Goal: Feedback & Contribution: Contribute content

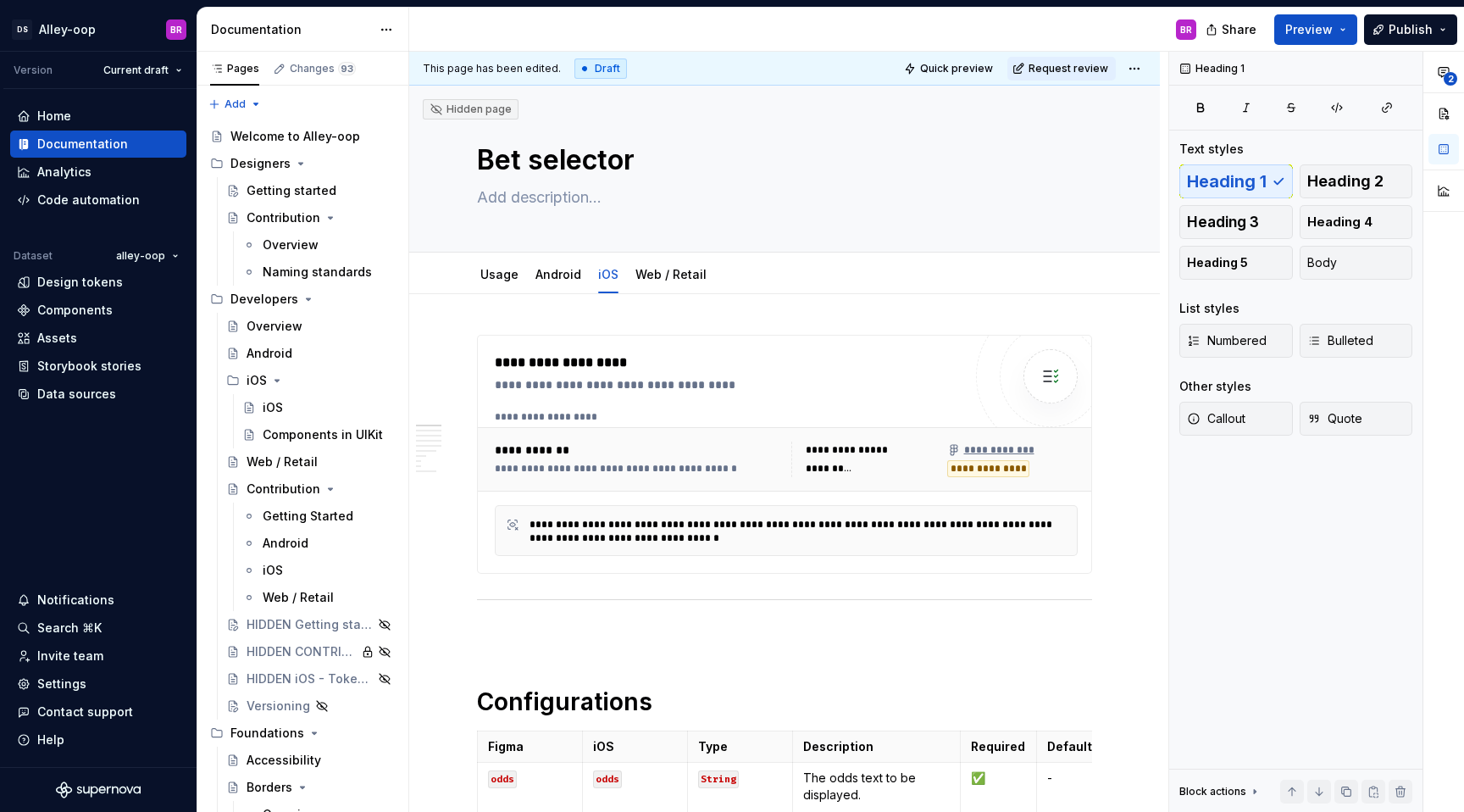
type textarea "*"
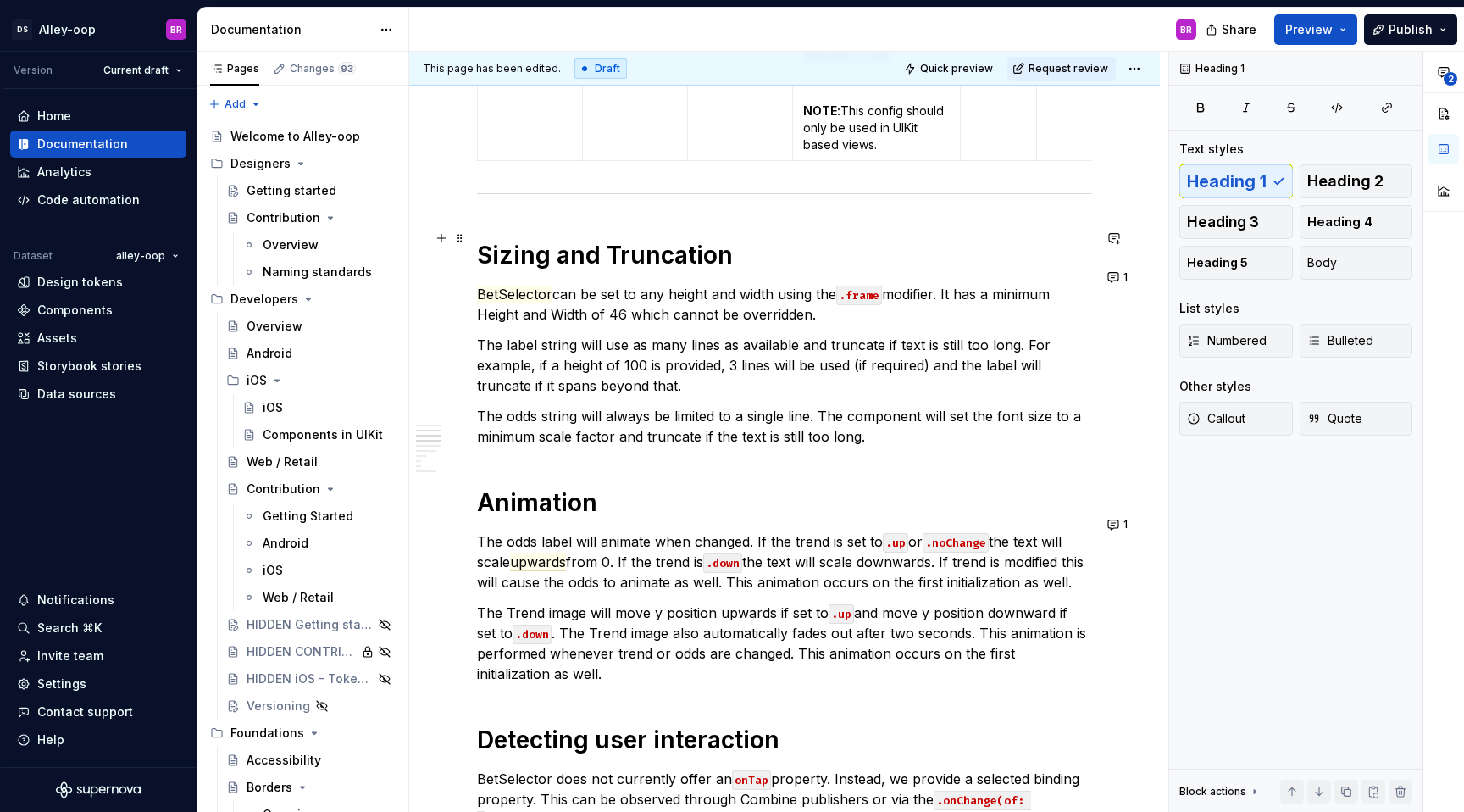
scroll to position [1275, 0]
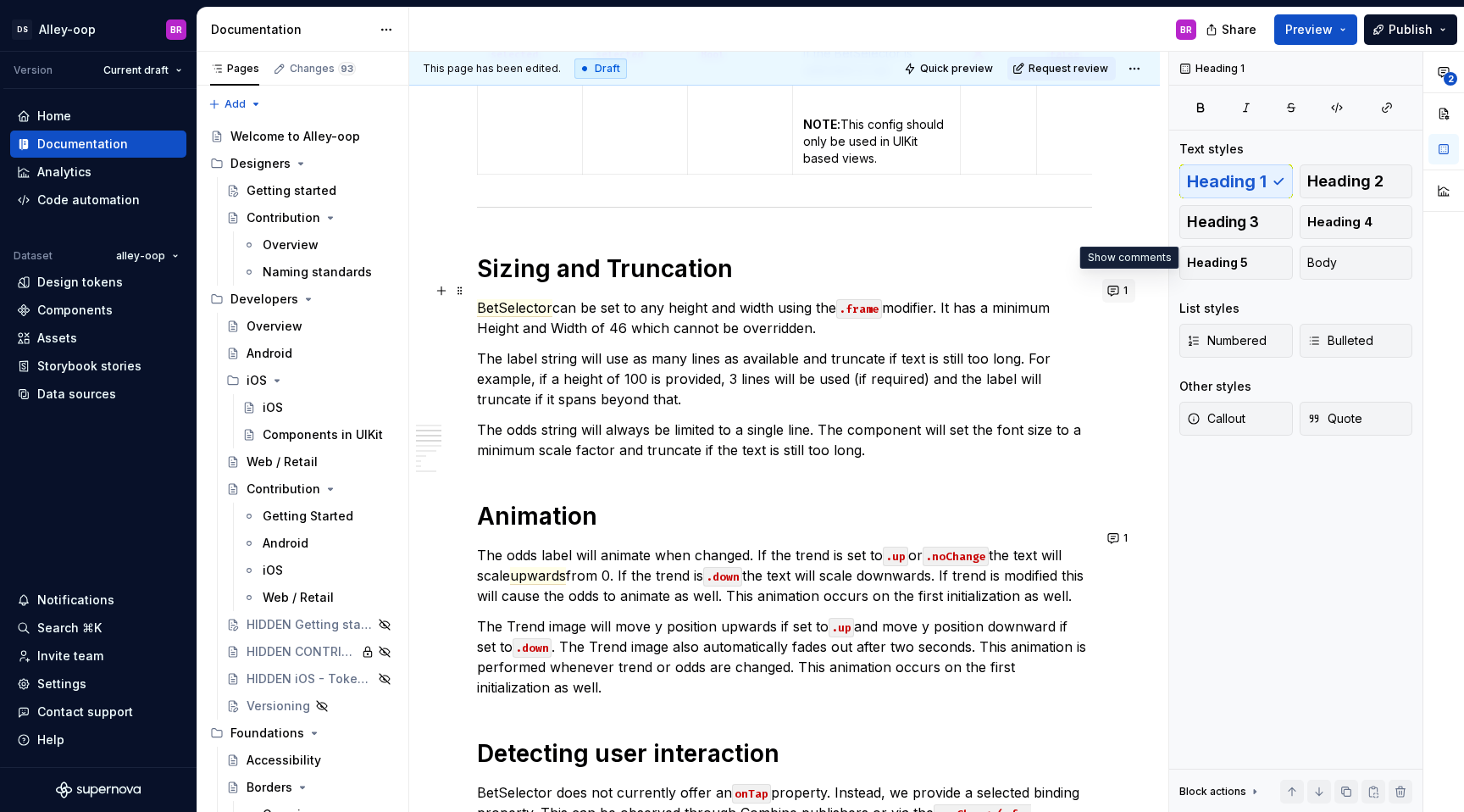
click at [1125, 284] on button "1" at bounding box center [1118, 290] width 33 height 24
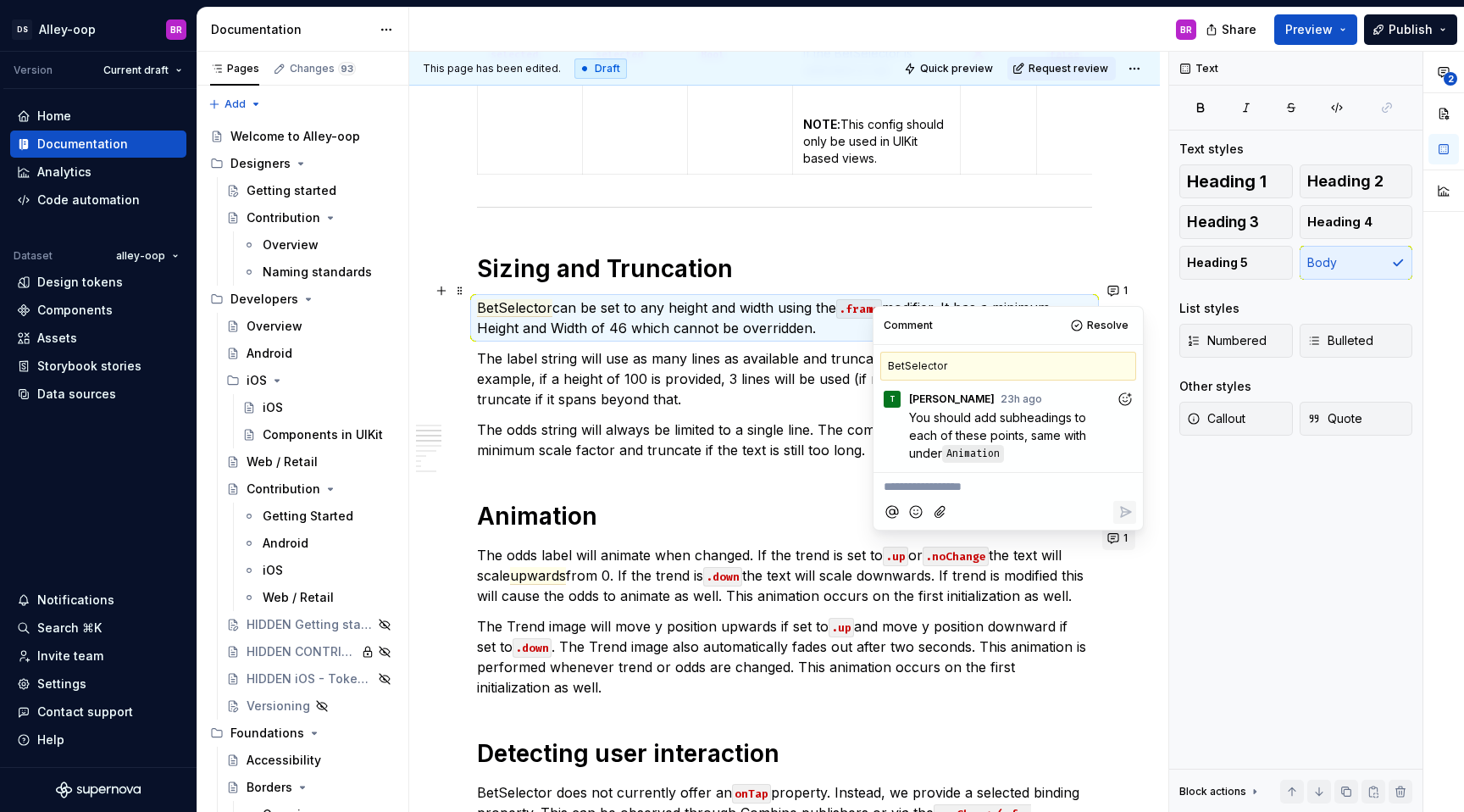
click at [1125, 543] on button "1" at bounding box center [1118, 537] width 33 height 24
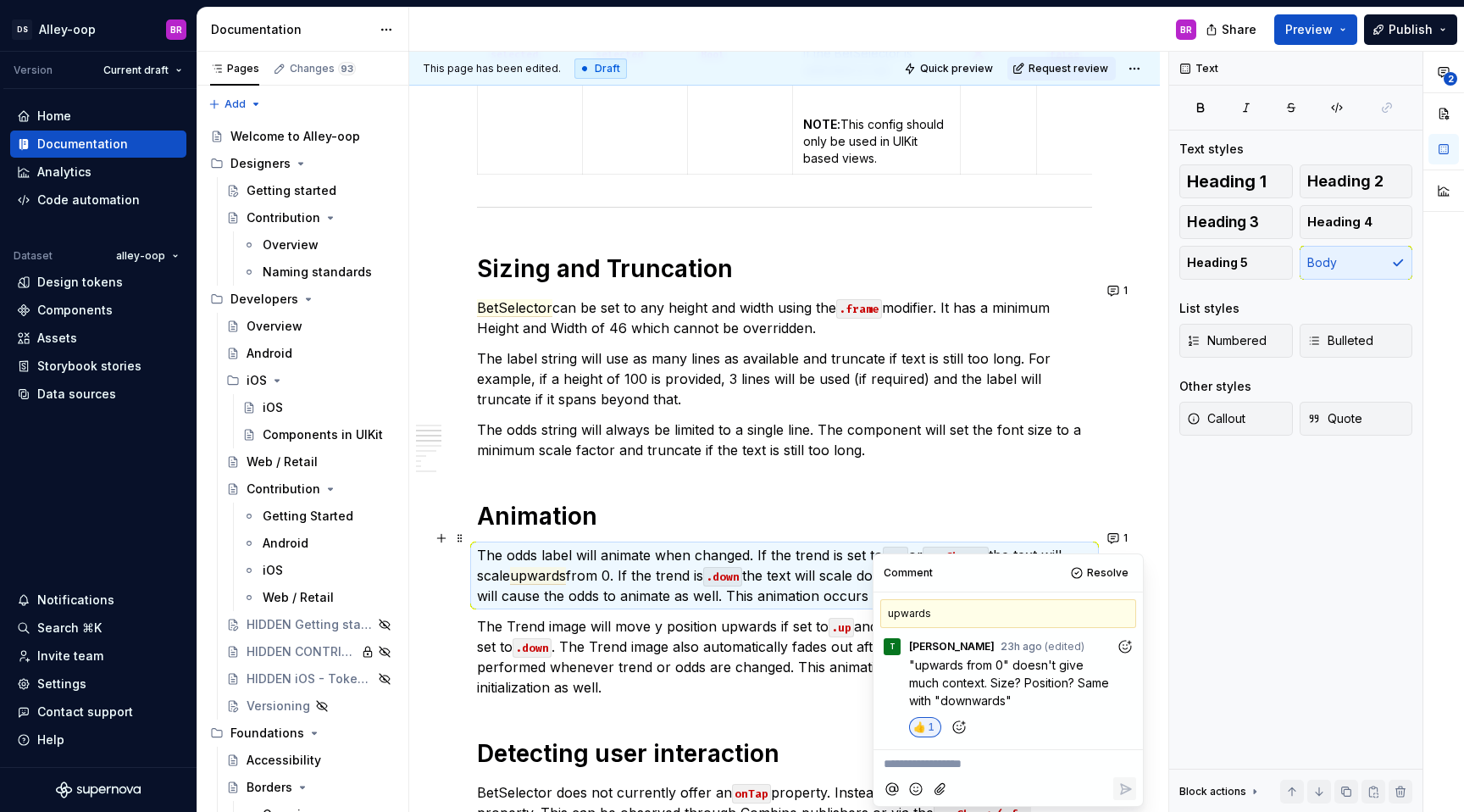
click at [635, 575] on p "The odds label will animate when changed. If the trend is set to .up or .noChan…" at bounding box center [784, 575] width 615 height 61
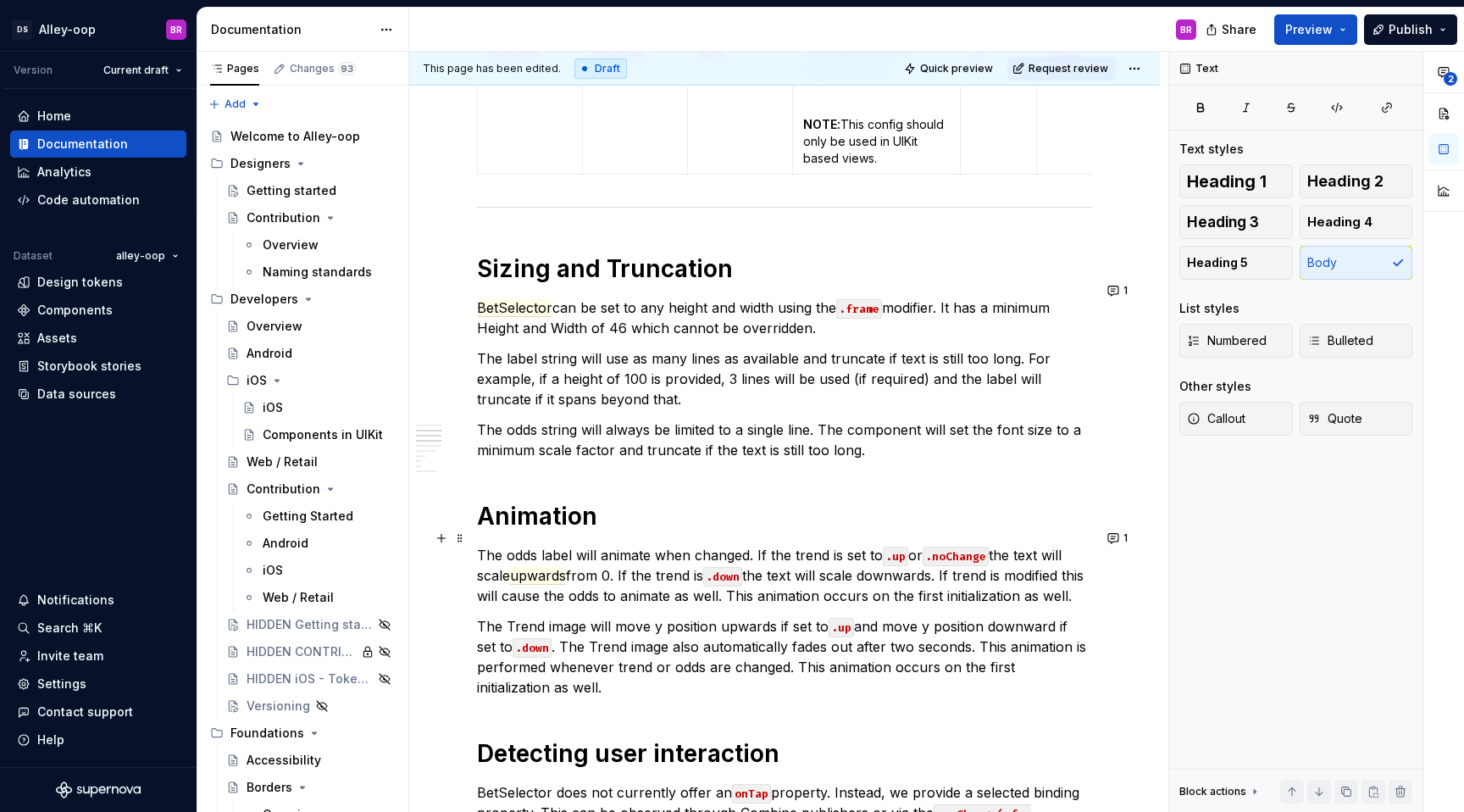
click at [618, 559] on p "The odds label will animate when changed. If the trend is set to .up or .noChan…" at bounding box center [784, 575] width 615 height 61
click at [610, 557] on p "The odds label will animate when changed. If the trend is set to .up or .noChan…" at bounding box center [784, 575] width 615 height 61
drag, startPoint x: 616, startPoint y: 558, endPoint x: 518, endPoint y: 553, distance: 98.1
click at [518, 554] on p "The odds label will animate when changed. If the trend is set to .up or .noChan…" at bounding box center [784, 575] width 615 height 61
click at [613, 580] on p "The odds label will animate when changed. If the trend is set to .up or .noChan…" at bounding box center [784, 575] width 615 height 61
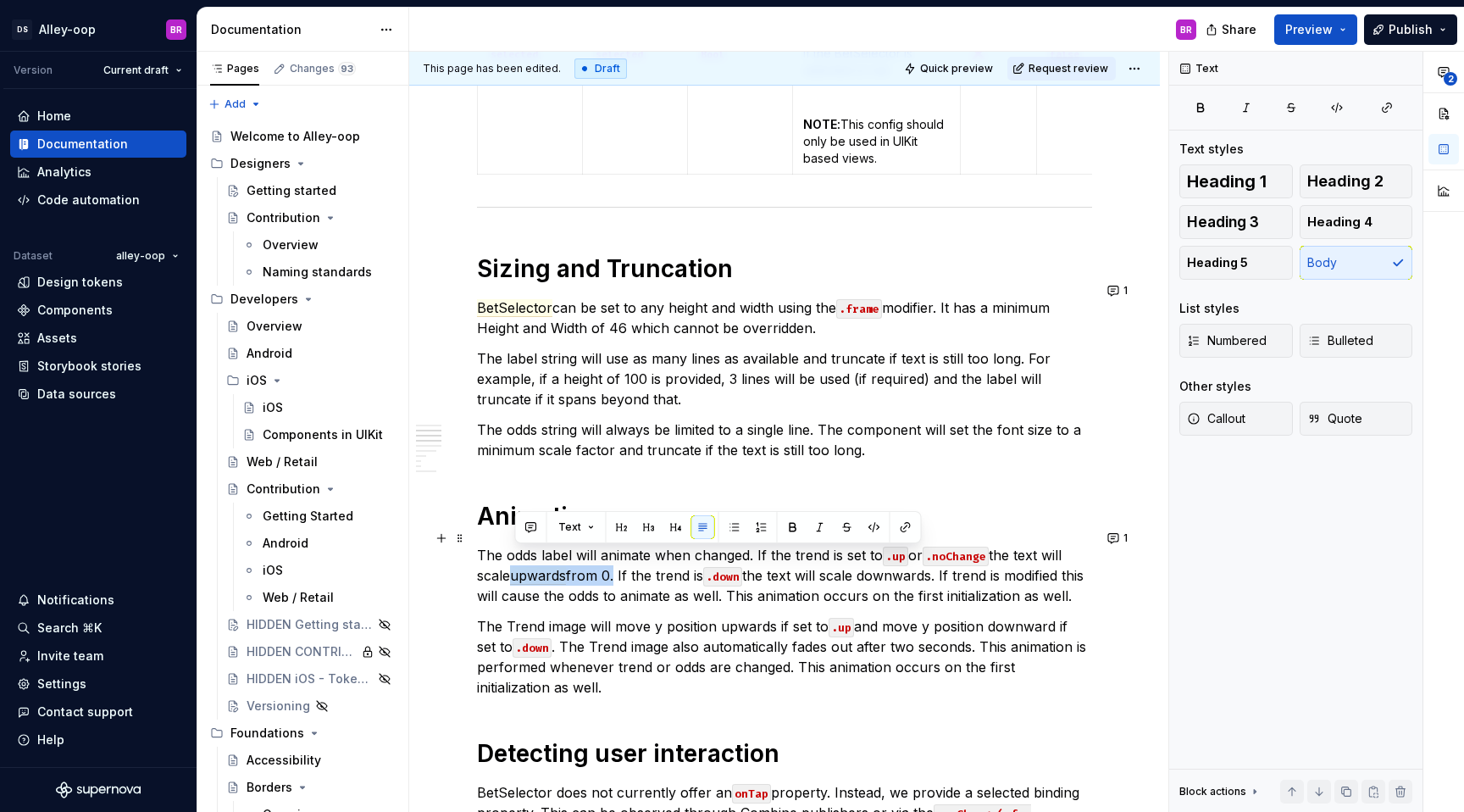
drag, startPoint x: 613, startPoint y: 554, endPoint x: 515, endPoint y: 551, distance: 98.0
click at [515, 551] on p "The odds label will animate when changed. If the trend is set to .up or .noChan…" at bounding box center [784, 575] width 615 height 61
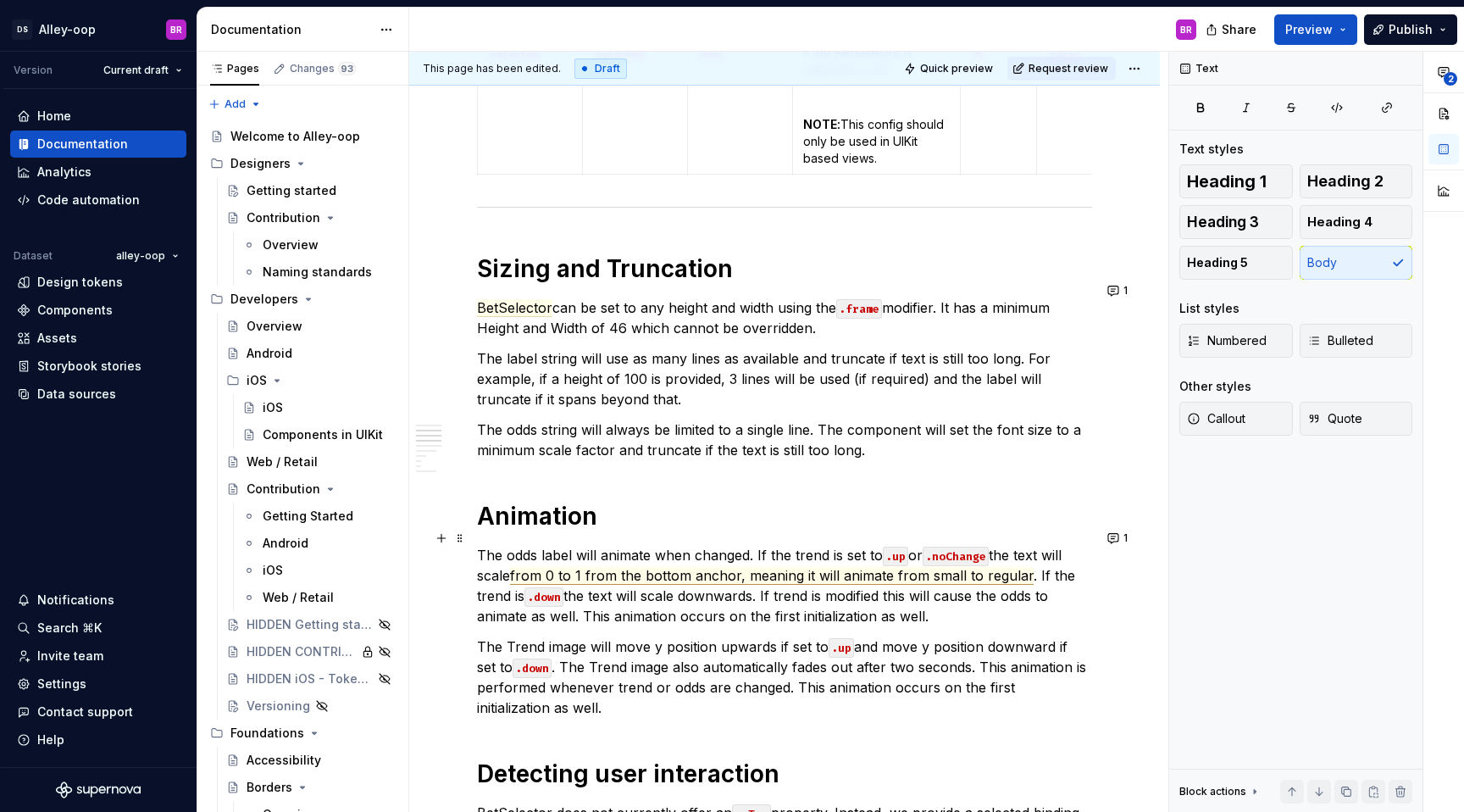
click at [934, 567] on span "from 0 to 1 from the bottom anchor, meaning it will animate from small to regul…" at bounding box center [772, 576] width 524 height 18
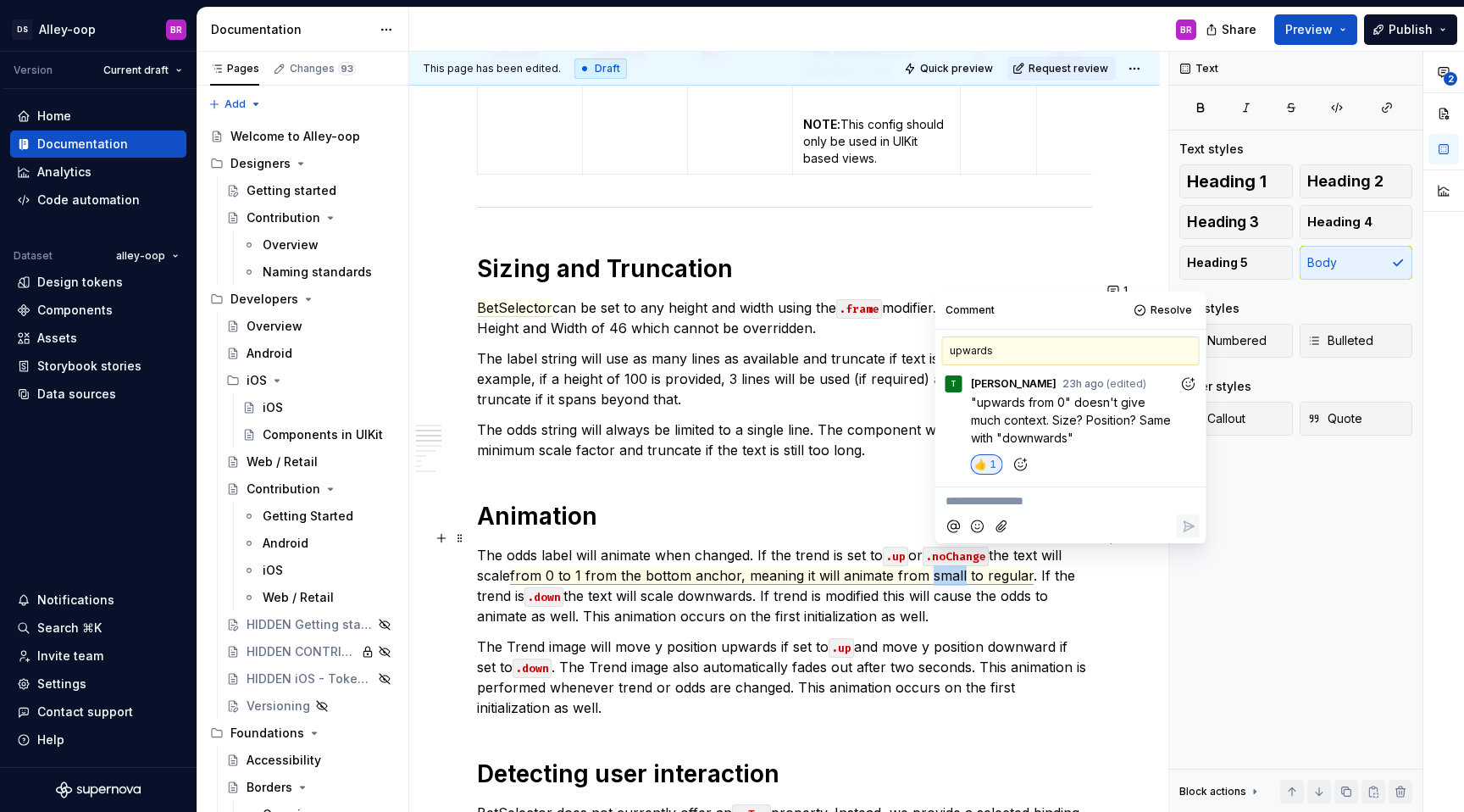
click at [934, 567] on span "from 0 to 1 from the bottom anchor, meaning it will animate from small to regul…" at bounding box center [772, 576] width 524 height 18
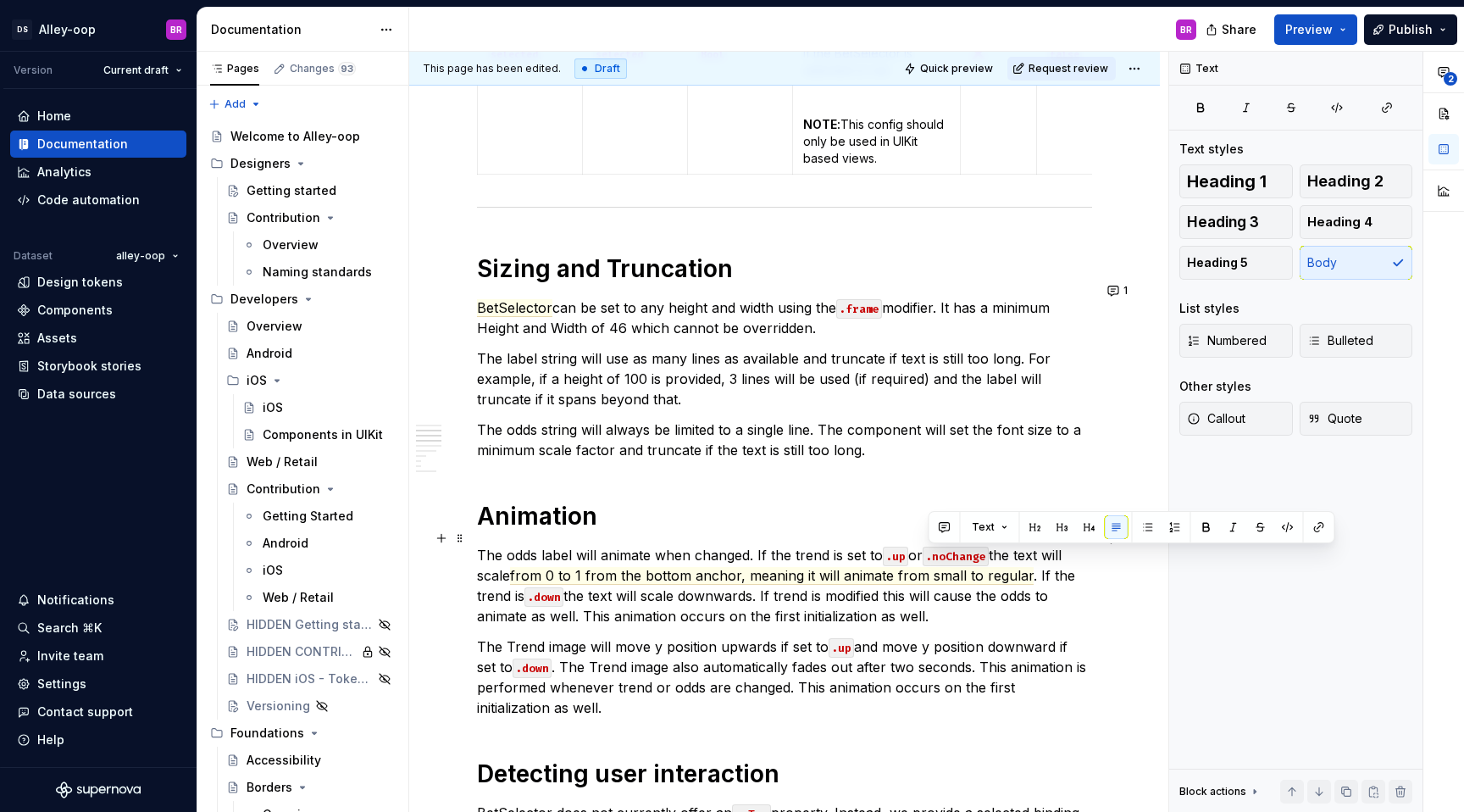
click at [1025, 553] on p "The odds label will animate when changed. If the trend is set to .up or .noChan…" at bounding box center [784, 585] width 615 height 81
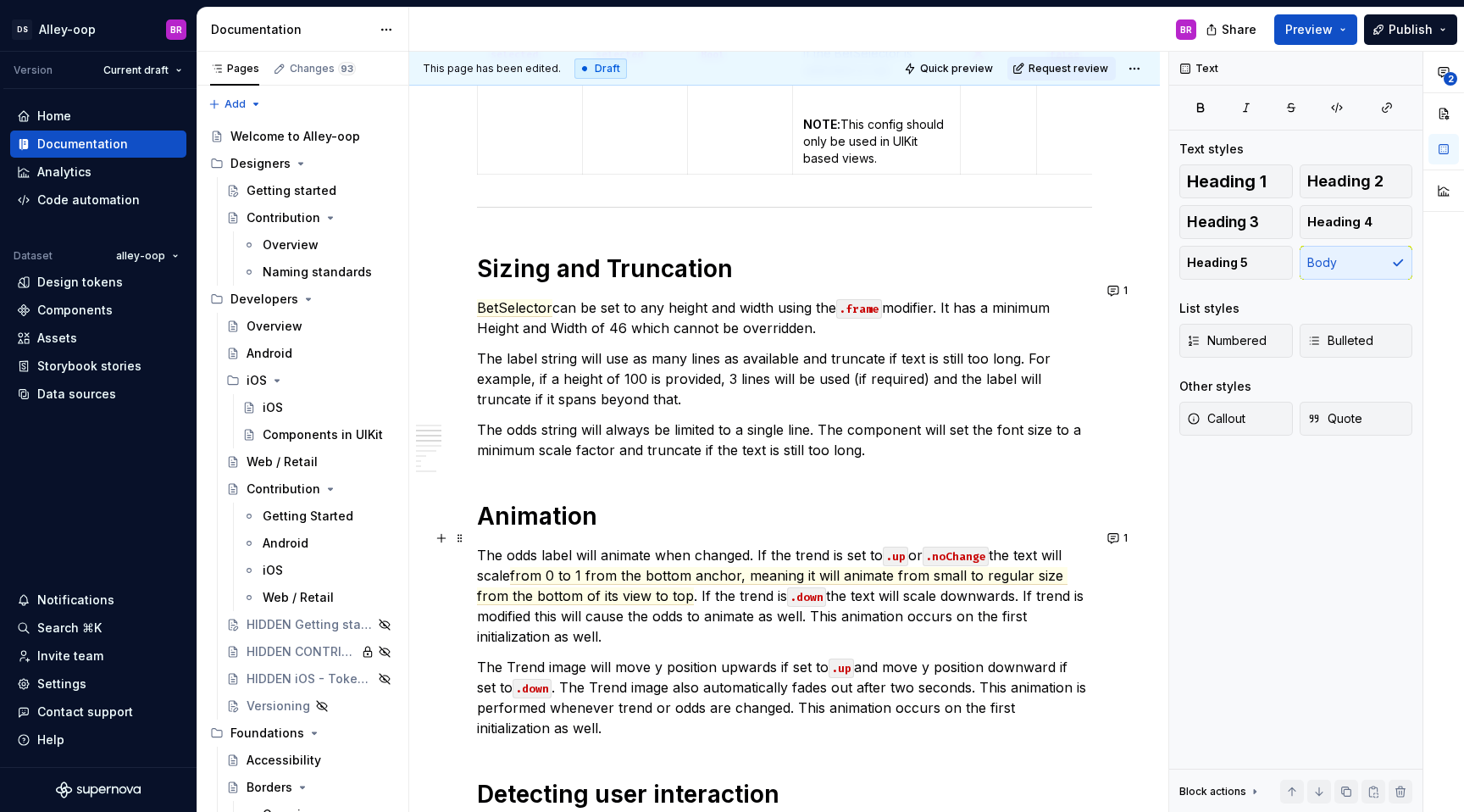
click at [989, 623] on p "The odds label will animate when changed. If the trend is set to .up or .noChan…" at bounding box center [784, 595] width 615 height 102
drag, startPoint x: 980, startPoint y: 576, endPoint x: 905, endPoint y: 576, distance: 75.0
click at [905, 576] on p "The odds label will animate when changed. If the trend is set to .up or .noChan…" at bounding box center [784, 595] width 615 height 102
click at [574, 567] on span "from 0 to 1 from the bottom anchor, meaning it will animate from small to regul…" at bounding box center [772, 586] width 591 height 38
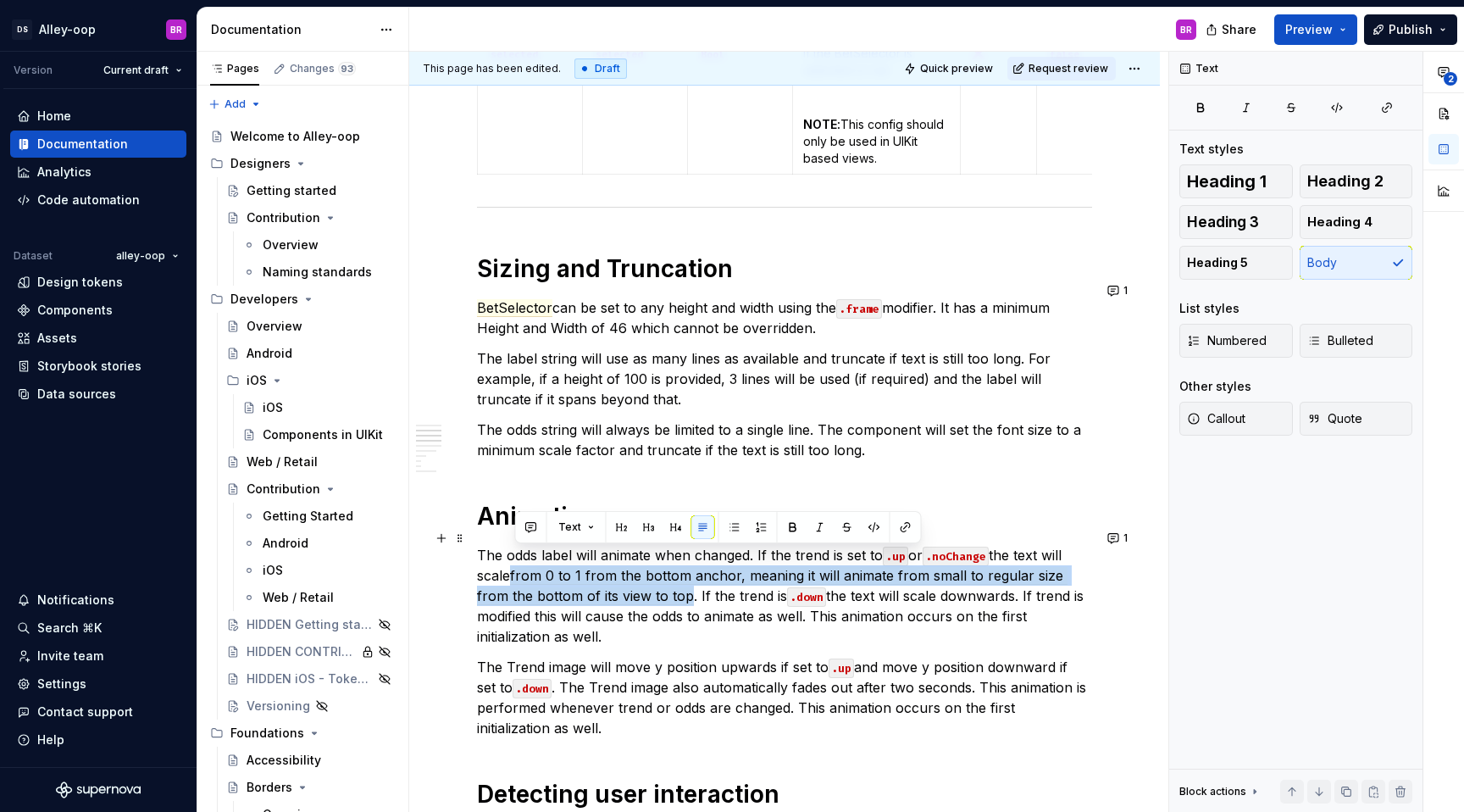
drag, startPoint x: 514, startPoint y: 557, endPoint x: 658, endPoint y: 577, distance: 145.4
click at [658, 577] on p "The odds label will animate when changed. If the trend is set to .up or .noChan…" at bounding box center [784, 595] width 615 height 102
copy span "from 0 to 1 from the bottom anchor, meaning it will animate from small to regul…"
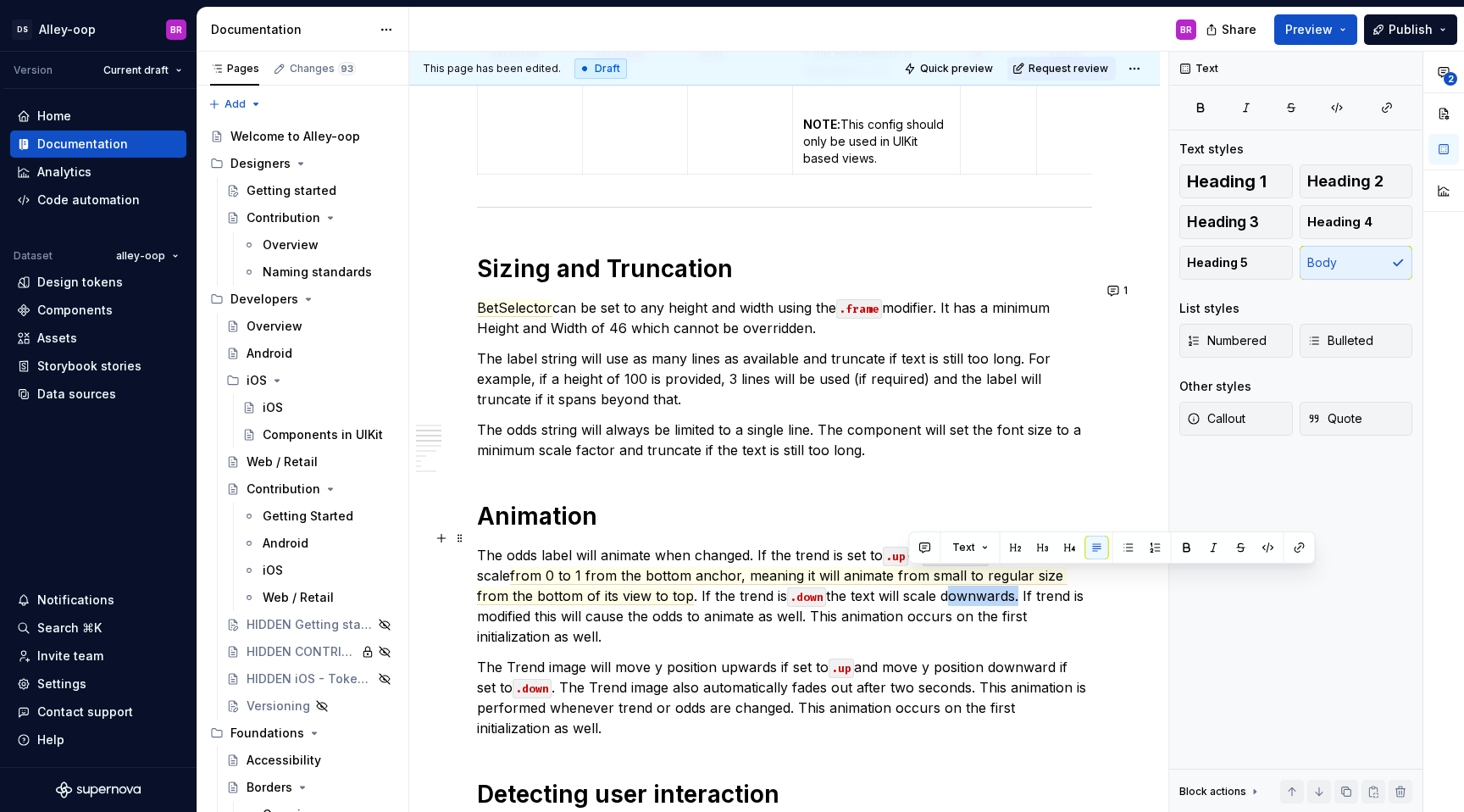
drag, startPoint x: 982, startPoint y: 577, endPoint x: 910, endPoint y: 579, distance: 72.0
click at [910, 579] on p "The odds label will animate when changed. If the trend is set to .up or .noChan…" at bounding box center [784, 595] width 615 height 102
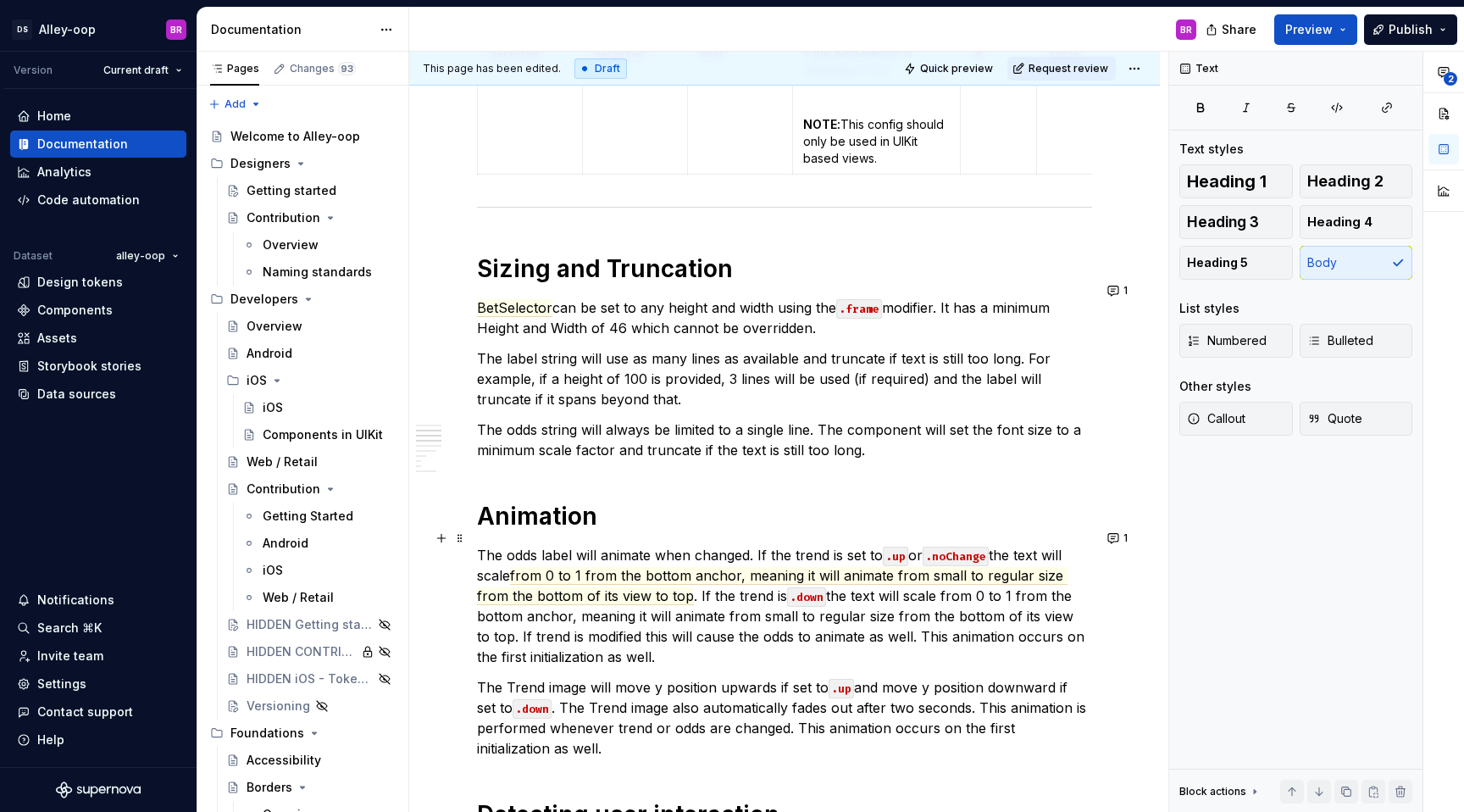
click at [1051, 576] on p "The odds label will animate when changed. If the trend is set to .up or .noChan…" at bounding box center [784, 606] width 615 height 122
click at [728, 602] on p "The odds label will animate when changed. If the trend is set to .up or .noChan…" at bounding box center [784, 606] width 615 height 122
click at [912, 600] on p "The odds label will animate when changed. If the trend is set to .up or .noChan…" at bounding box center [784, 606] width 615 height 122
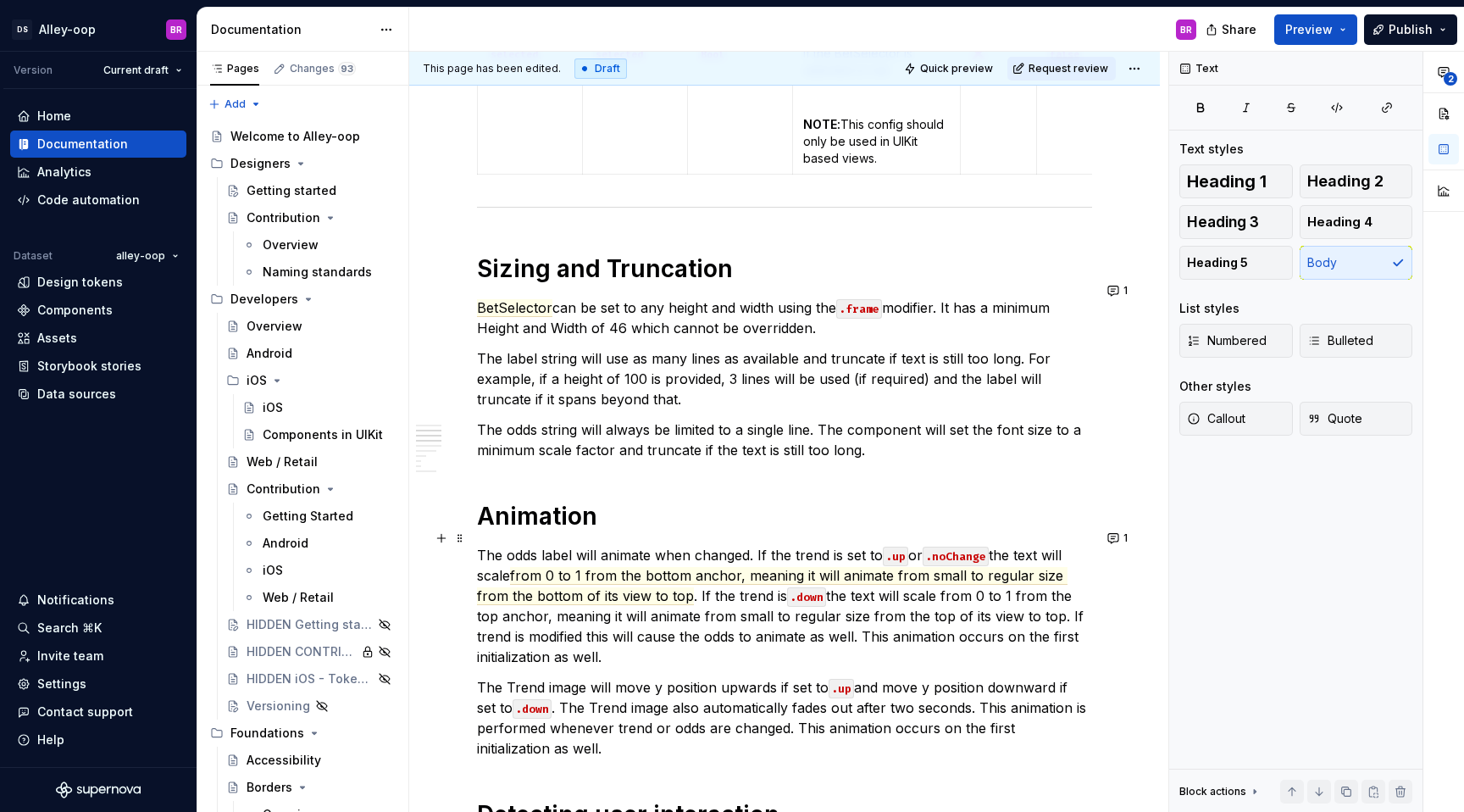
click at [1017, 594] on p "The odds label will animate when changed. If the trend is set to .up or .noChan…" at bounding box center [784, 606] width 615 height 122
click at [677, 638] on p "The odds label will animate when changed. If the trend is set to .up or .noChan…" at bounding box center [784, 606] width 615 height 122
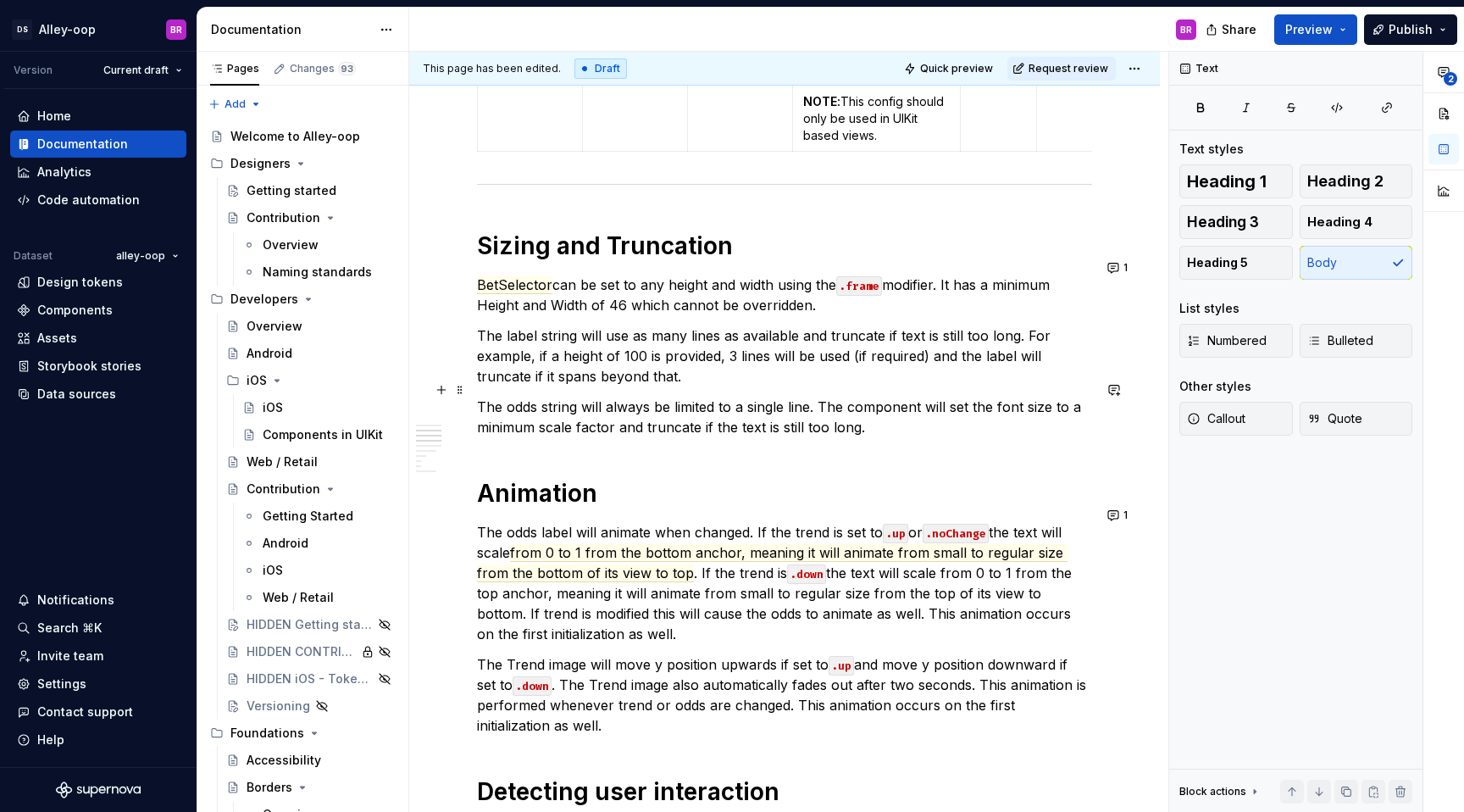
scroll to position [1295, 0]
click at [1123, 515] on button "1" at bounding box center [1118, 516] width 33 height 24
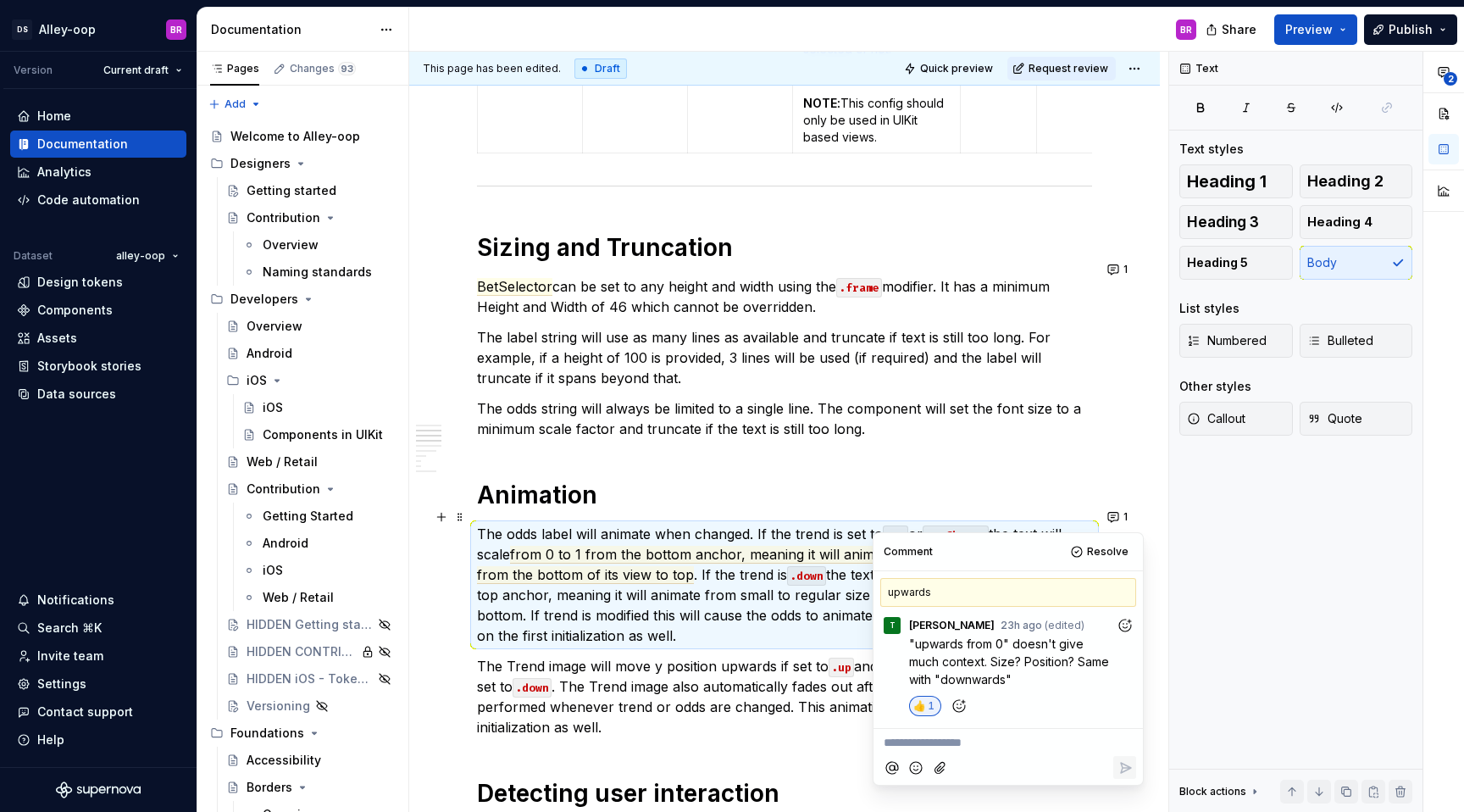
click at [1068, 459] on div "**********" at bounding box center [784, 812] width 615 height 3547
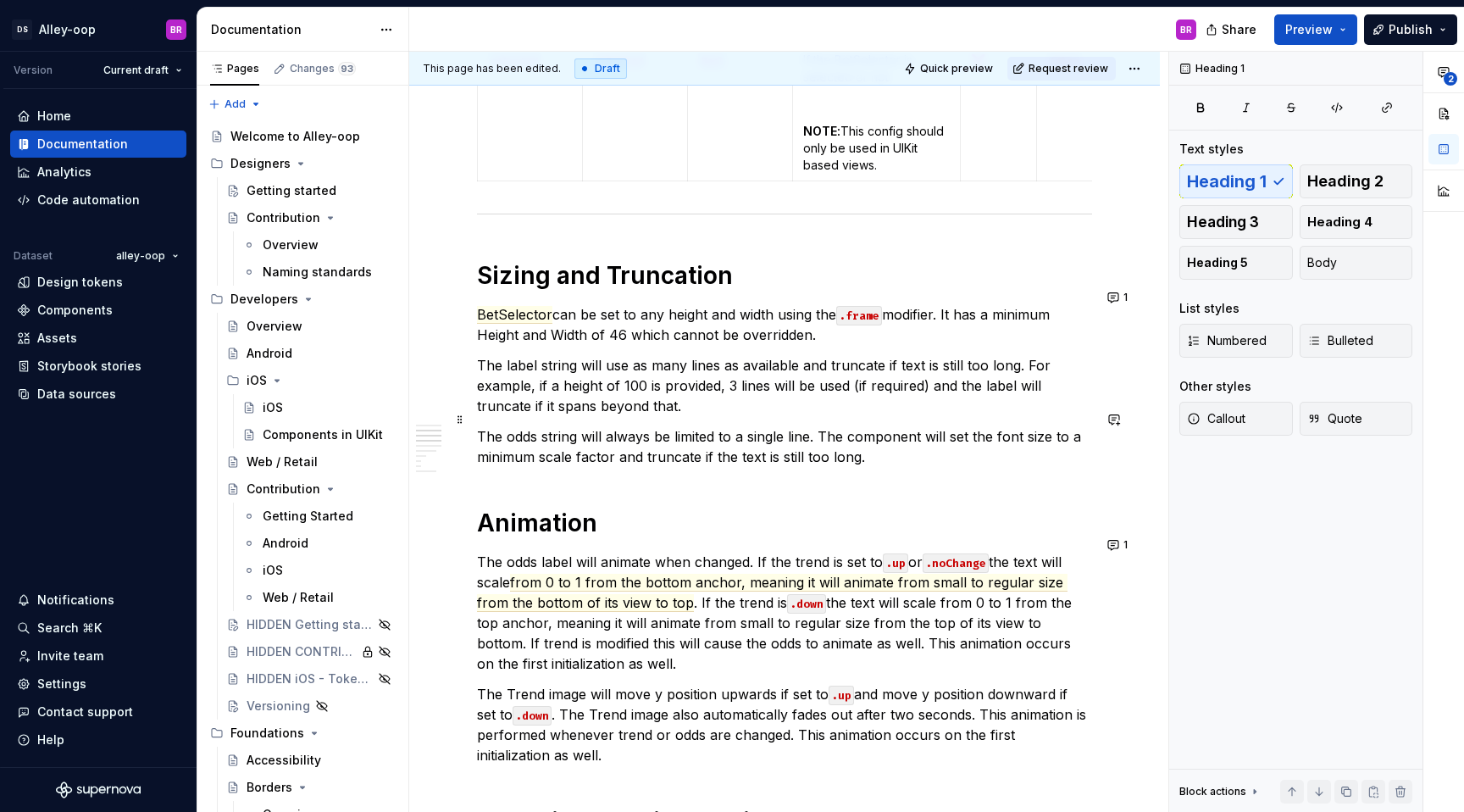
scroll to position [1266, 0]
click at [1119, 300] on button "1" at bounding box center [1118, 298] width 33 height 24
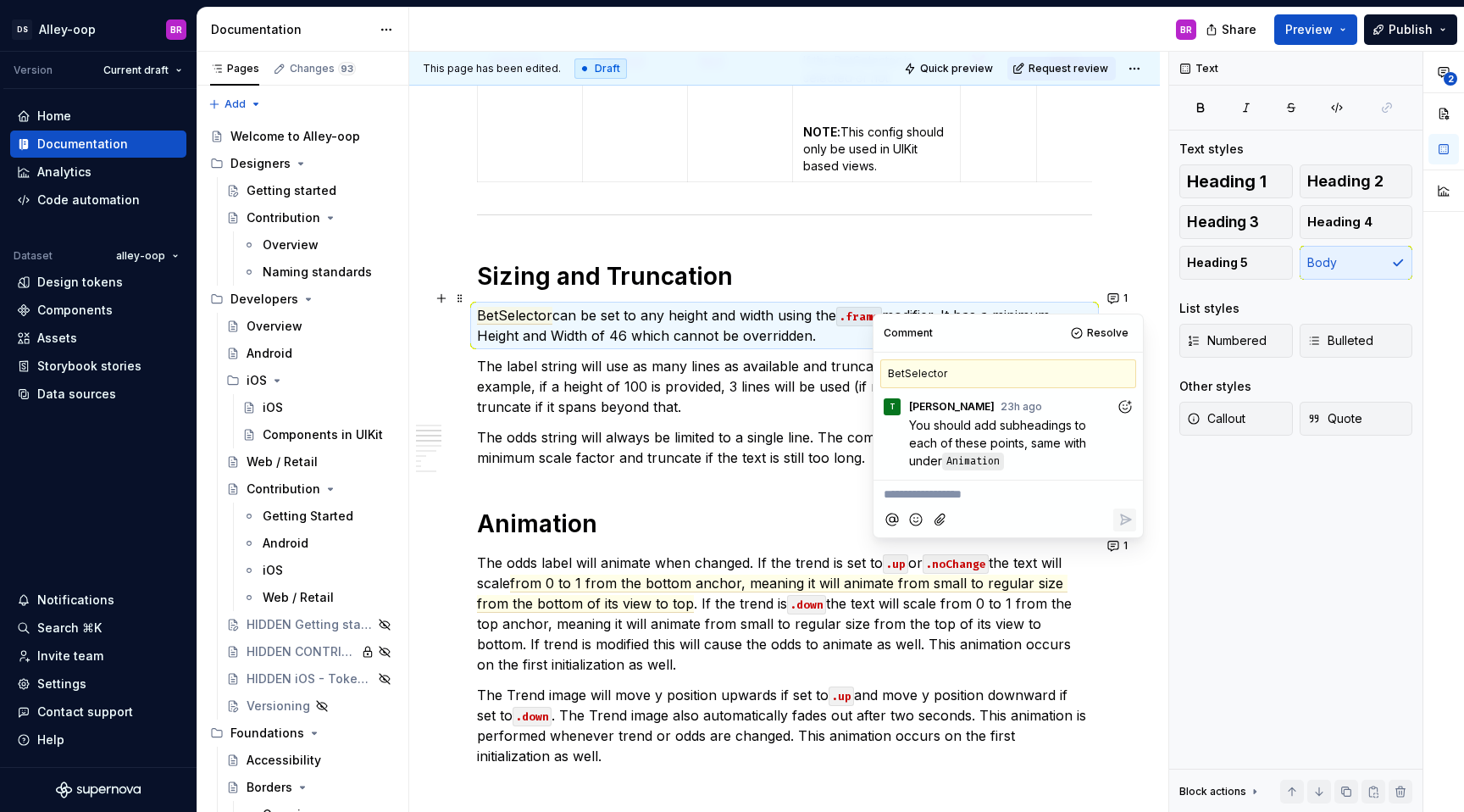
click at [882, 261] on h1 "Sizing and Truncation" at bounding box center [784, 276] width 615 height 30
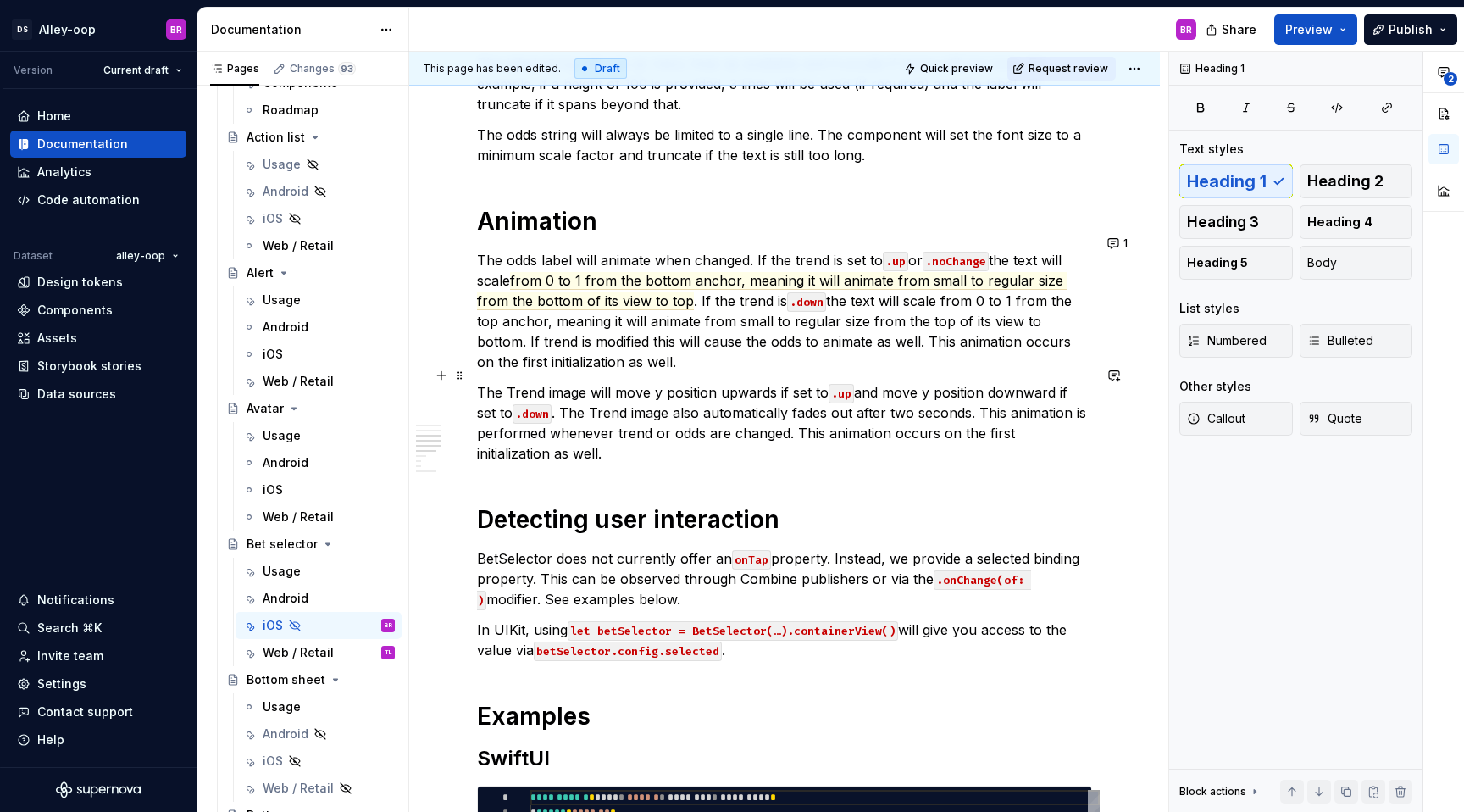
scroll to position [1567, 0]
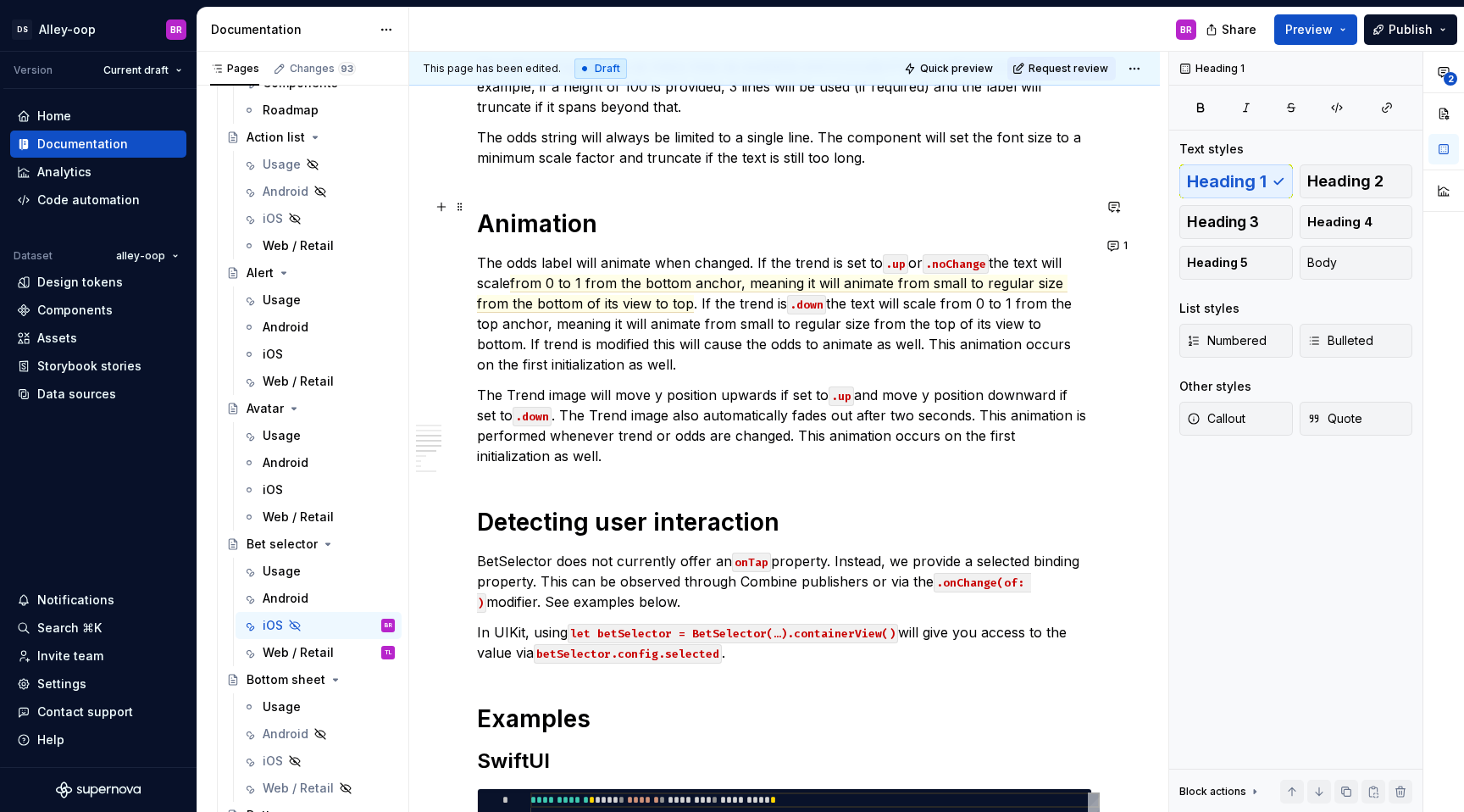
click at [633, 215] on h1 "Animation" at bounding box center [784, 223] width 615 height 30
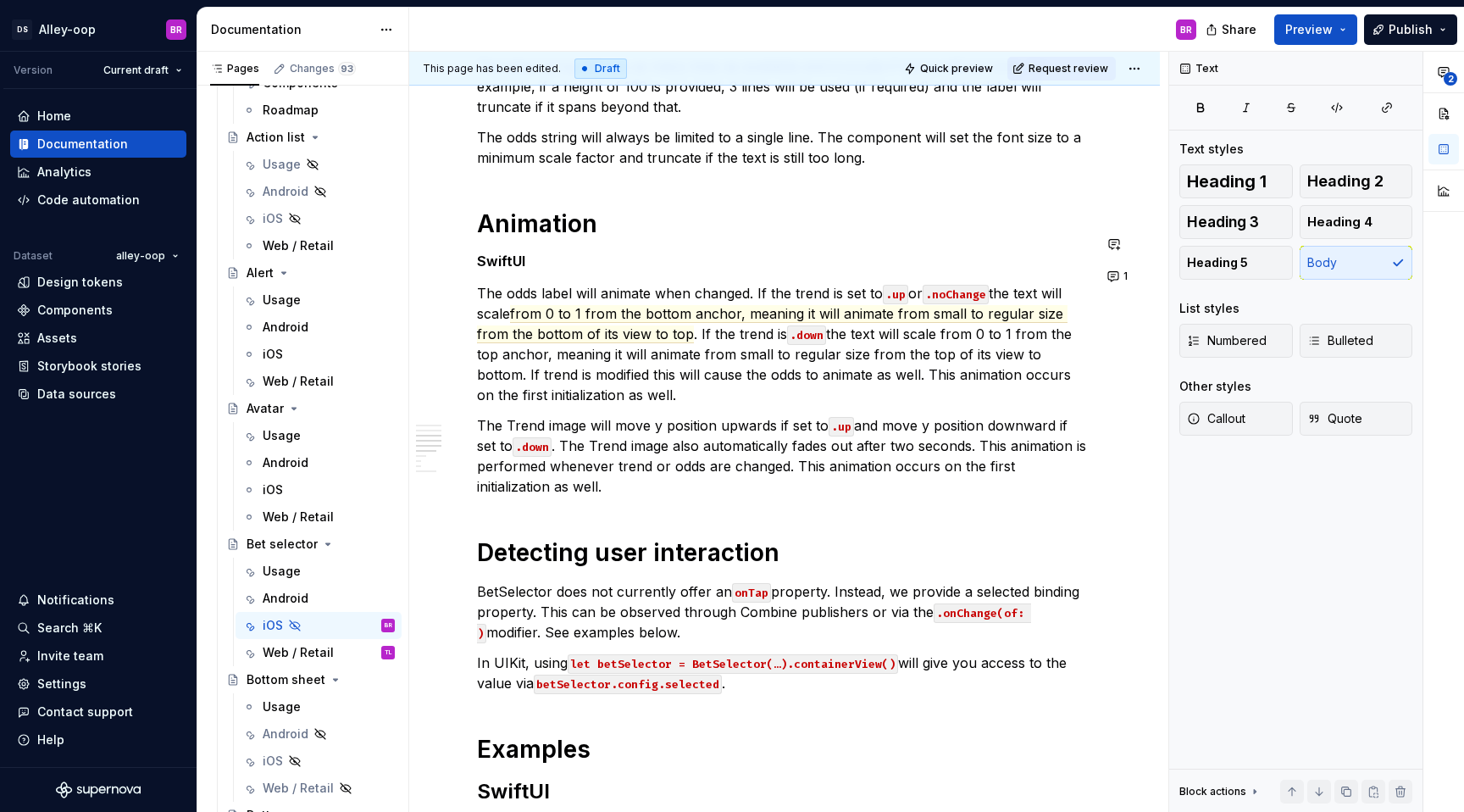
click at [490, 252] on h5 "SwiftUI" at bounding box center [784, 261] width 615 height 17
click at [670, 382] on p "The odds label will animate when changed. If the trend is set to .up or .noChan…" at bounding box center [784, 344] width 615 height 122
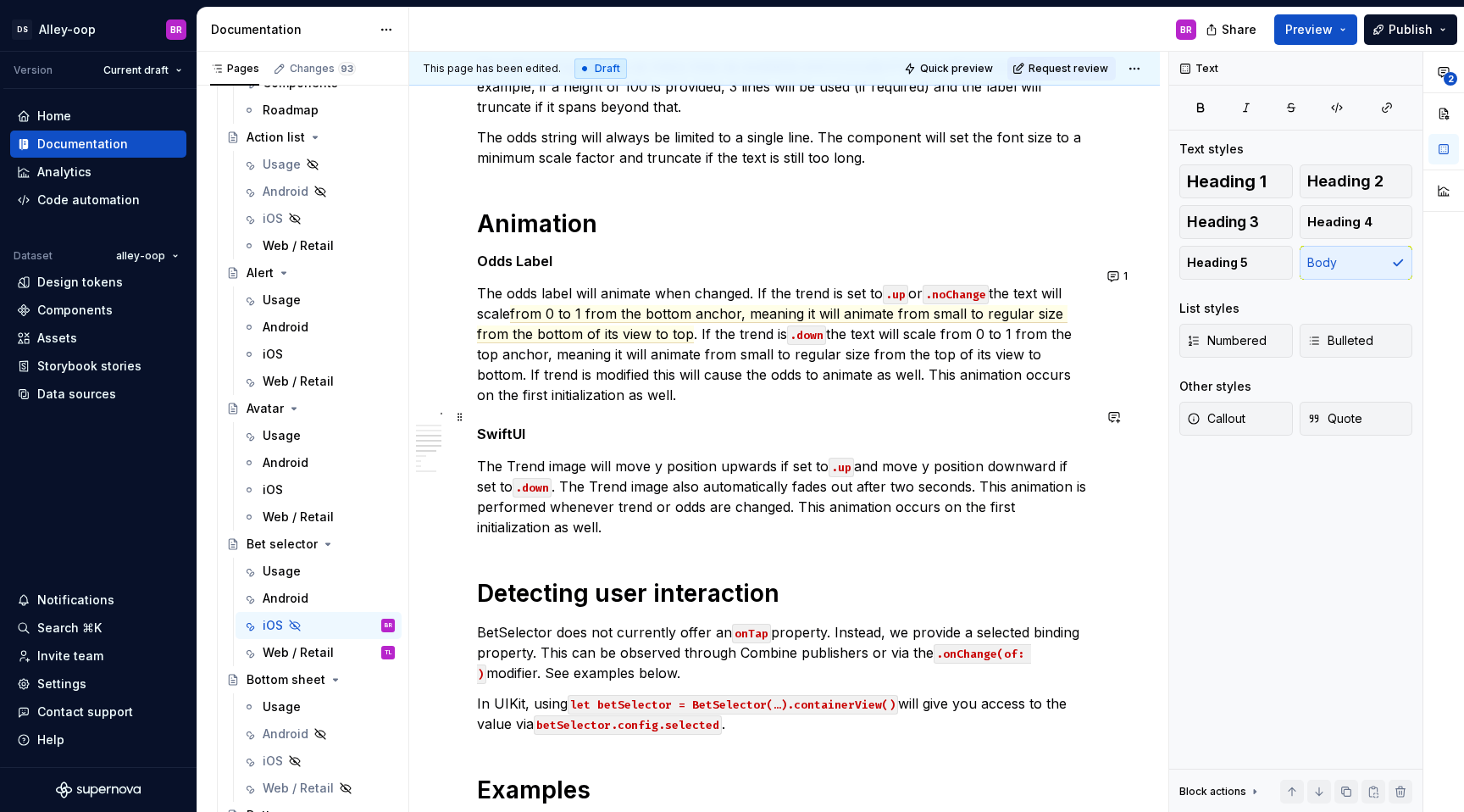
click at [500, 407] on div "**********" at bounding box center [784, 577] width 615 height 3617
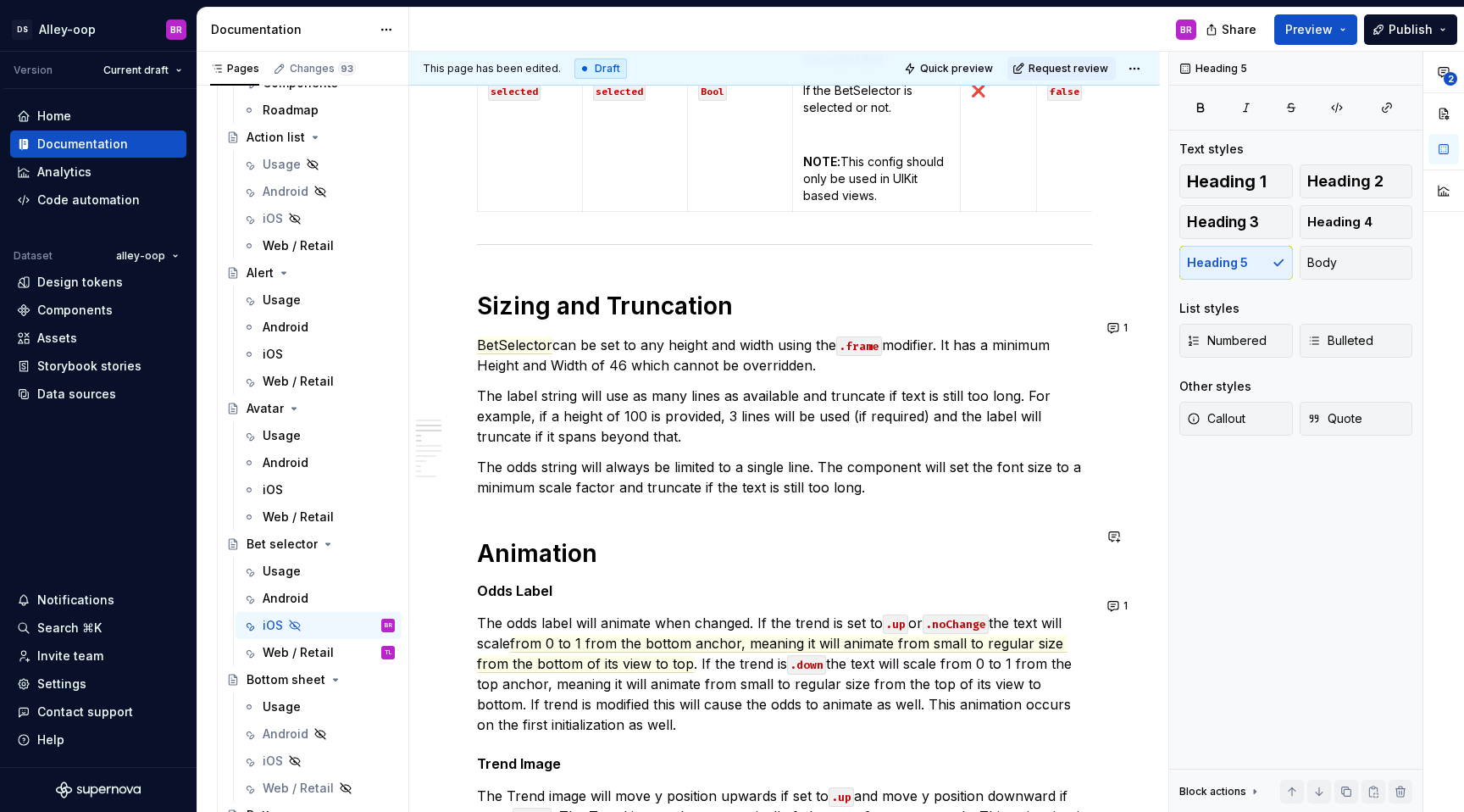
scroll to position [1224, 0]
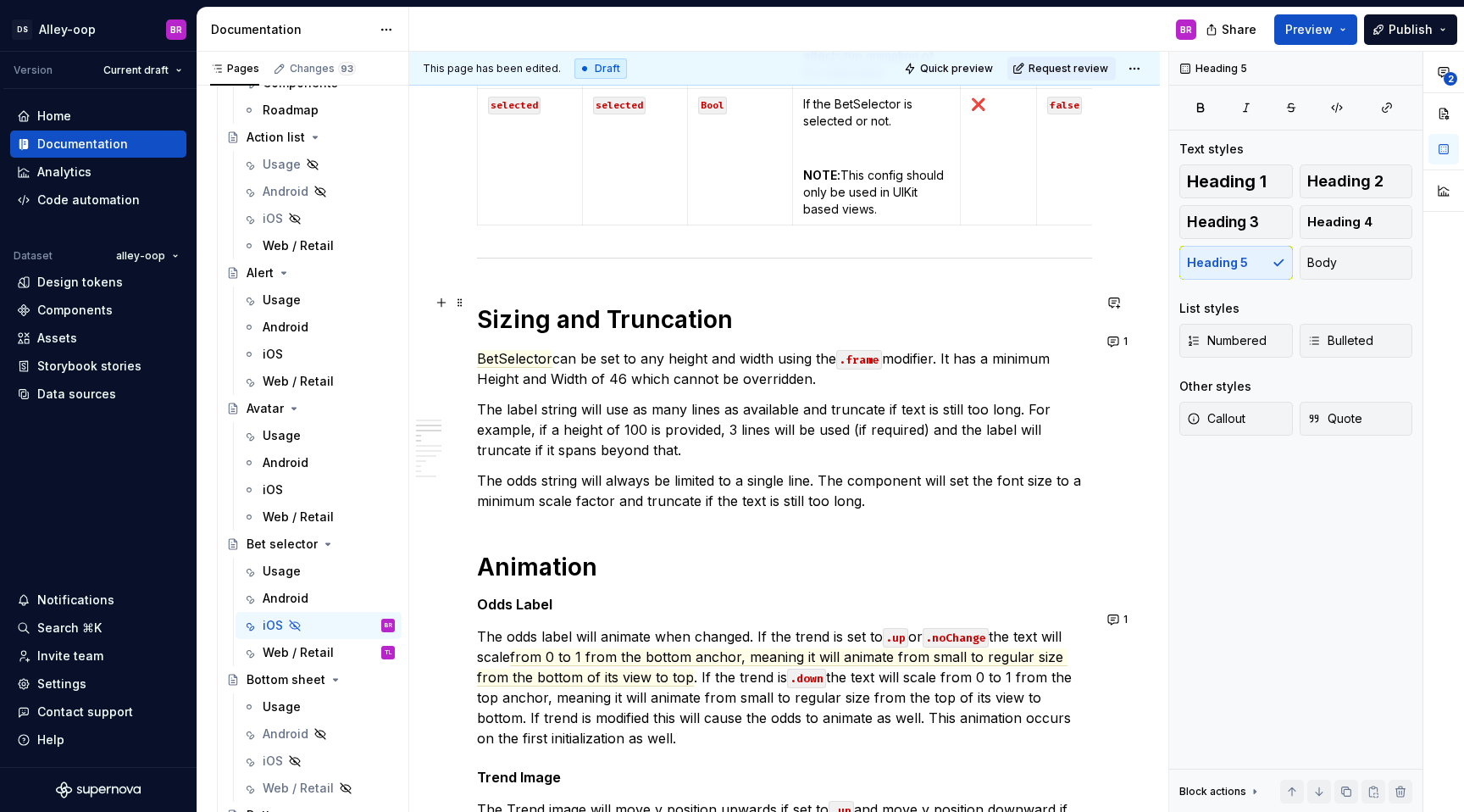
click at [780, 307] on h1 "Sizing and Truncation" at bounding box center [784, 319] width 615 height 30
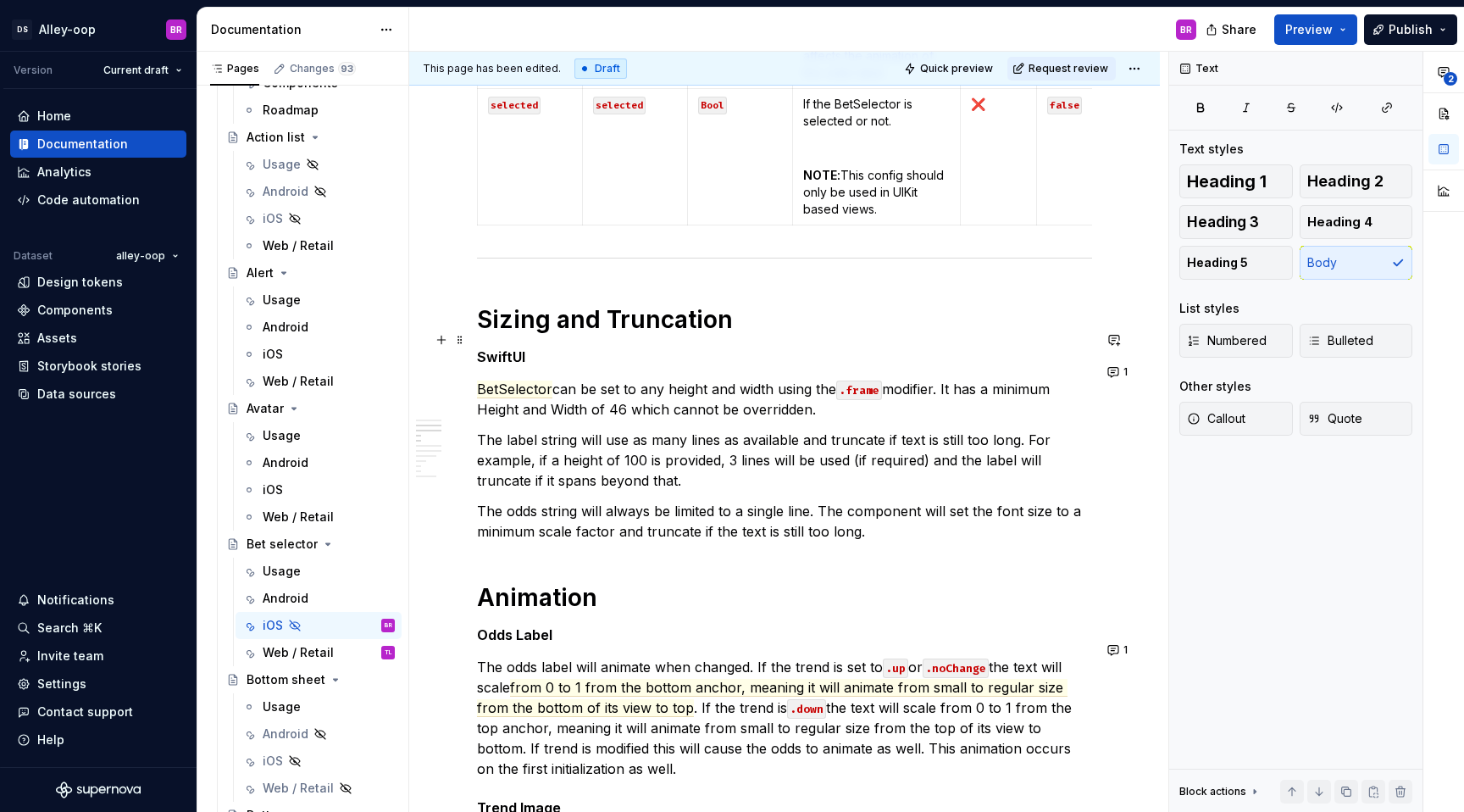
click at [513, 349] on h5 "SwiftUI" at bounding box center [784, 357] width 615 height 17
click at [876, 430] on p "The label string will use as many lines as available and truncate if text is st…" at bounding box center [784, 460] width 615 height 61
click at [866, 401] on p "BetSelector can be set to any height and width using the .frame modifier. It ha…" at bounding box center [784, 398] width 615 height 41
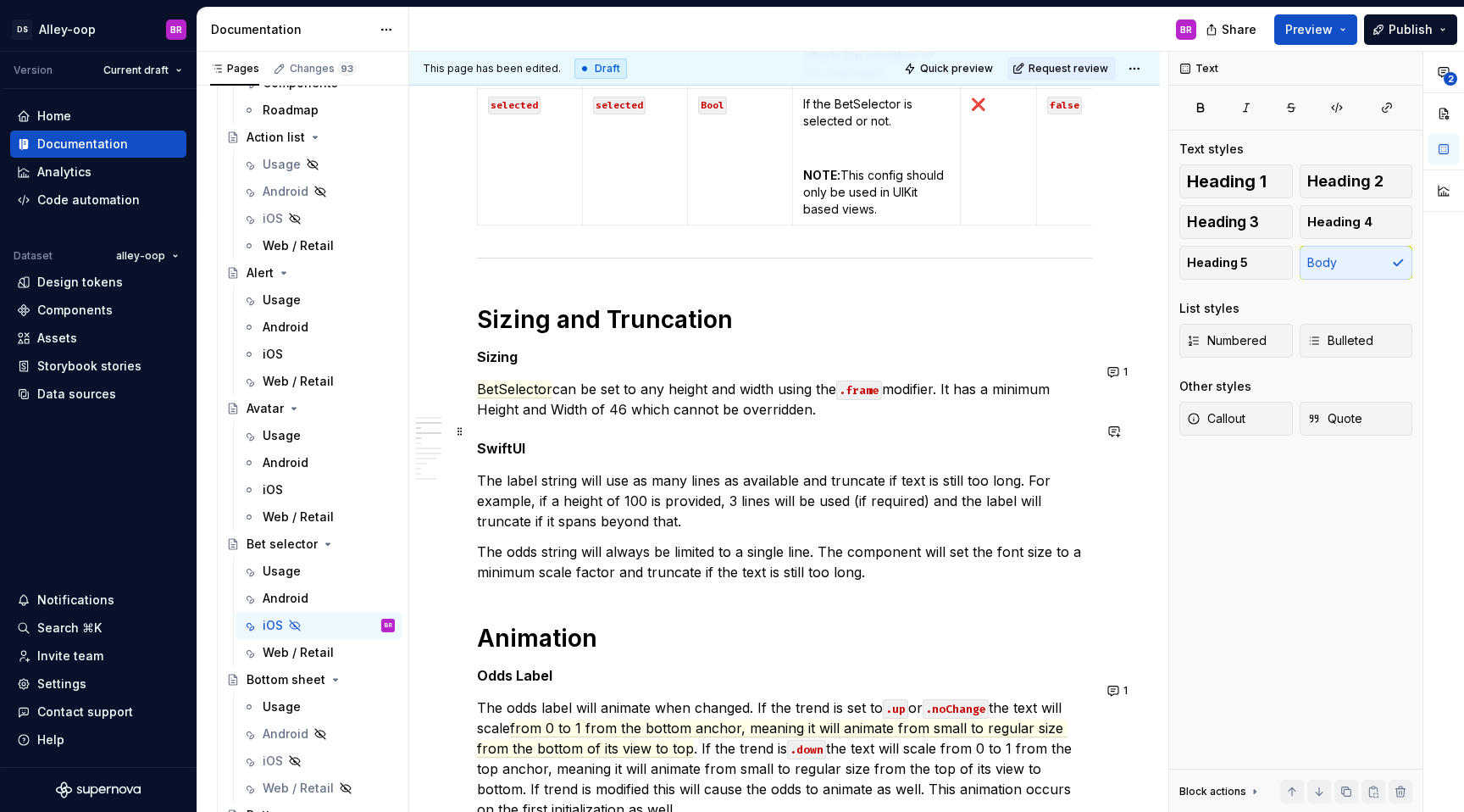
click at [516, 440] on h5 "SwiftUI" at bounding box center [784, 448] width 615 height 17
click at [716, 510] on p "The label string will use as many lines as available and truncate if text is st…" at bounding box center [784, 500] width 615 height 61
click at [699, 508] on p "The label string will use as many lines as available and truncate if text is st…" at bounding box center [784, 500] width 615 height 61
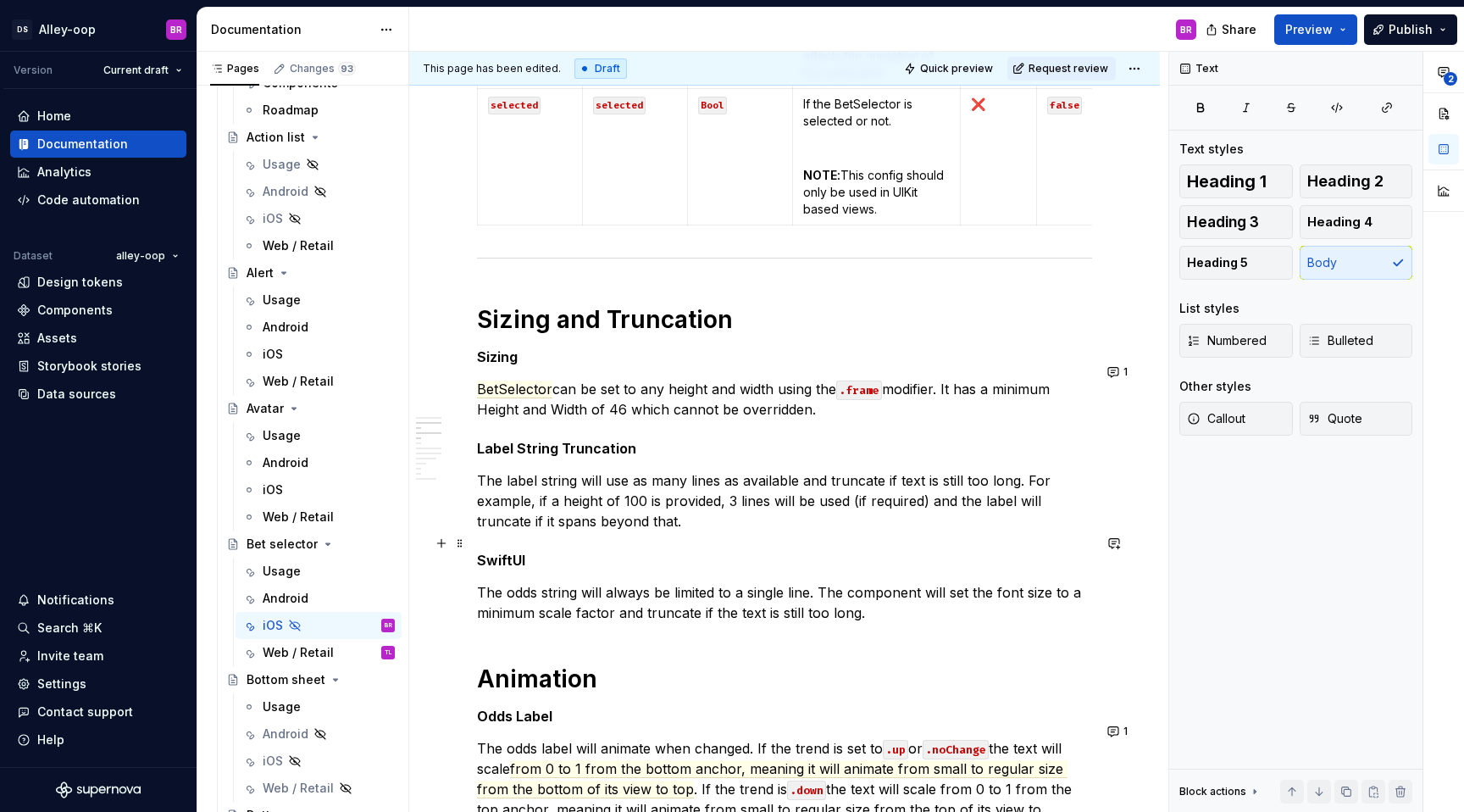
click at [501, 551] on h5 "SwiftUI" at bounding box center [784, 560] width 615 height 17
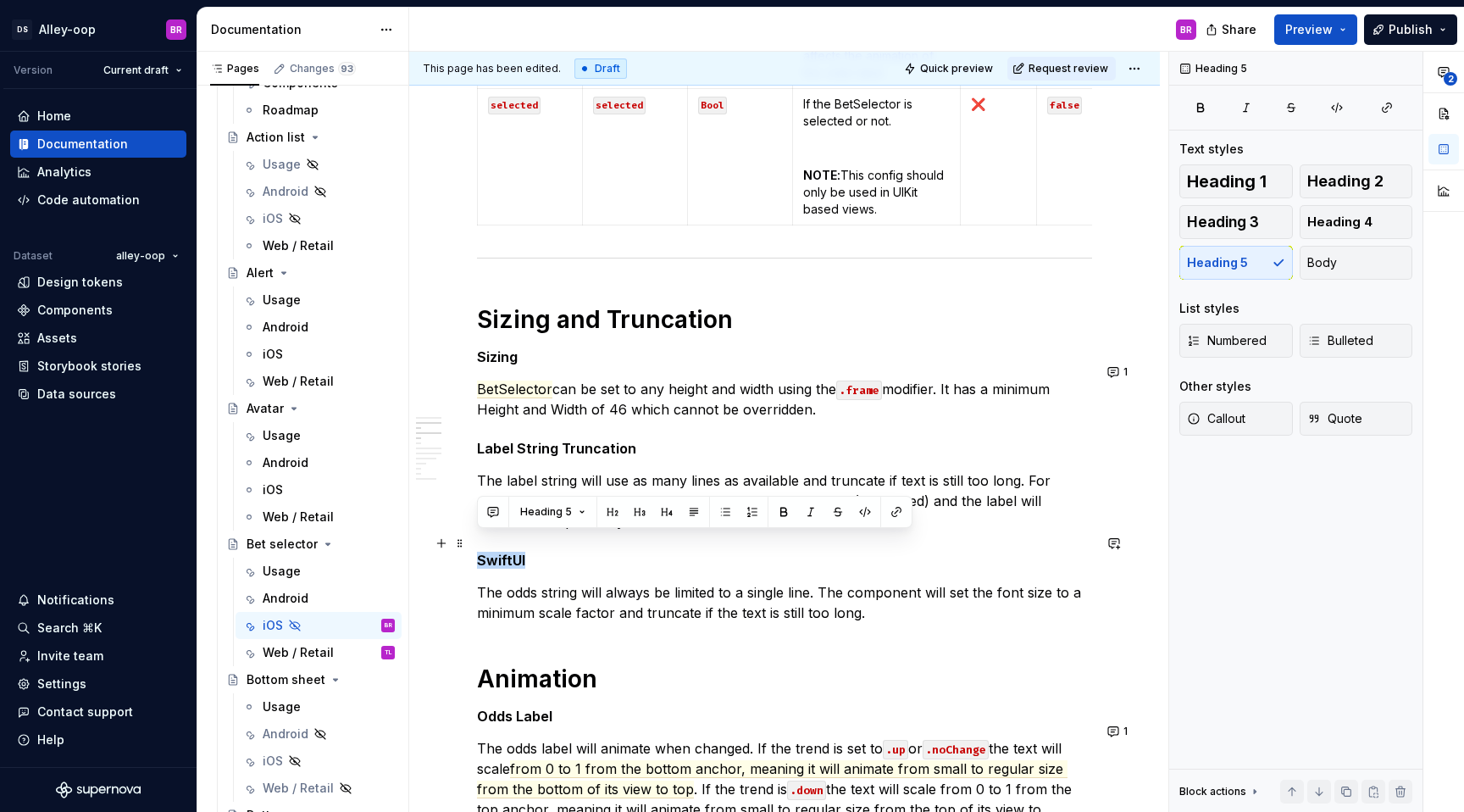
click at [501, 551] on h5 "SwiftUI" at bounding box center [784, 560] width 615 height 17
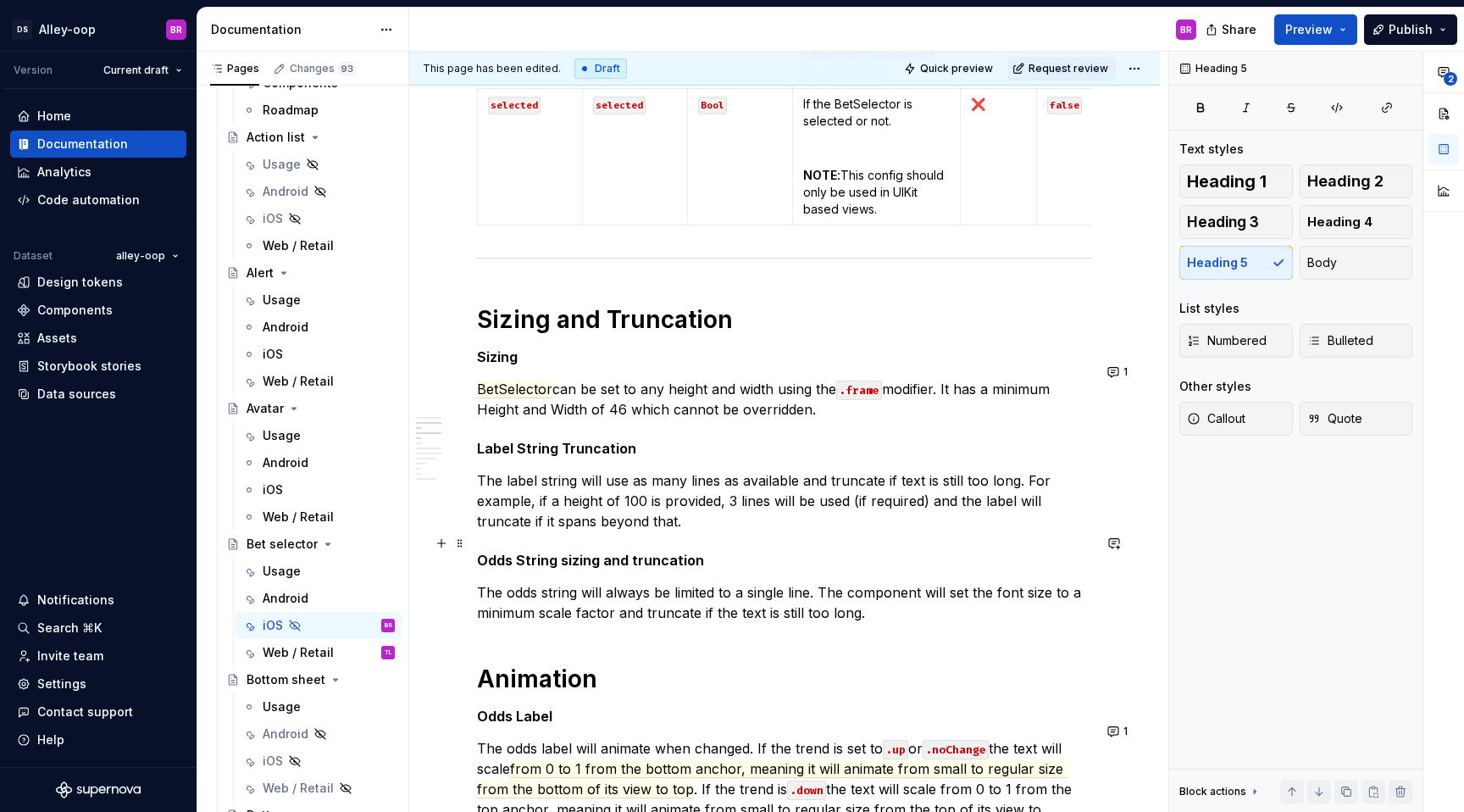
click at [565, 551] on h5 "Odds String sizing and truncation" at bounding box center [784, 560] width 615 height 17
click at [634, 551] on h5 "Odds String Sizing and truncation" at bounding box center [784, 560] width 615 height 17
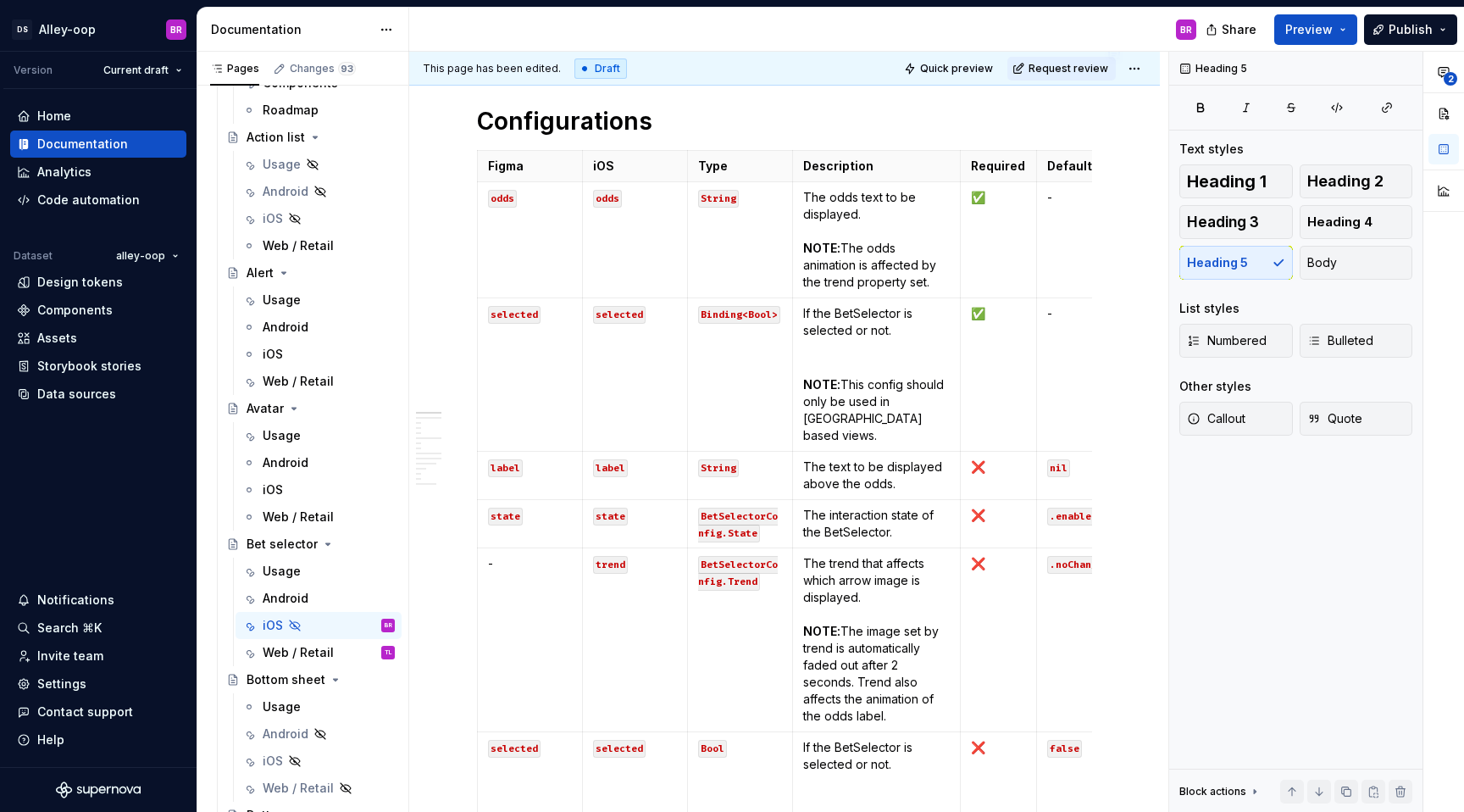
scroll to position [331, 0]
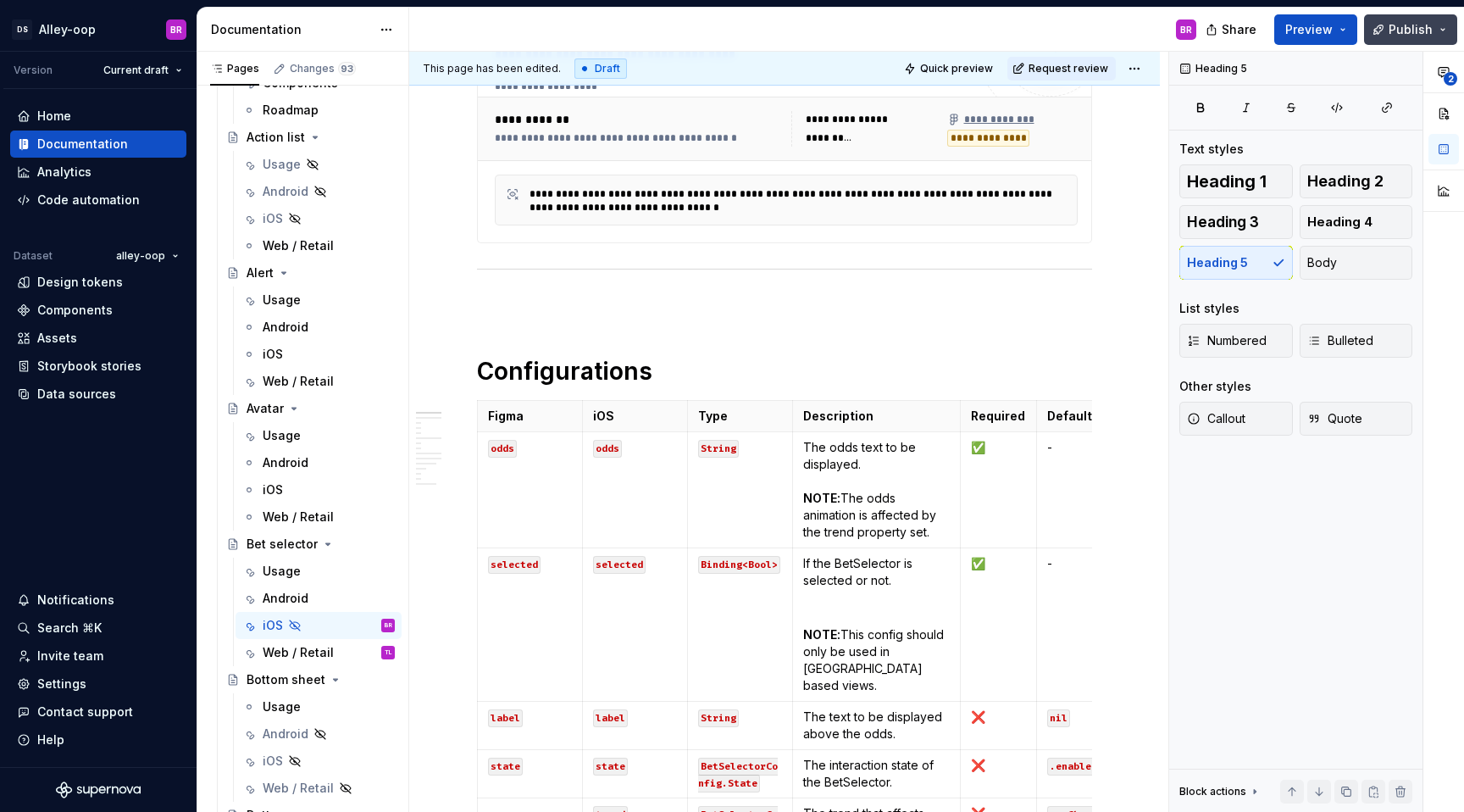
click at [1401, 24] on span "Publish" at bounding box center [1410, 29] width 44 height 17
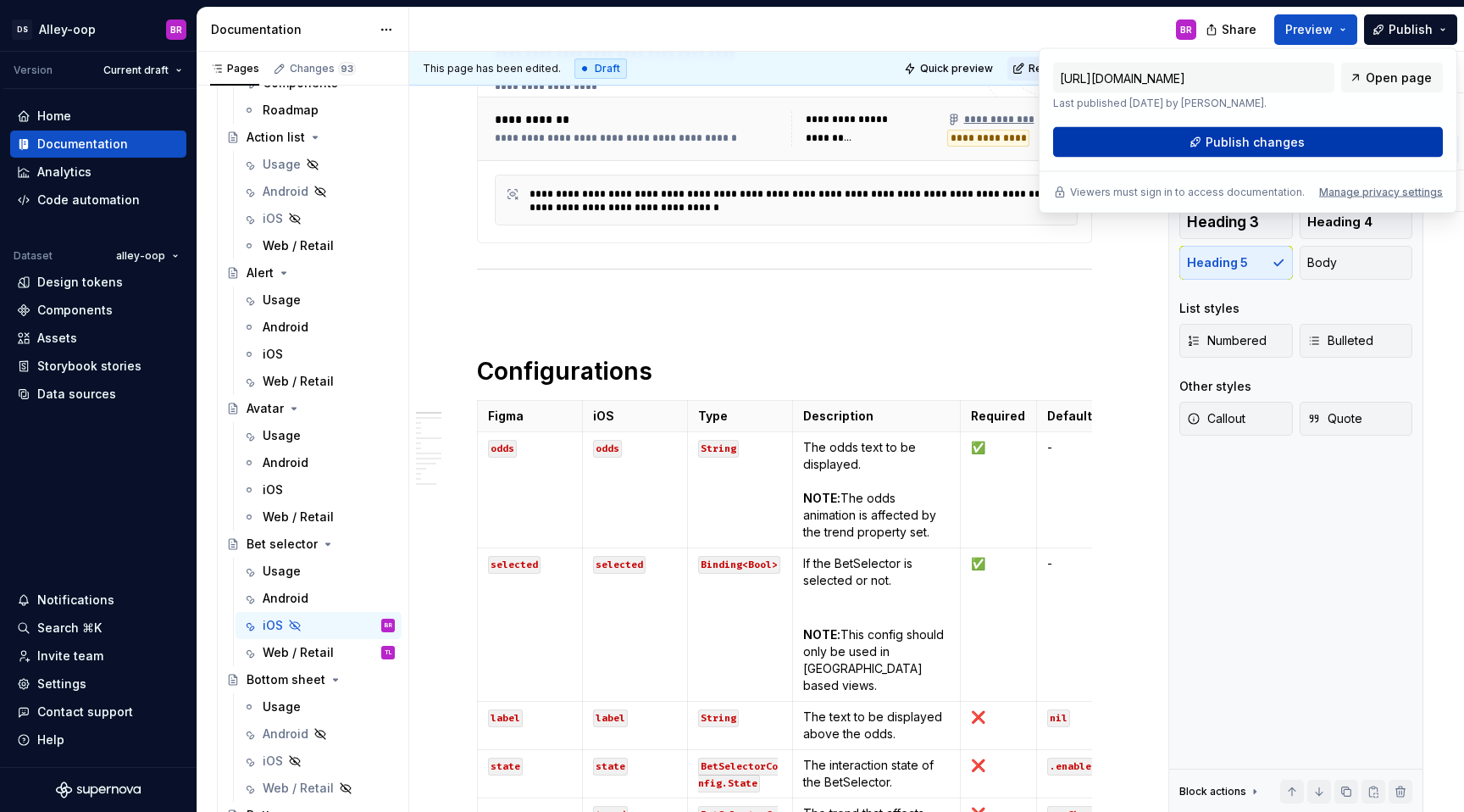
click at [1326, 134] on button "Publish changes" at bounding box center [1248, 142] width 390 height 30
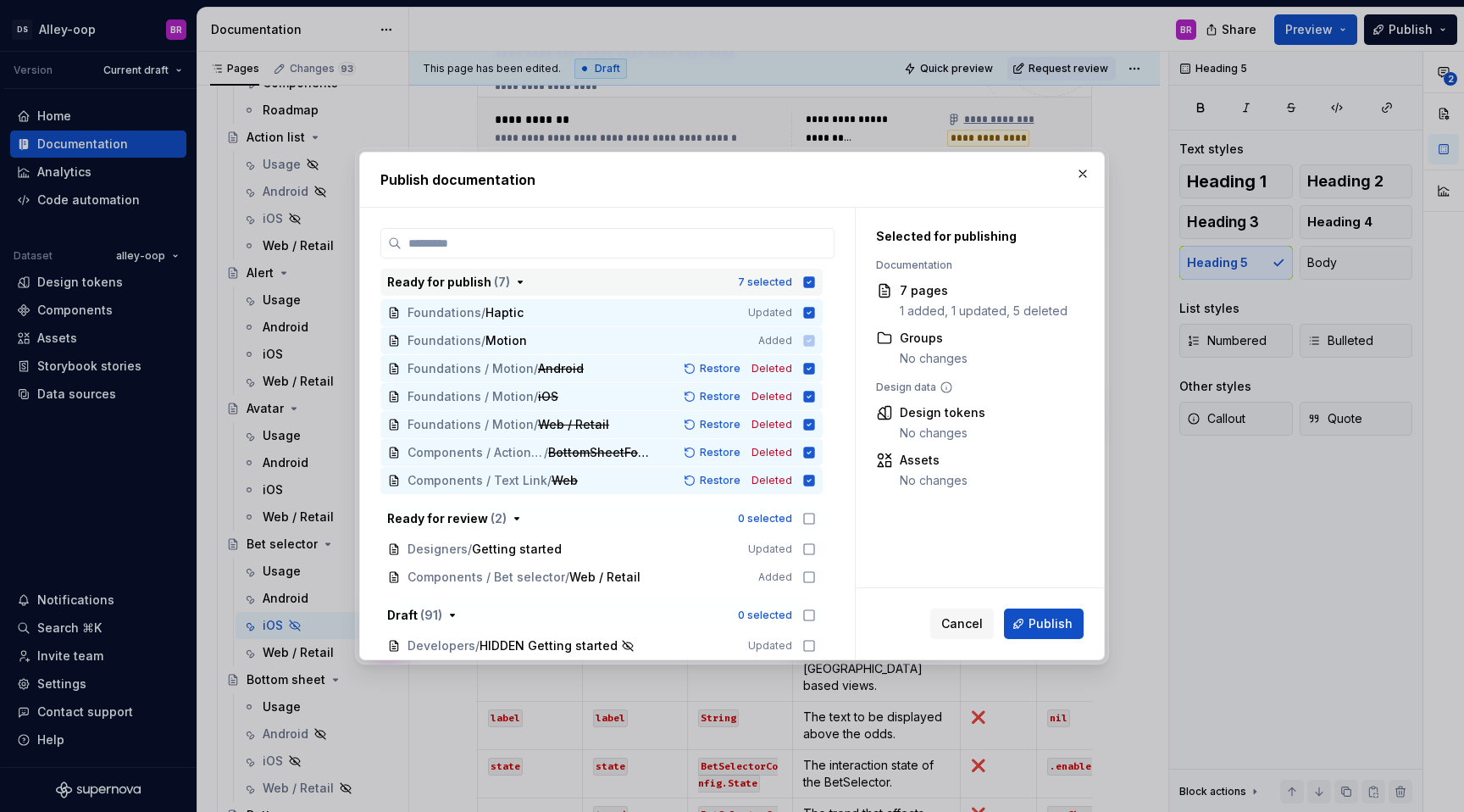
click at [815, 284] on icon "button" at bounding box center [809, 282] width 11 height 11
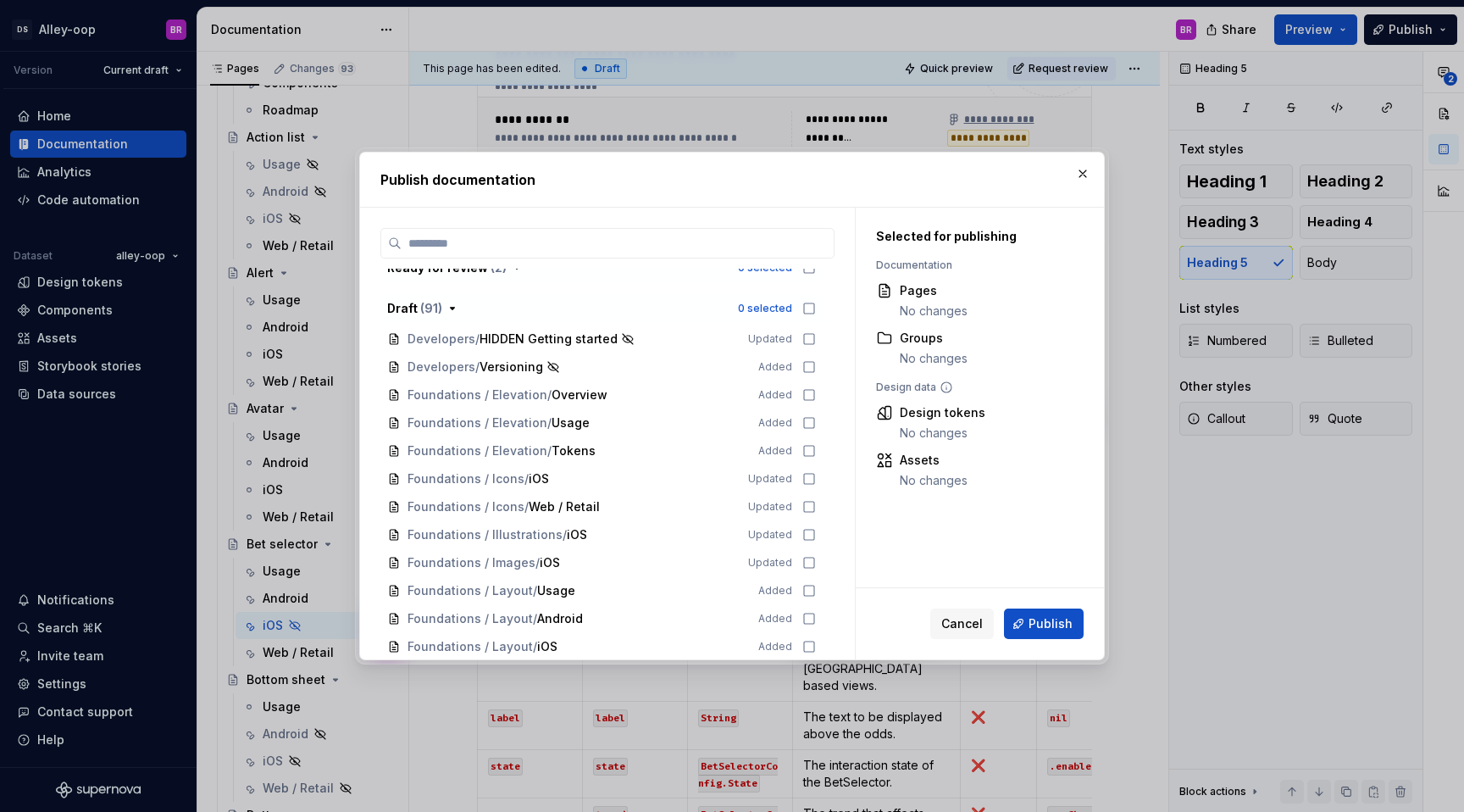
scroll to position [300, 0]
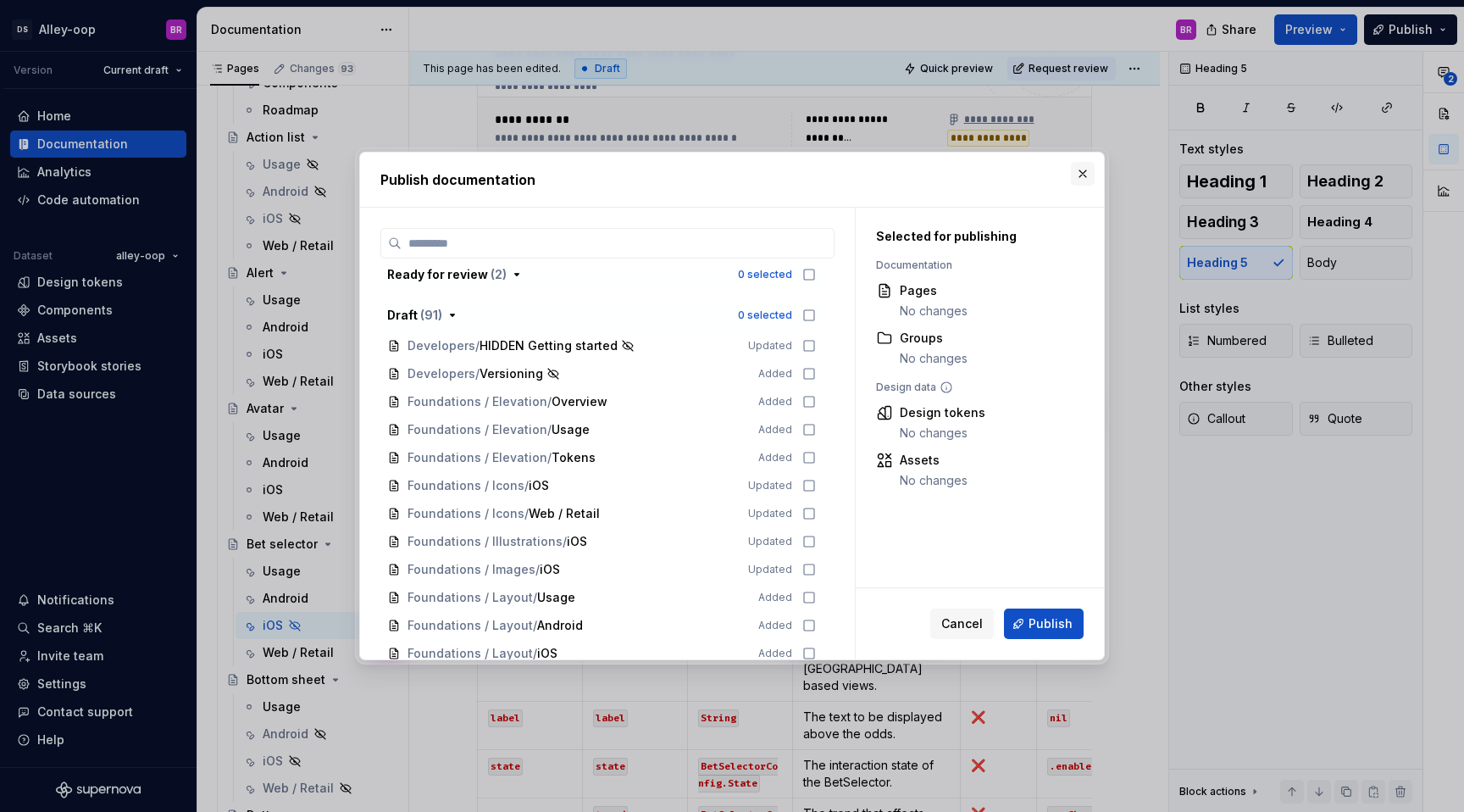
click at [1090, 169] on button "button" at bounding box center [1082, 173] width 24 height 24
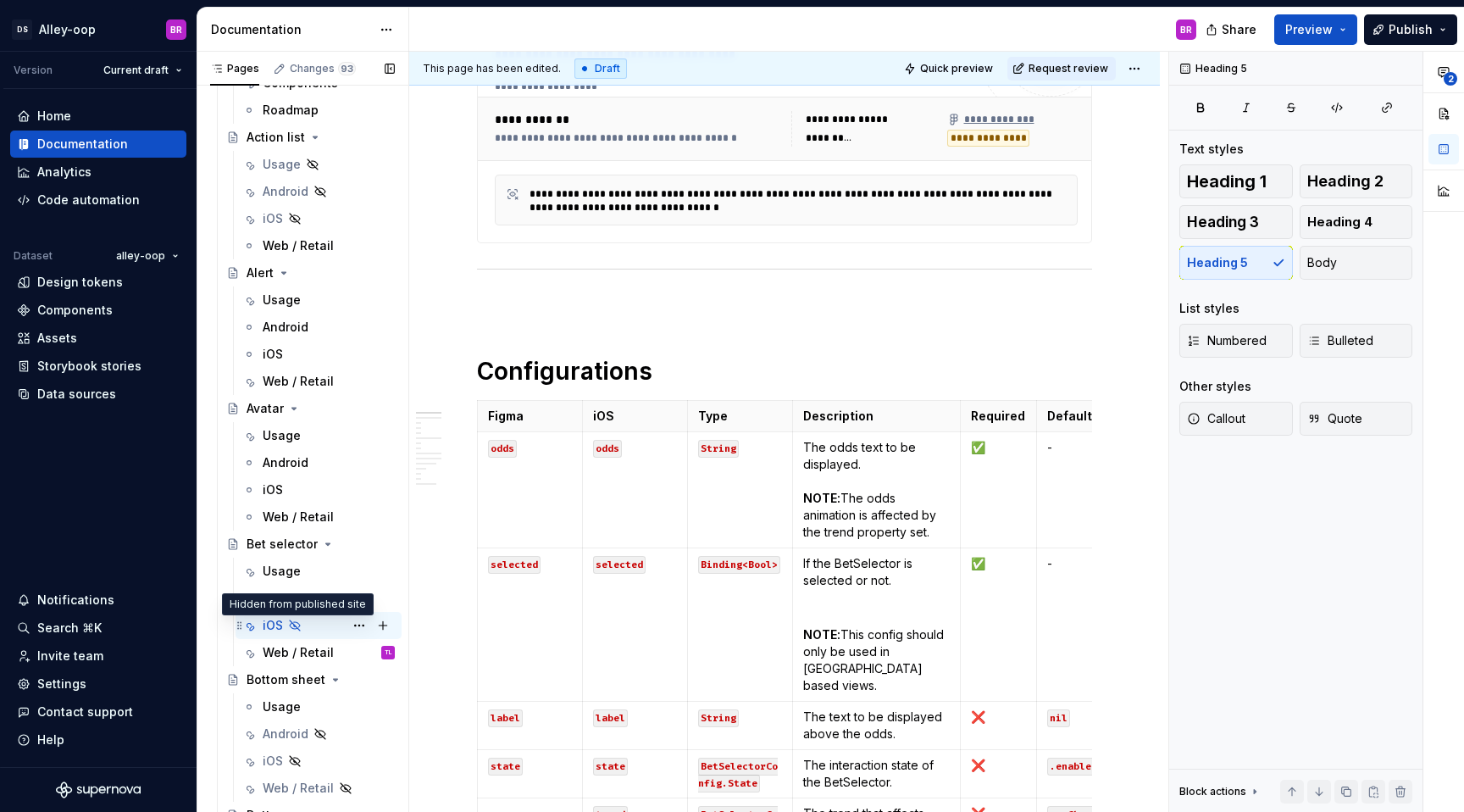
click at [298, 625] on icon "Page tree" at bounding box center [295, 625] width 13 height 13
type textarea "*"
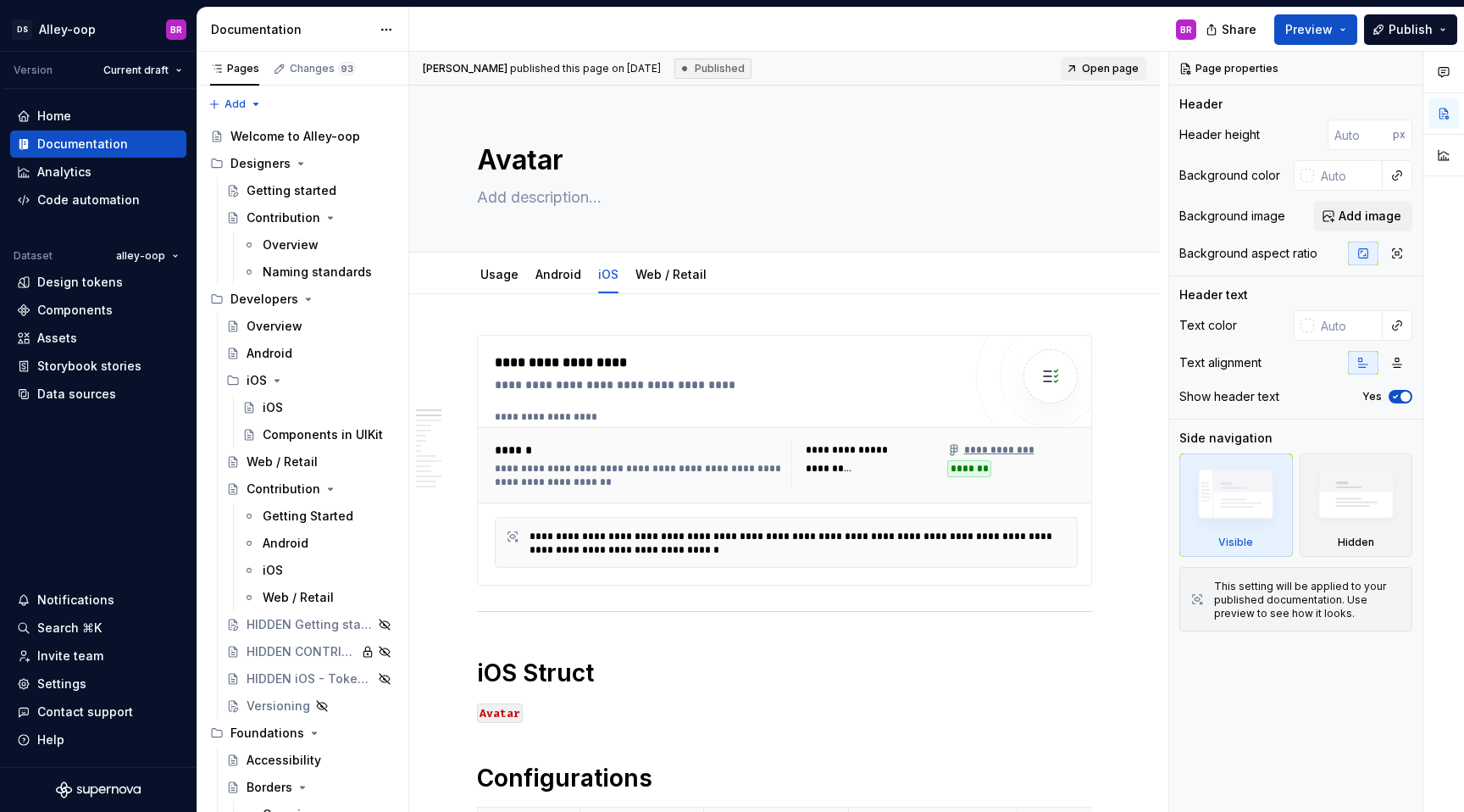
type textarea "*"
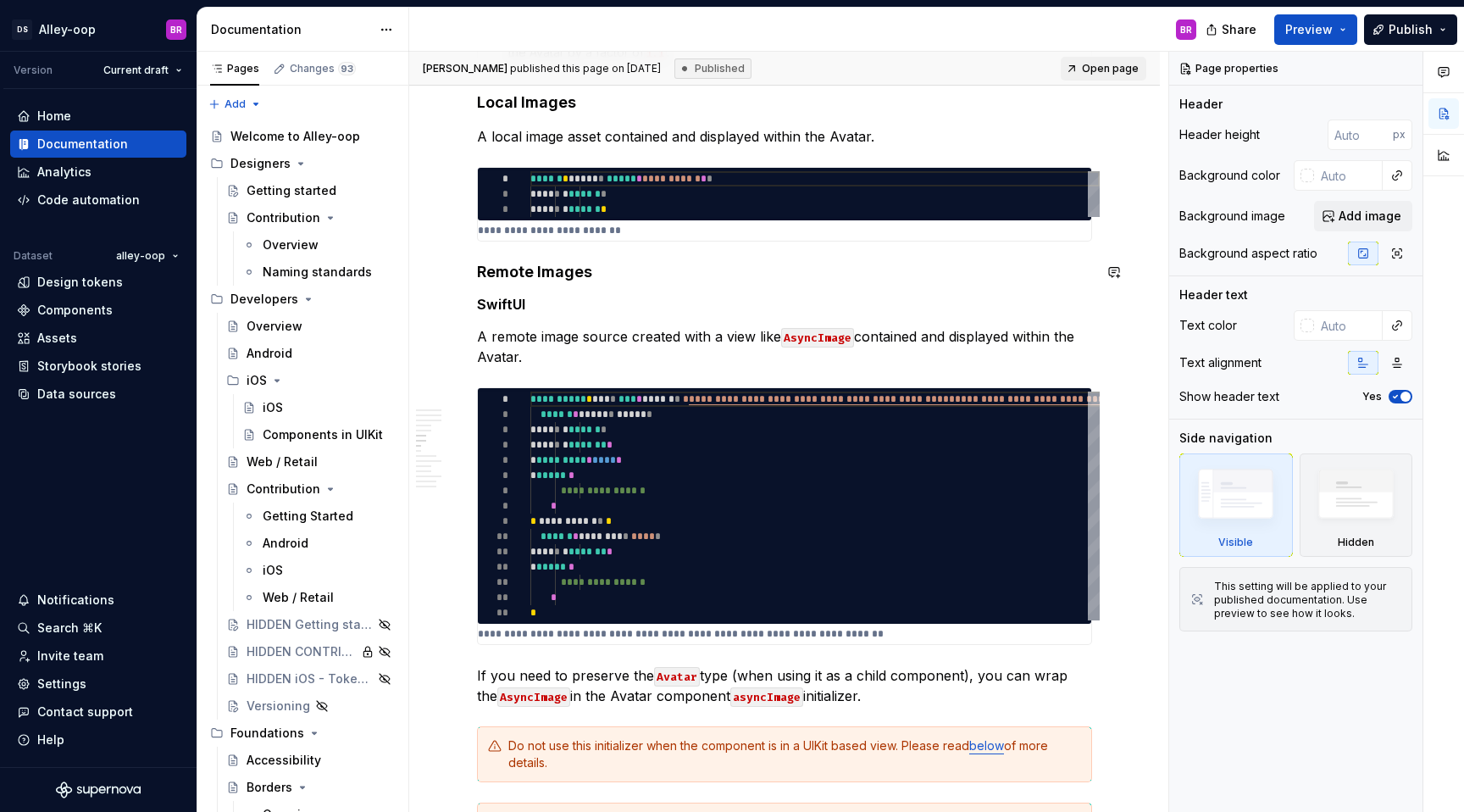
scroll to position [2576, 0]
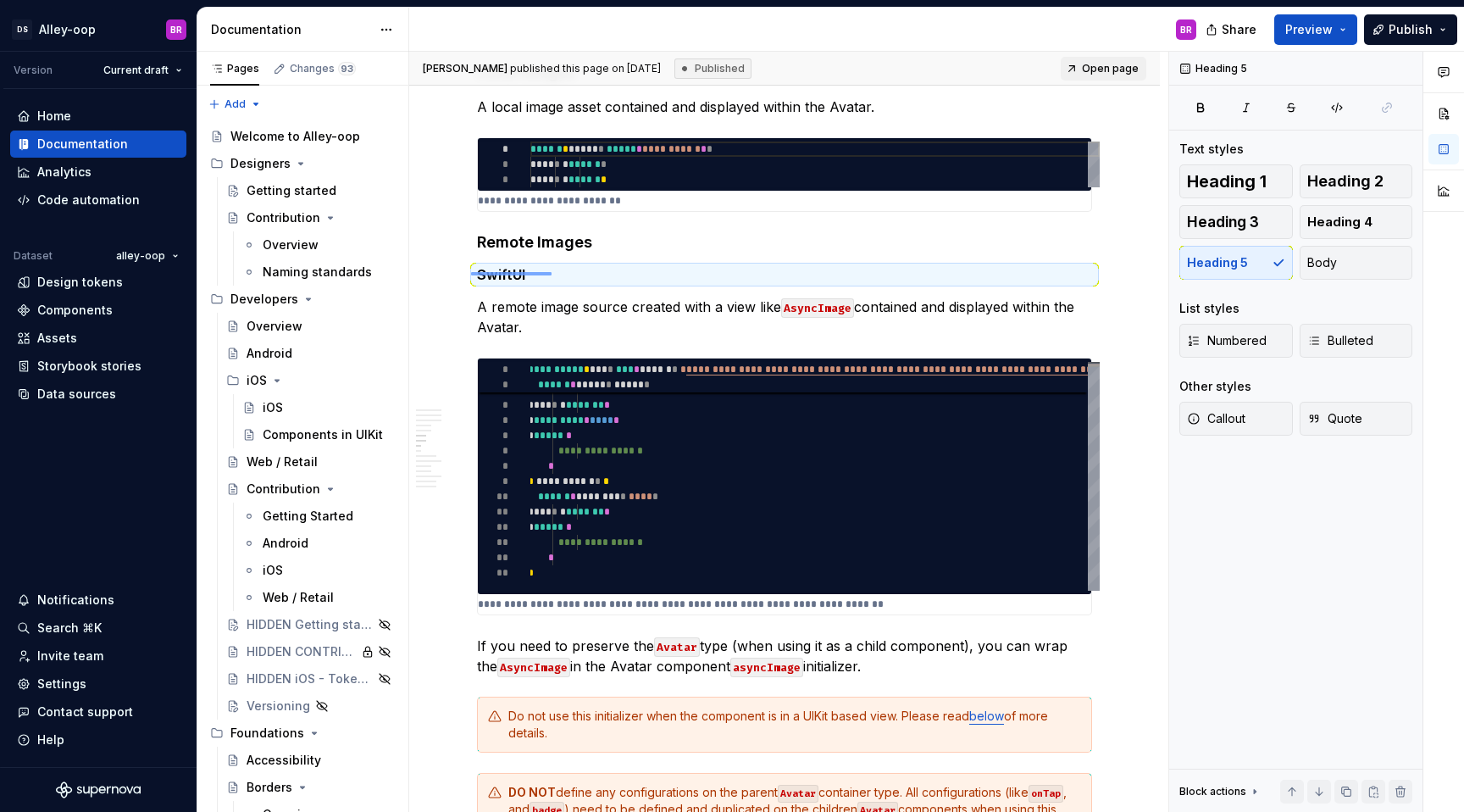
drag, startPoint x: 471, startPoint y: 272, endPoint x: 551, endPoint y: 273, distance: 80.0
click at [551, 273] on div "**********" at bounding box center [789, 432] width 759 height 761
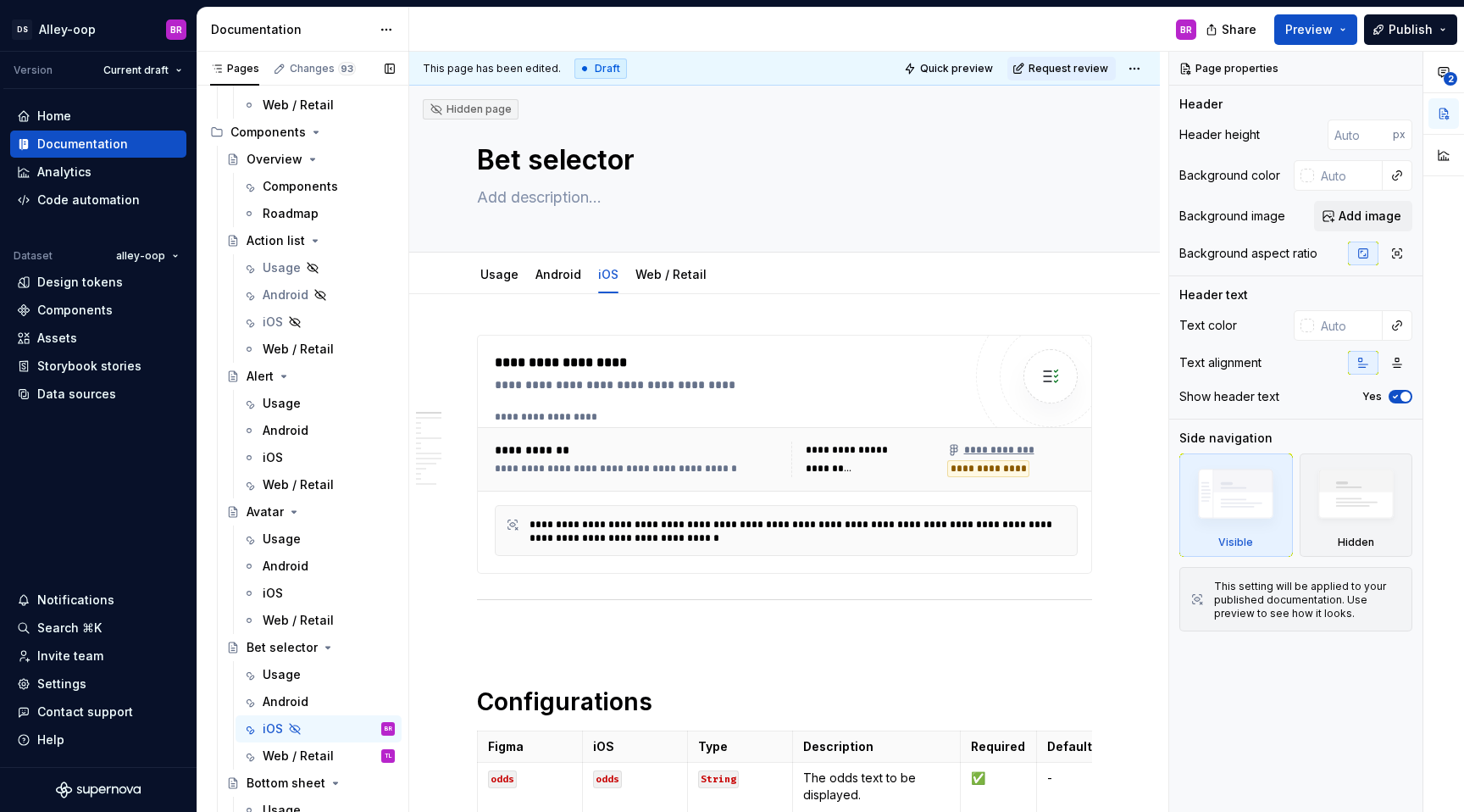
scroll to position [2910, 0]
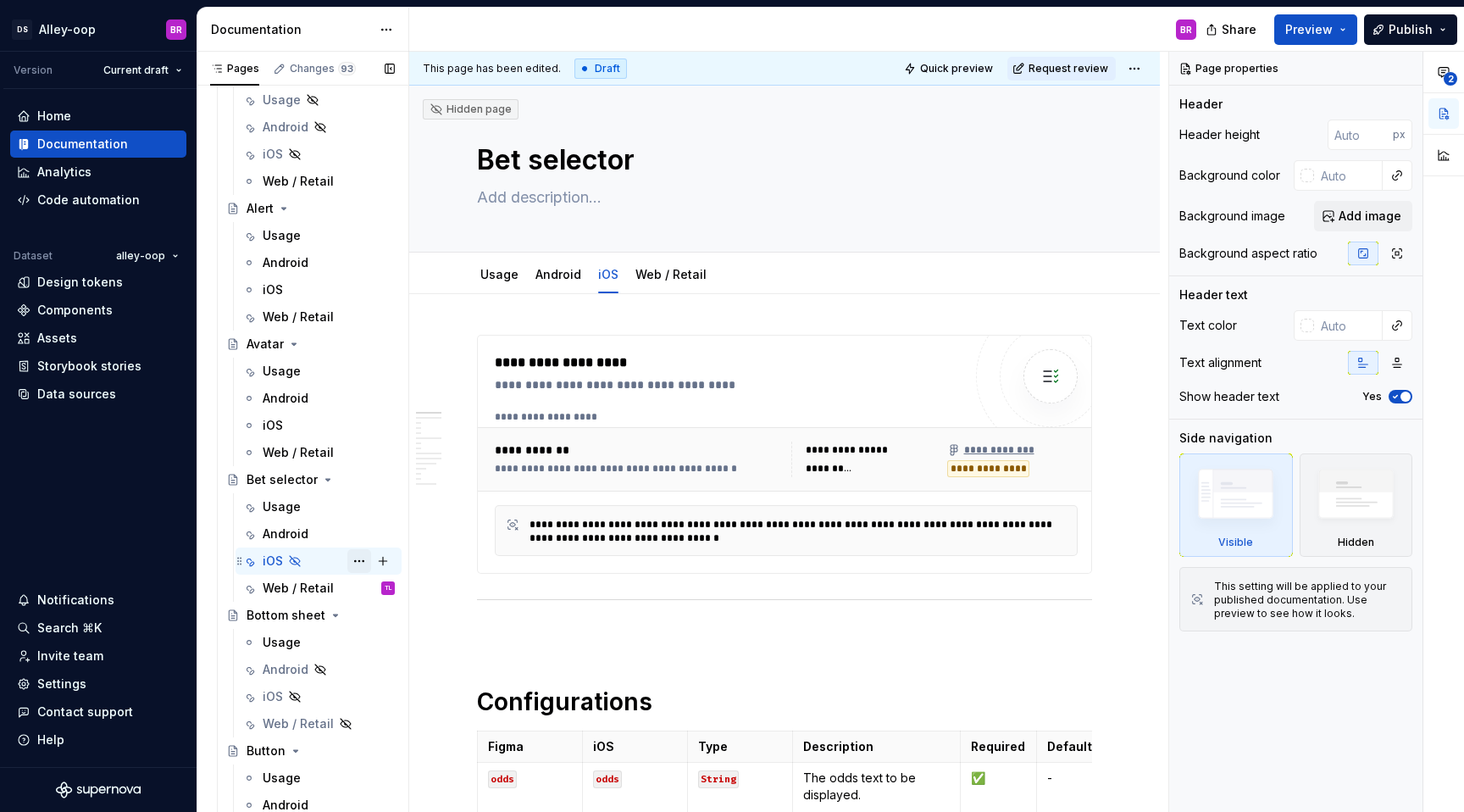
click at [364, 563] on button "Page tree" at bounding box center [359, 560] width 24 height 24
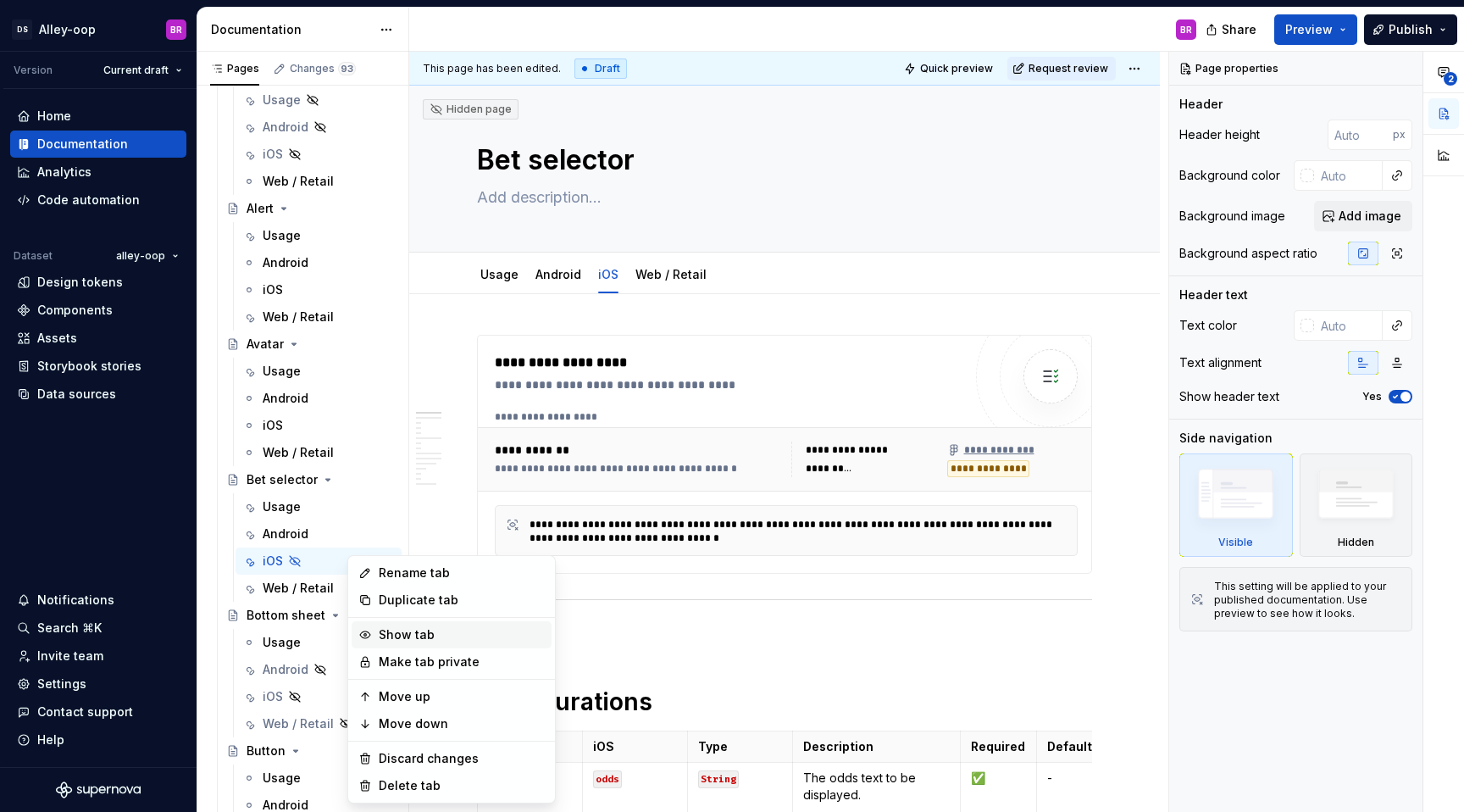
click at [447, 637] on div "Show tab" at bounding box center [462, 635] width 166 height 17
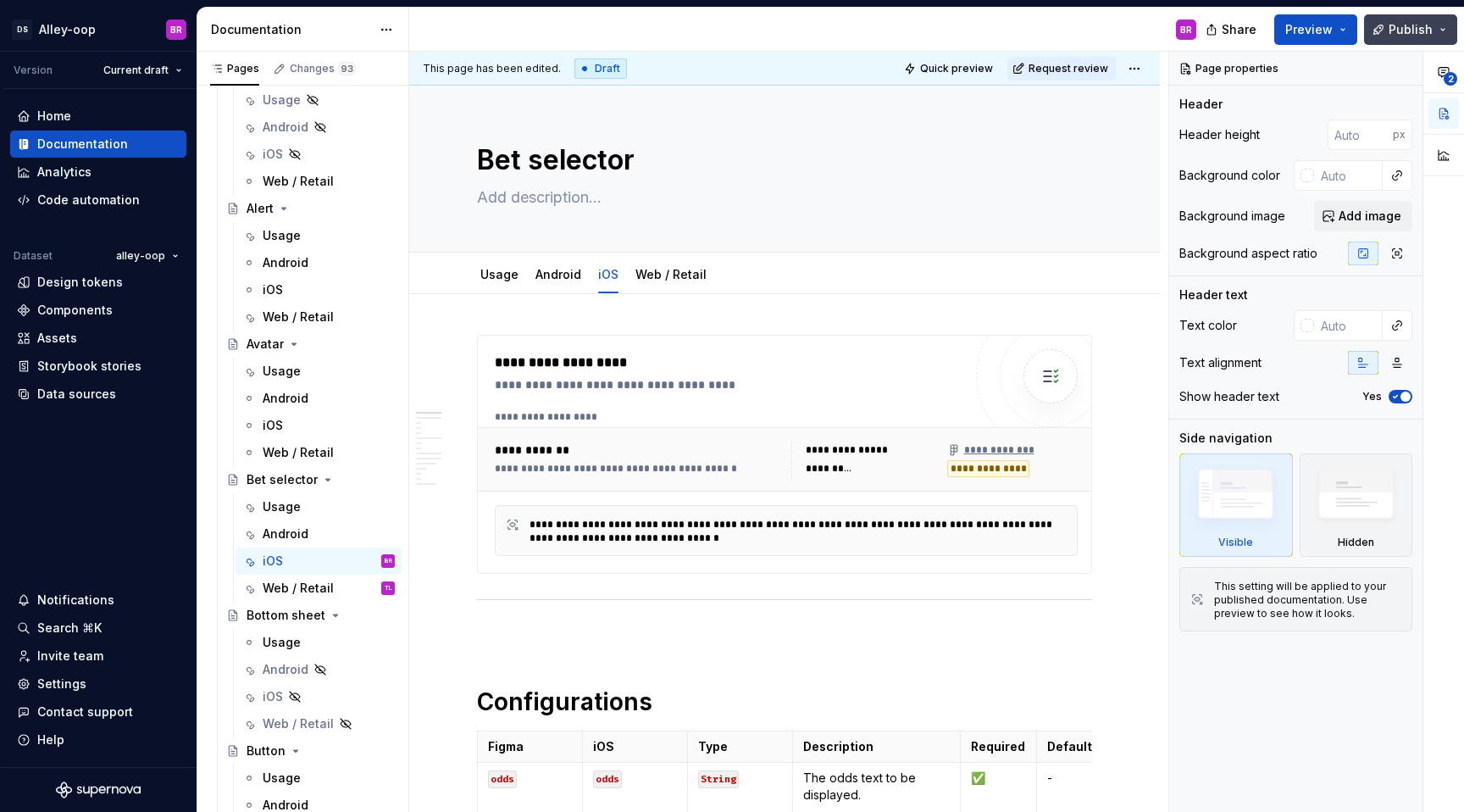
click at [1419, 29] on span "Publish" at bounding box center [1410, 29] width 44 height 17
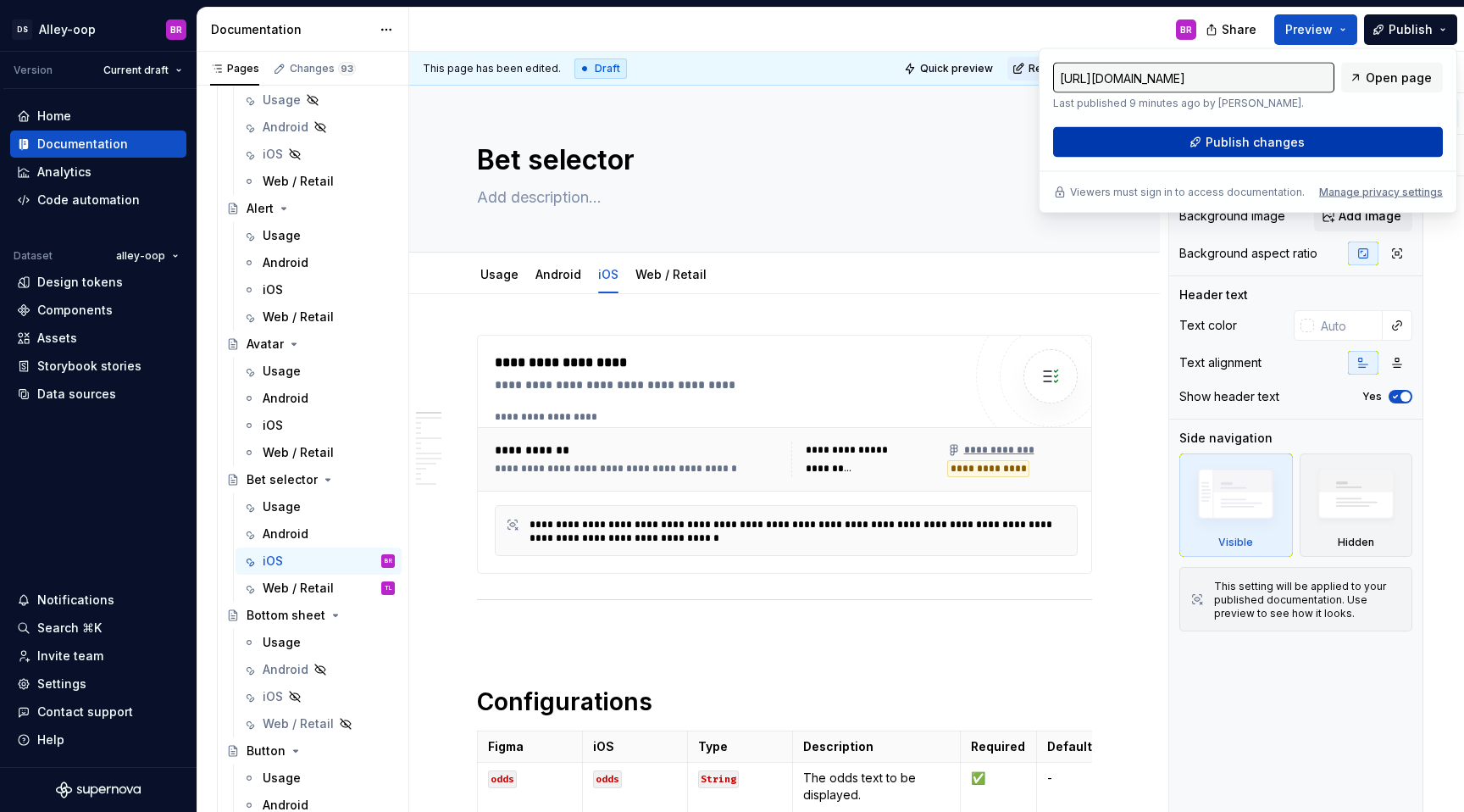
click at [1232, 151] on button "Publish changes" at bounding box center [1248, 142] width 390 height 30
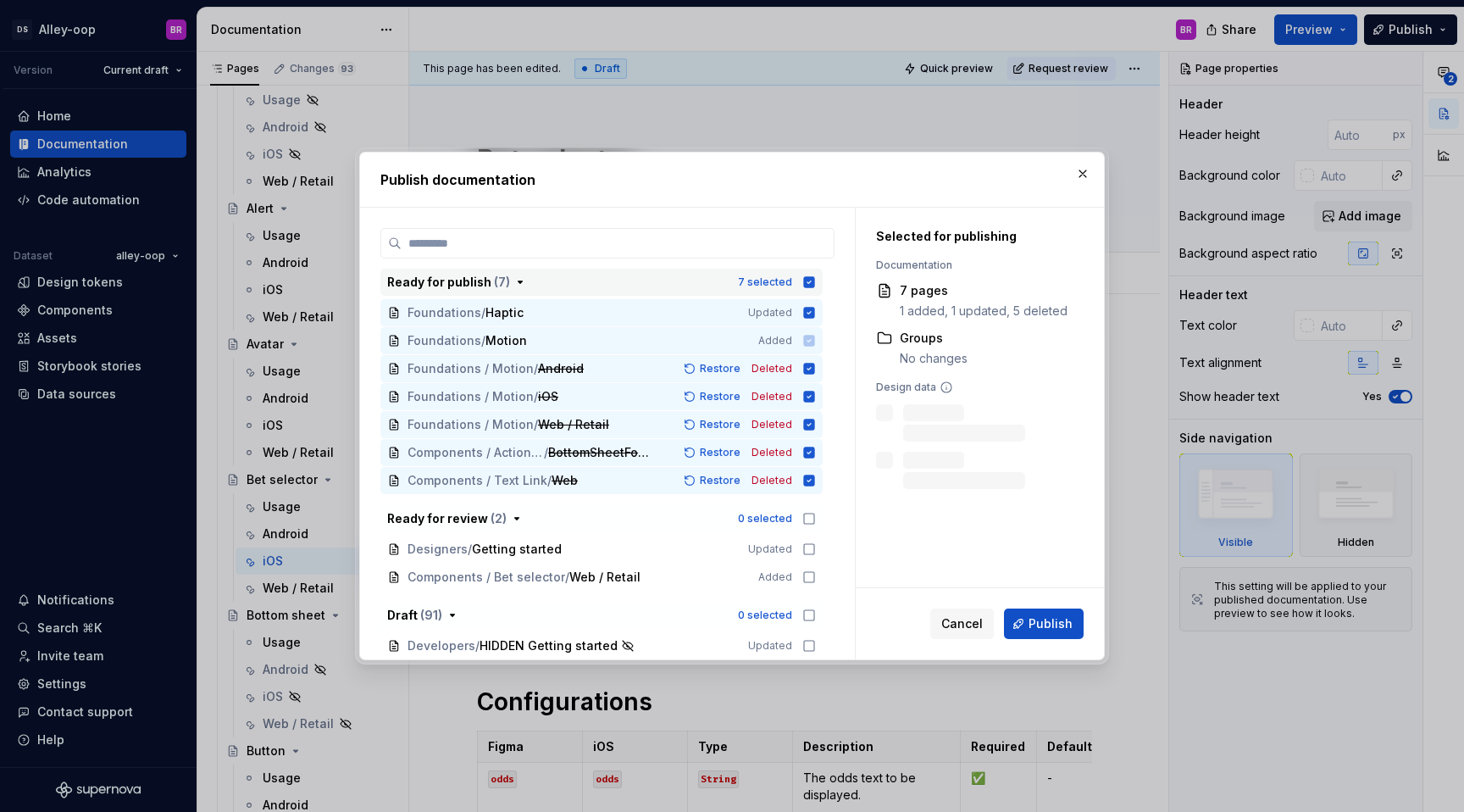
click at [815, 278] on icon "button" at bounding box center [809, 282] width 11 height 11
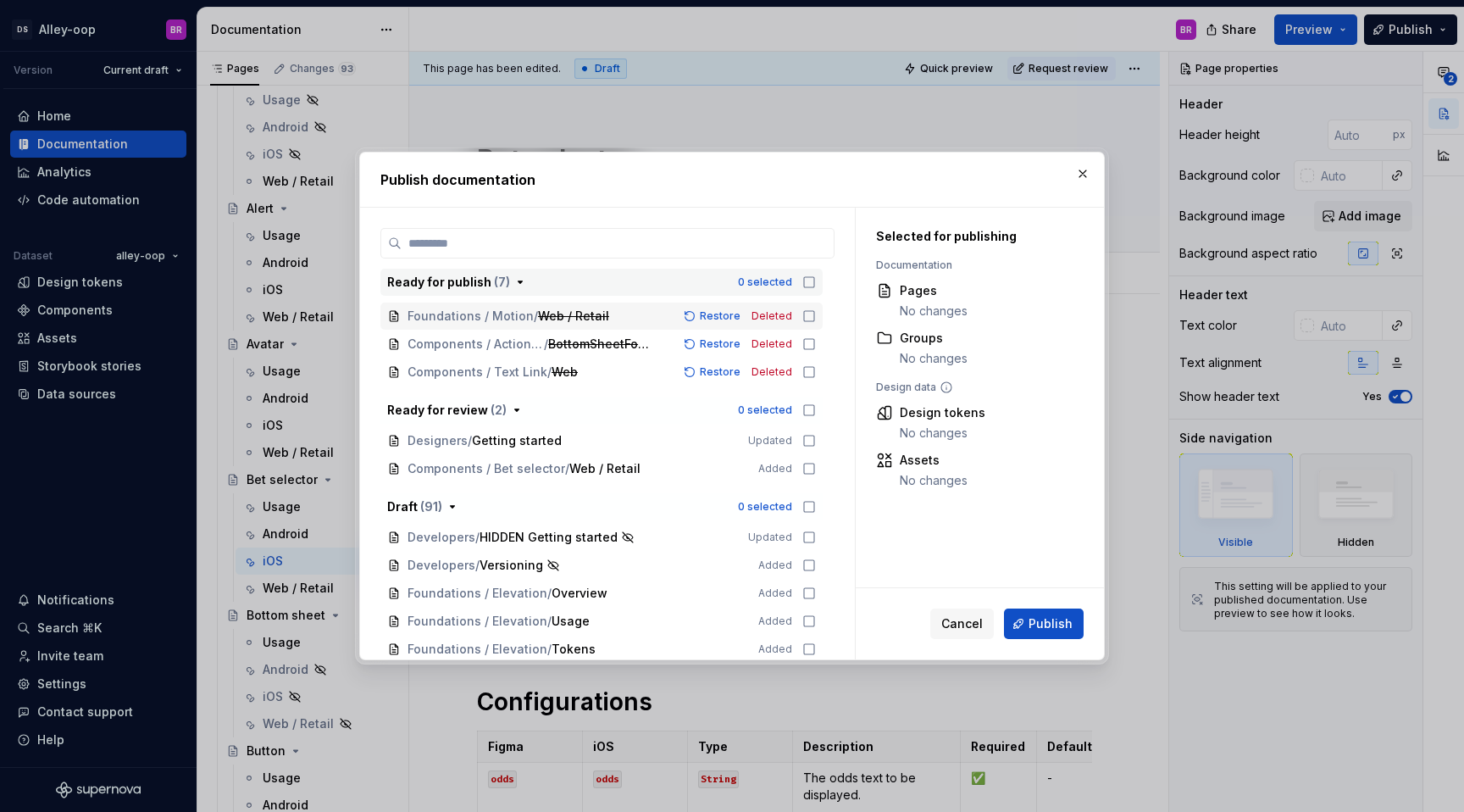
scroll to position [0, 0]
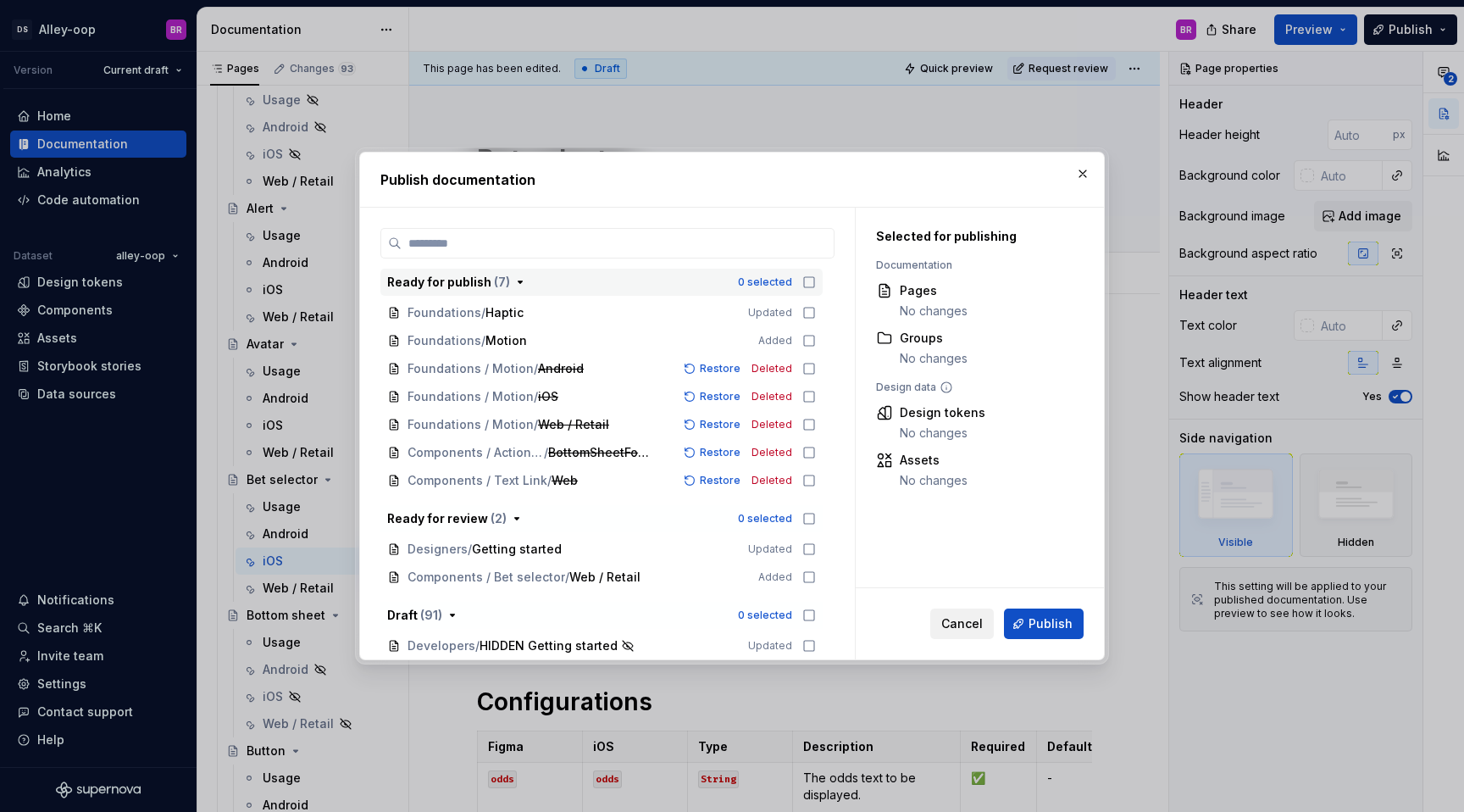
click at [968, 628] on span "Cancel" at bounding box center [962, 624] width 41 height 17
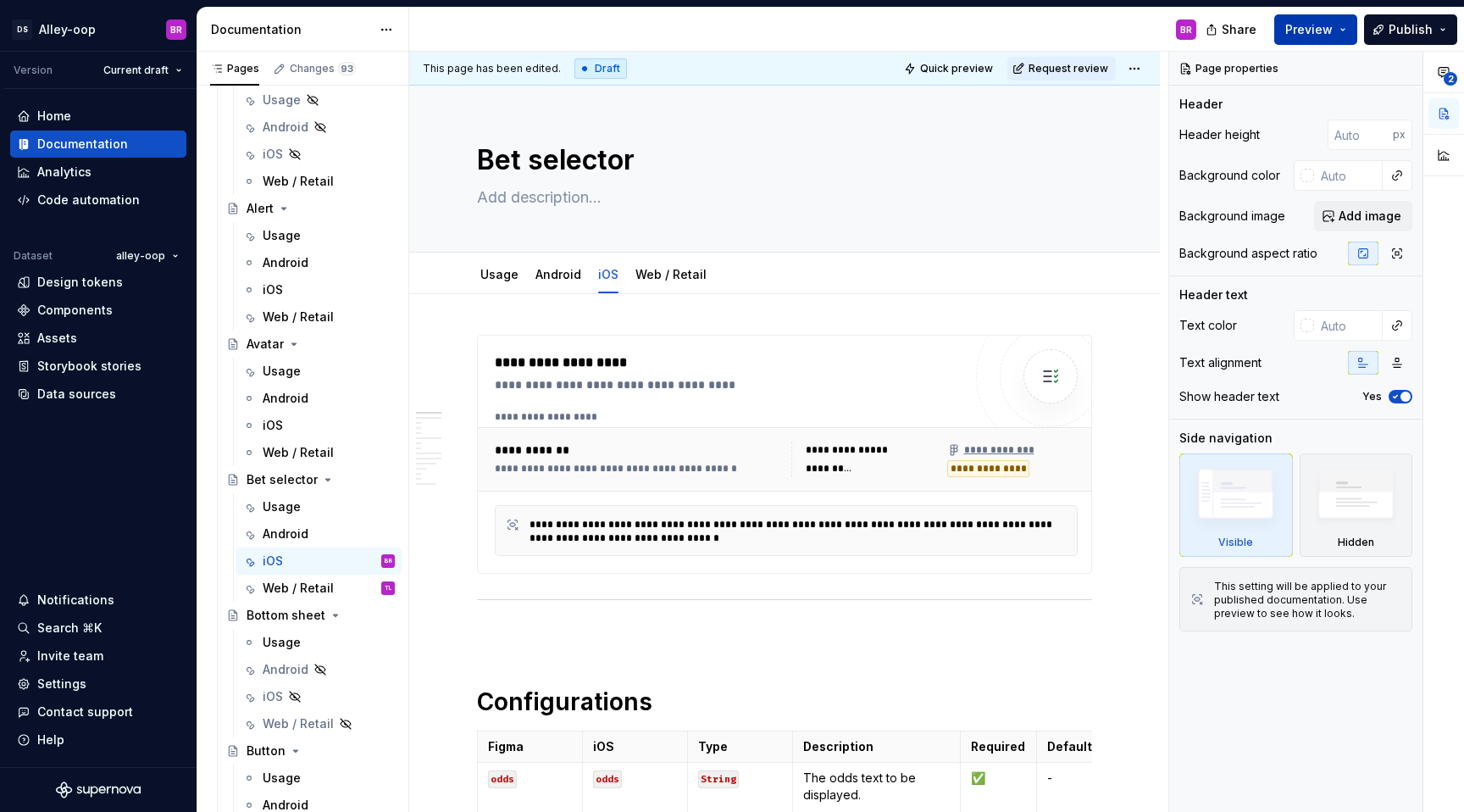
click at [1341, 27] on button "Preview" at bounding box center [1316, 29] width 83 height 30
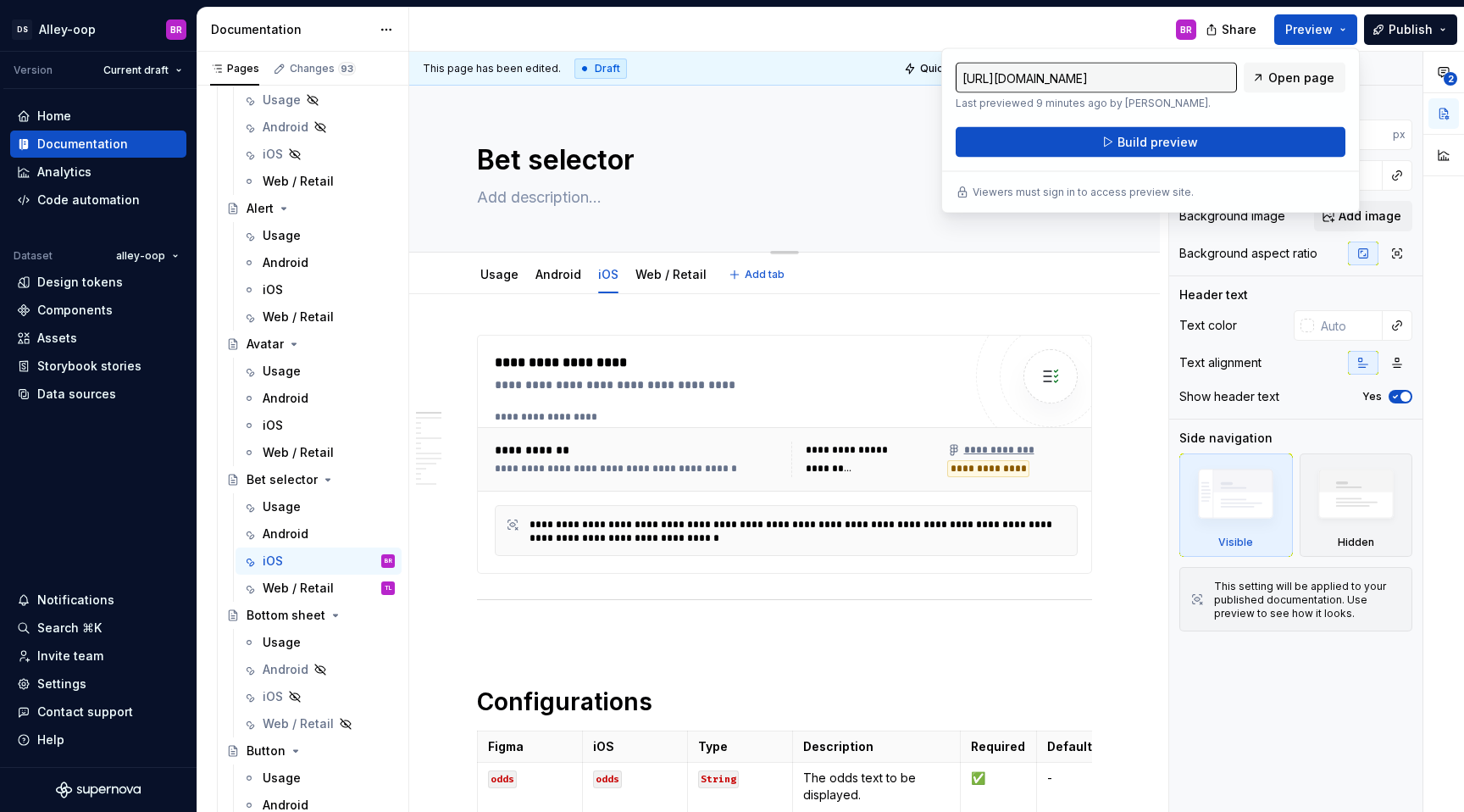
click at [683, 171] on textarea "Bet selector" at bounding box center [781, 159] width 615 height 41
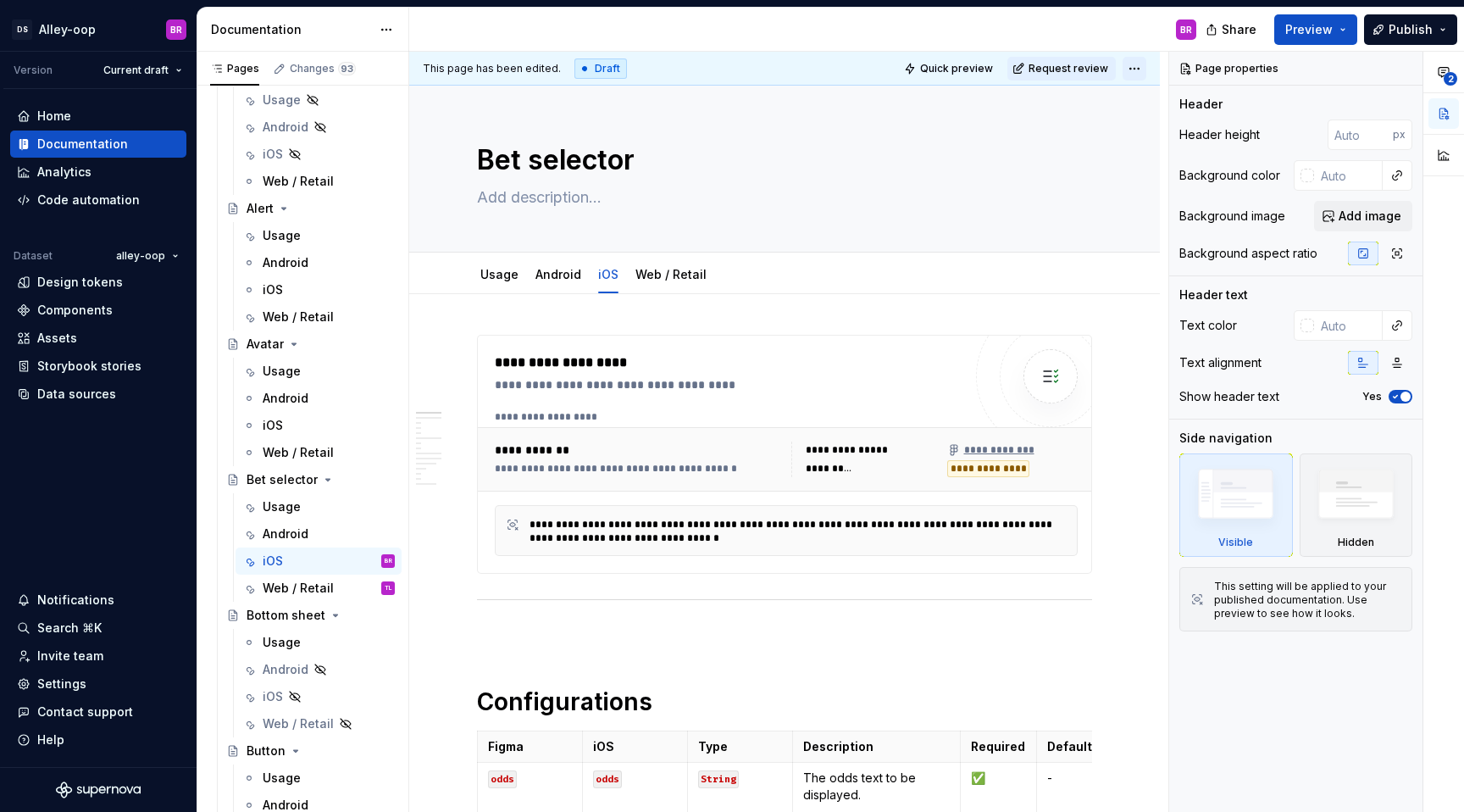
click at [1140, 66] on html "DS Alley-oop BR Version Current draft Home Documentation Analytics Code automat…" at bounding box center [732, 406] width 1464 height 812
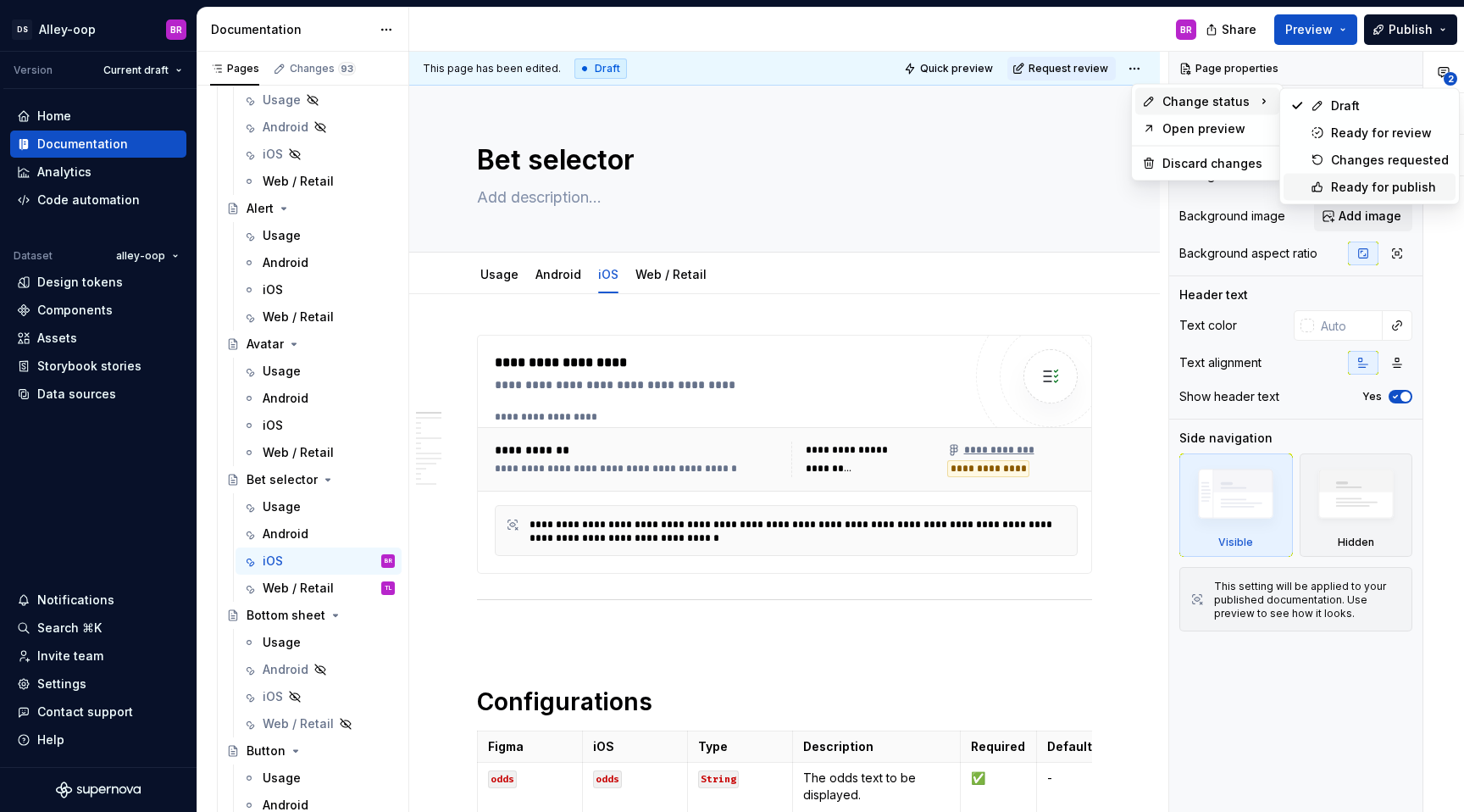
click at [1367, 187] on div "Ready for publish" at bounding box center [1390, 187] width 118 height 17
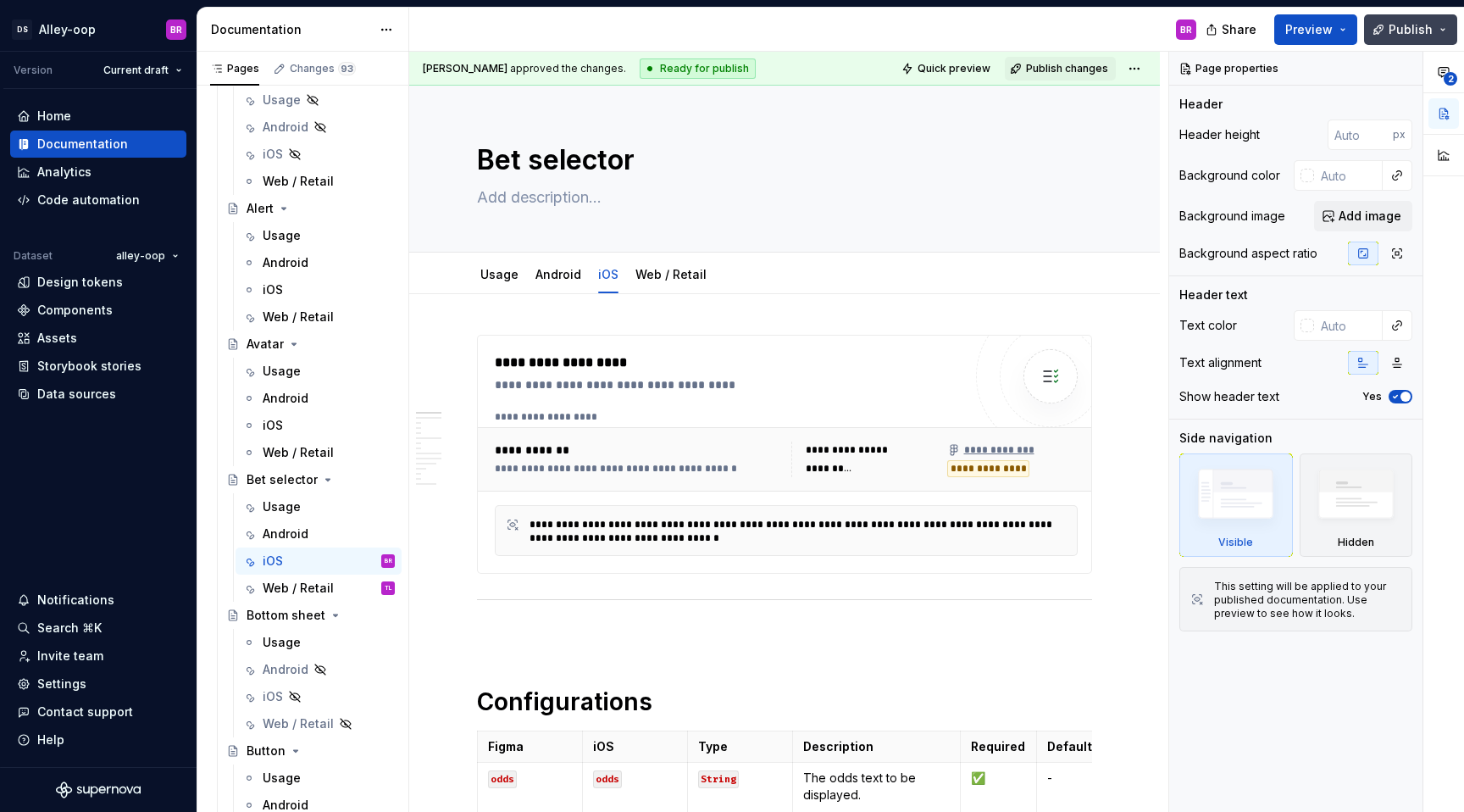
click at [1426, 24] on span "Publish" at bounding box center [1410, 29] width 44 height 17
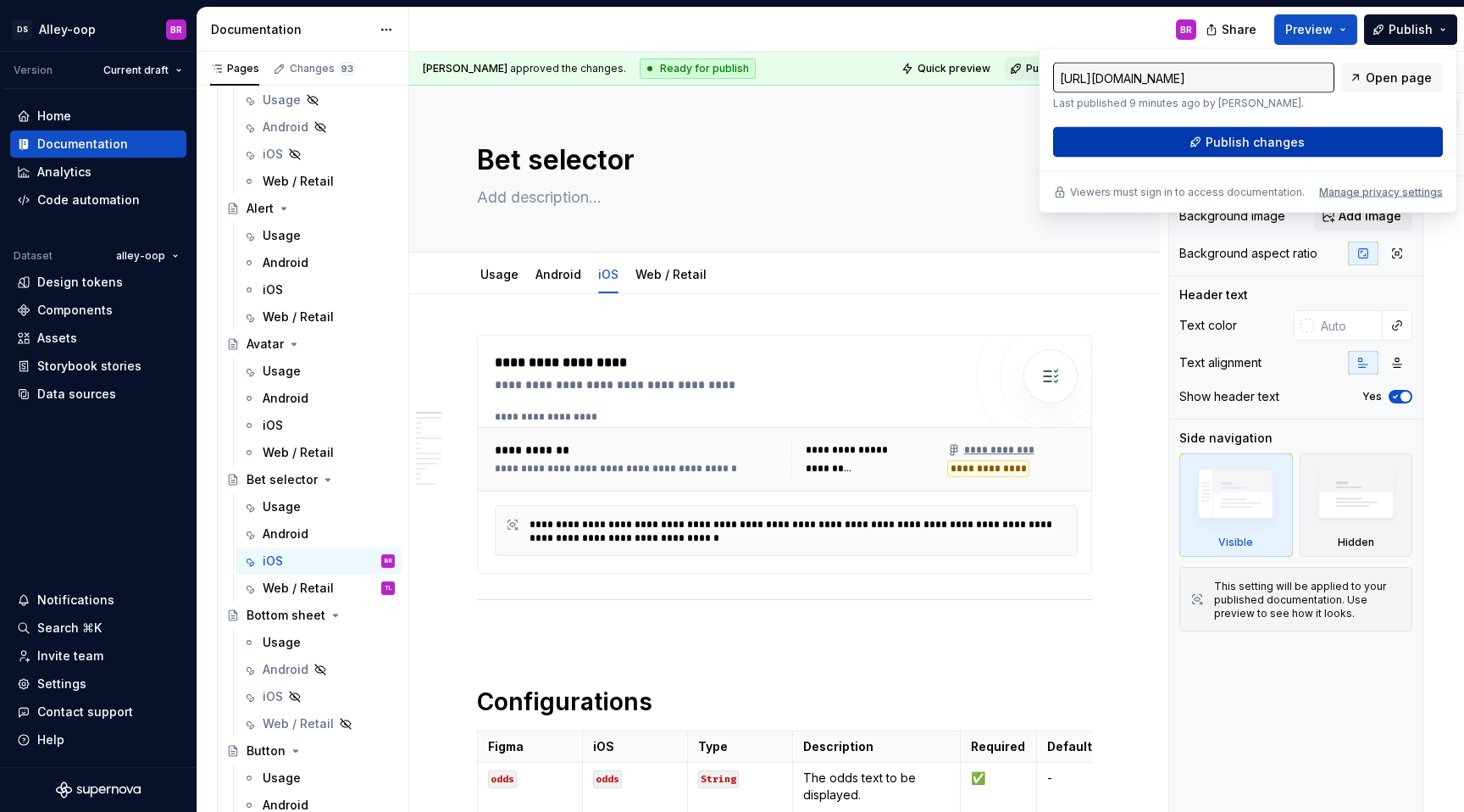
click at [1238, 143] on span "Publish changes" at bounding box center [1255, 142] width 99 height 17
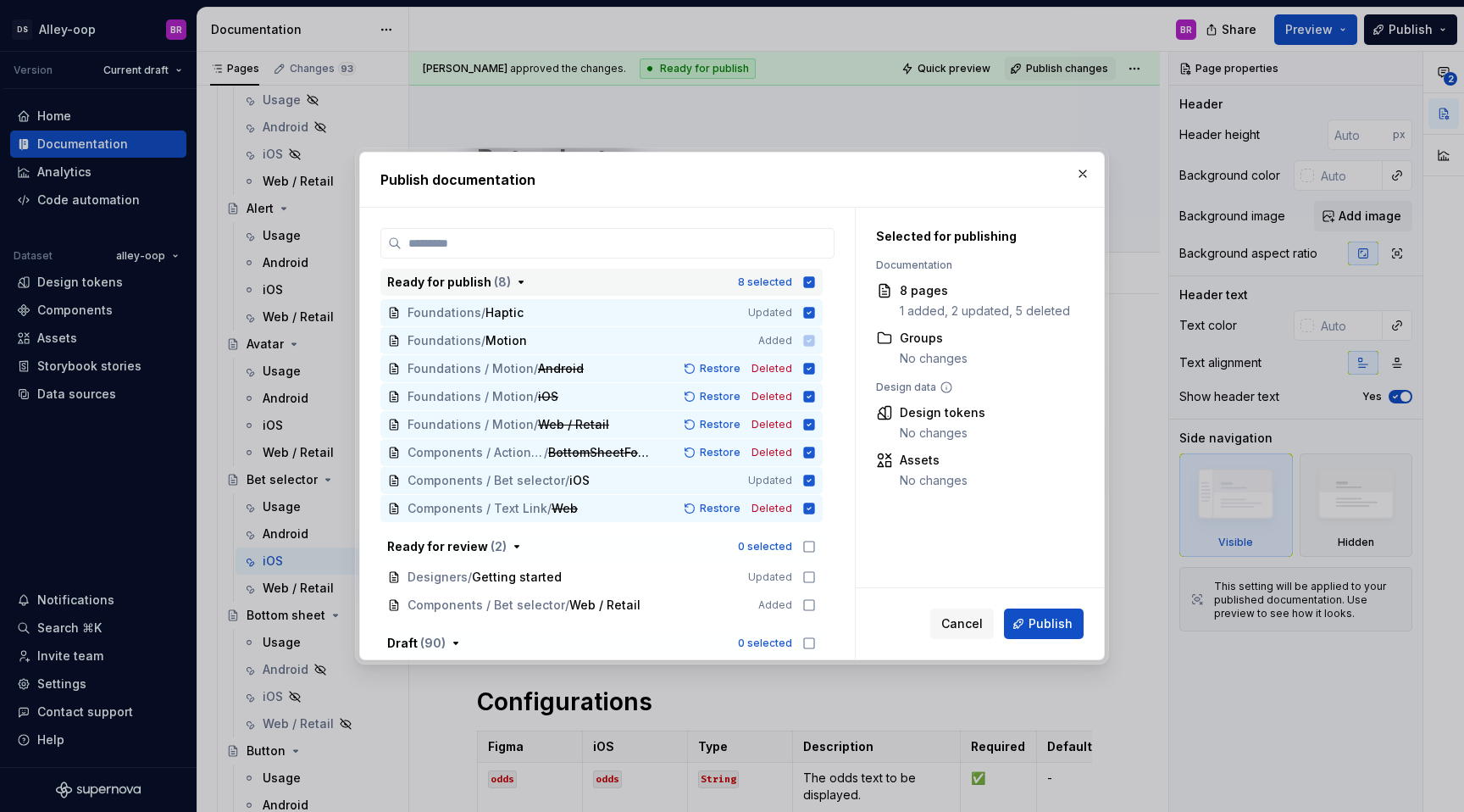
click at [815, 281] on icon "button" at bounding box center [809, 282] width 11 height 11
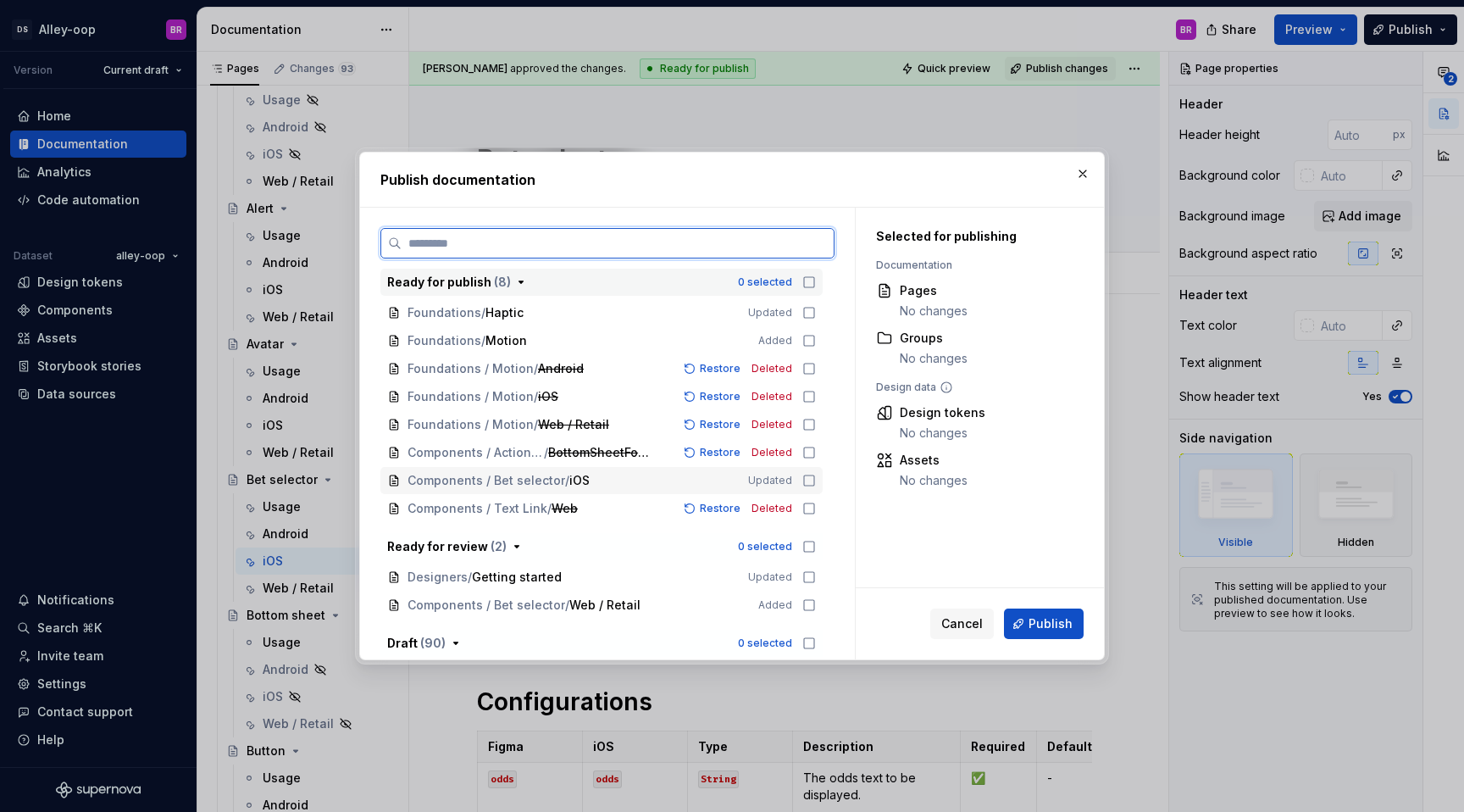
click at [816, 483] on icon at bounding box center [809, 480] width 13 height 13
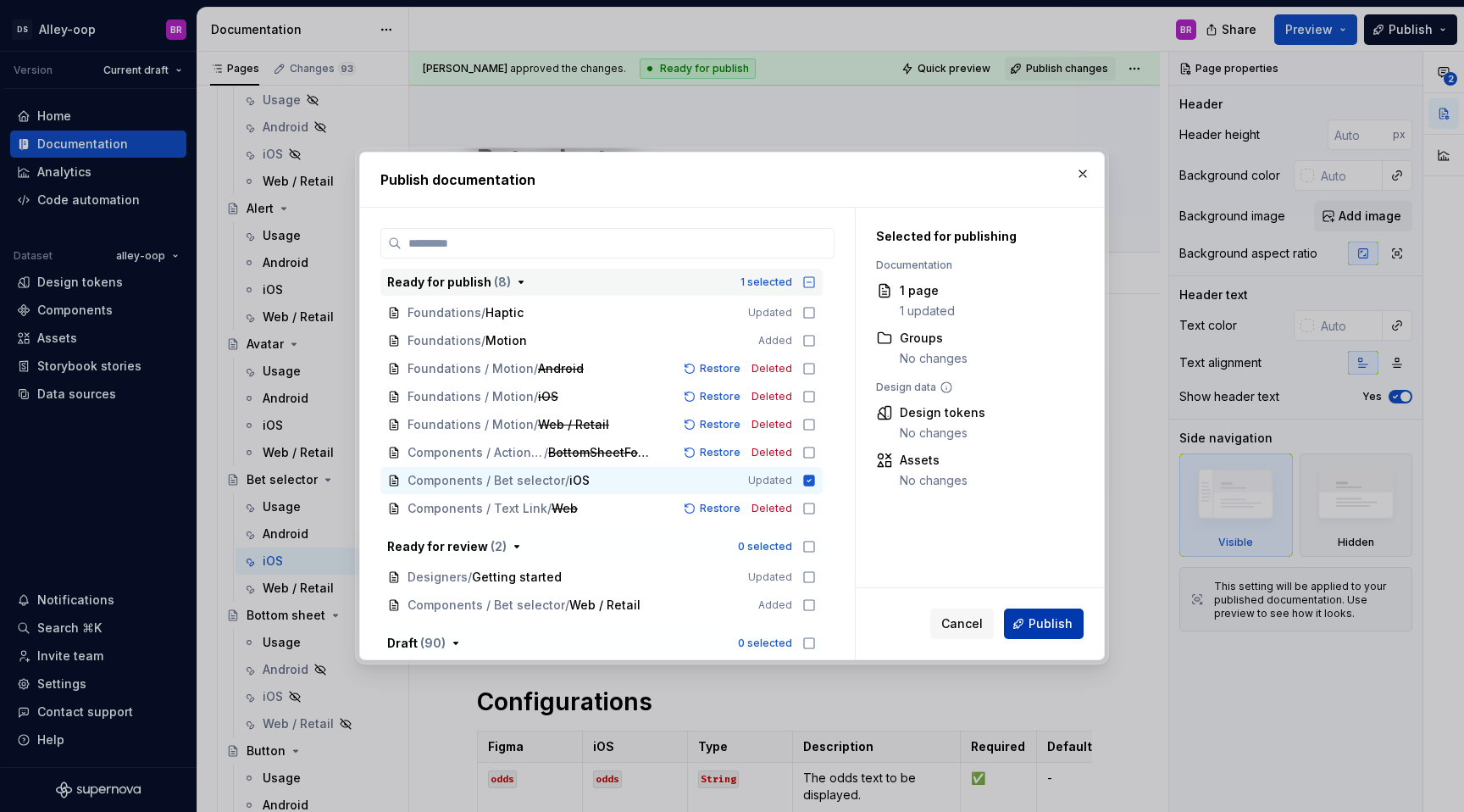
click at [1048, 615] on span "Publish" at bounding box center [1050, 624] width 44 height 17
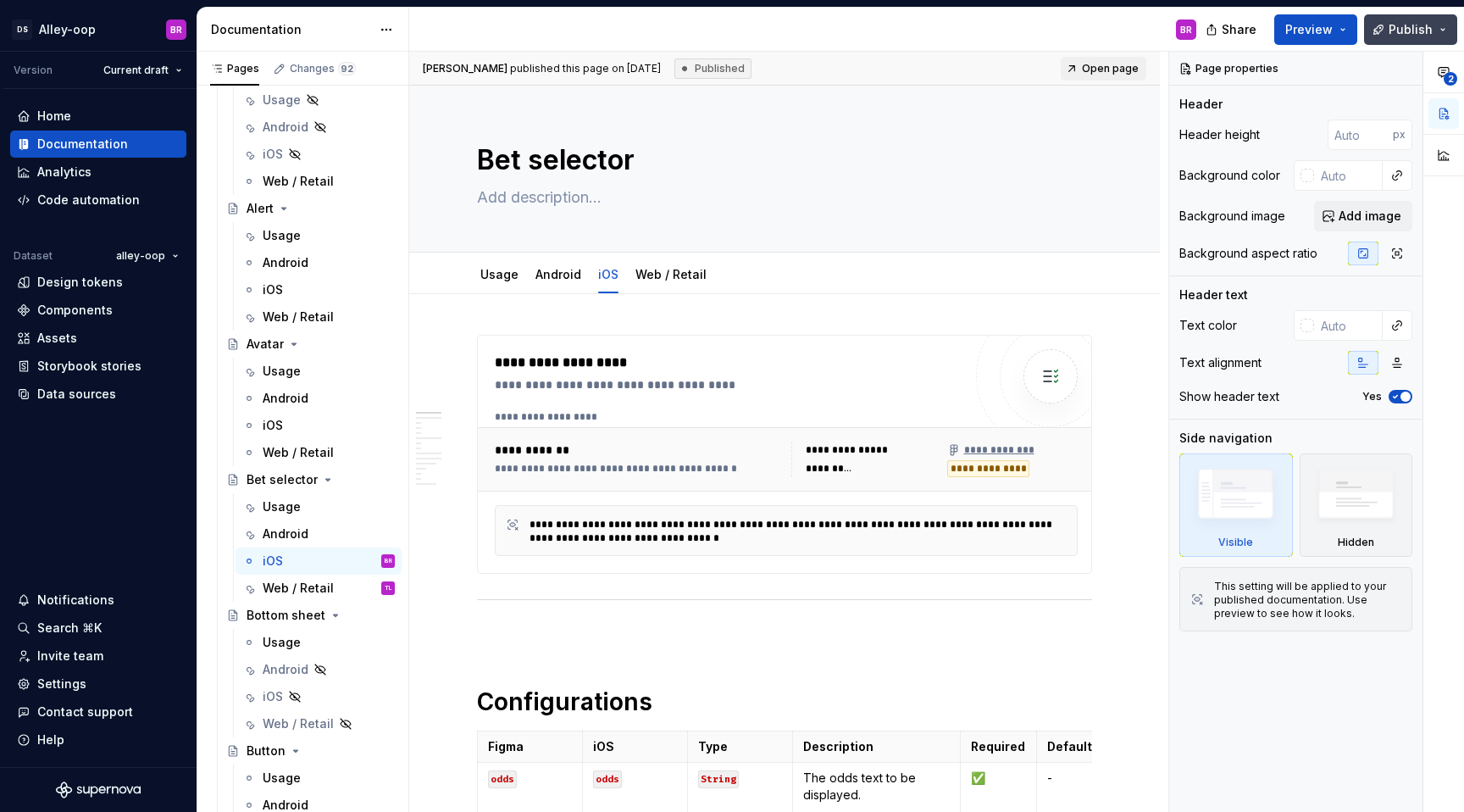
click at [1407, 34] on span "Publish" at bounding box center [1410, 29] width 44 height 17
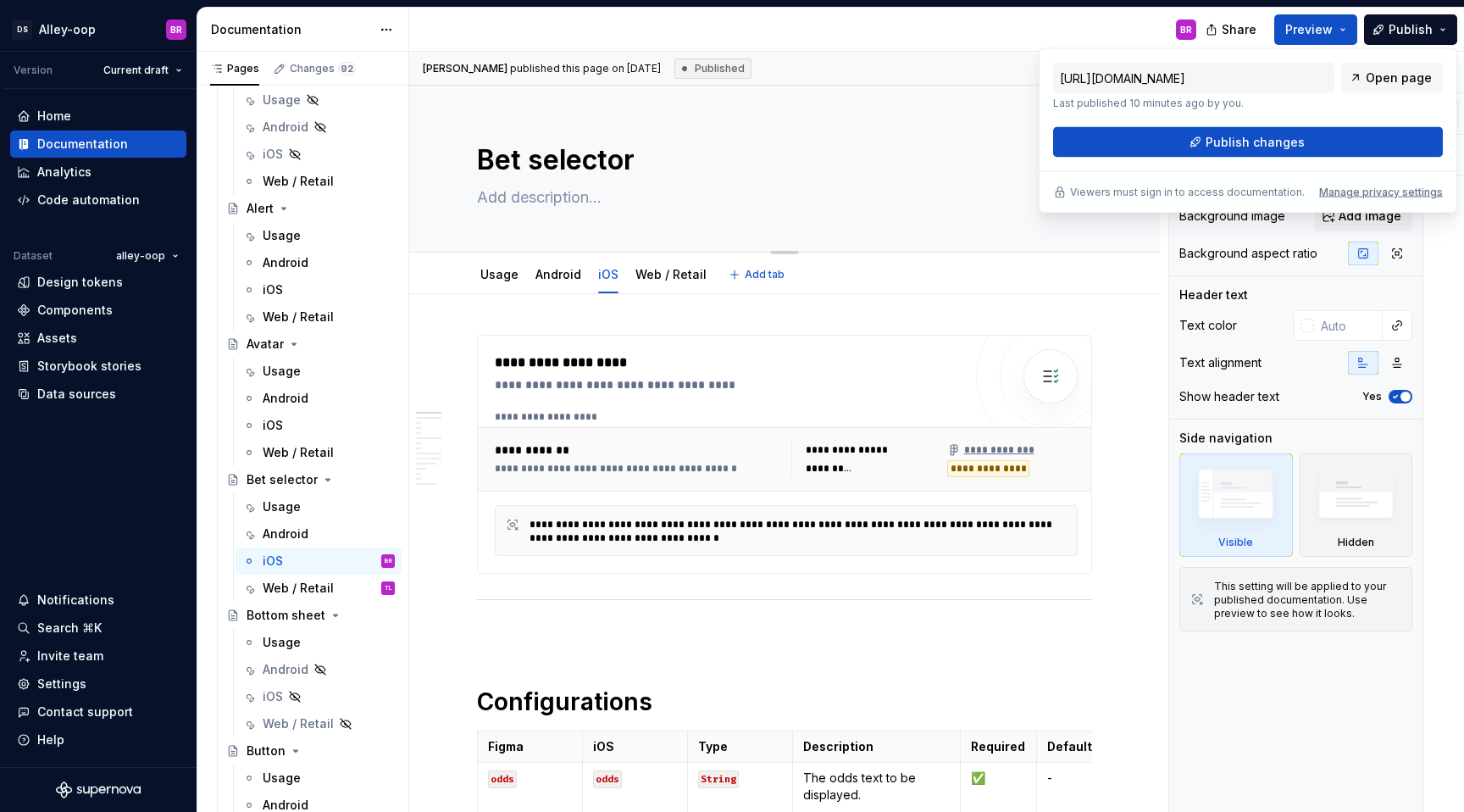
click at [919, 121] on div "Edit header" at bounding box center [777, 114] width 737 height 30
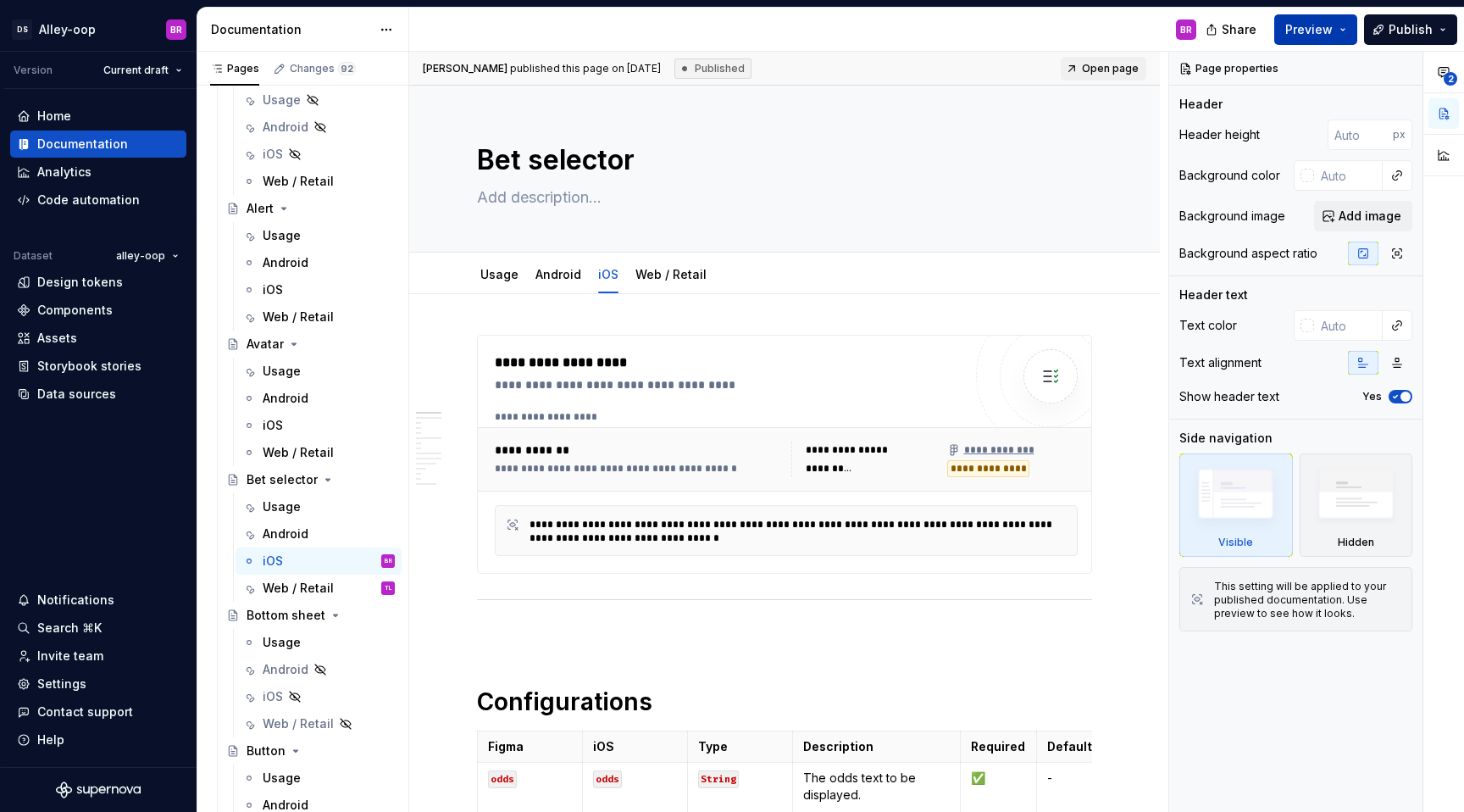
click at [1342, 36] on button "Preview" at bounding box center [1316, 29] width 83 height 30
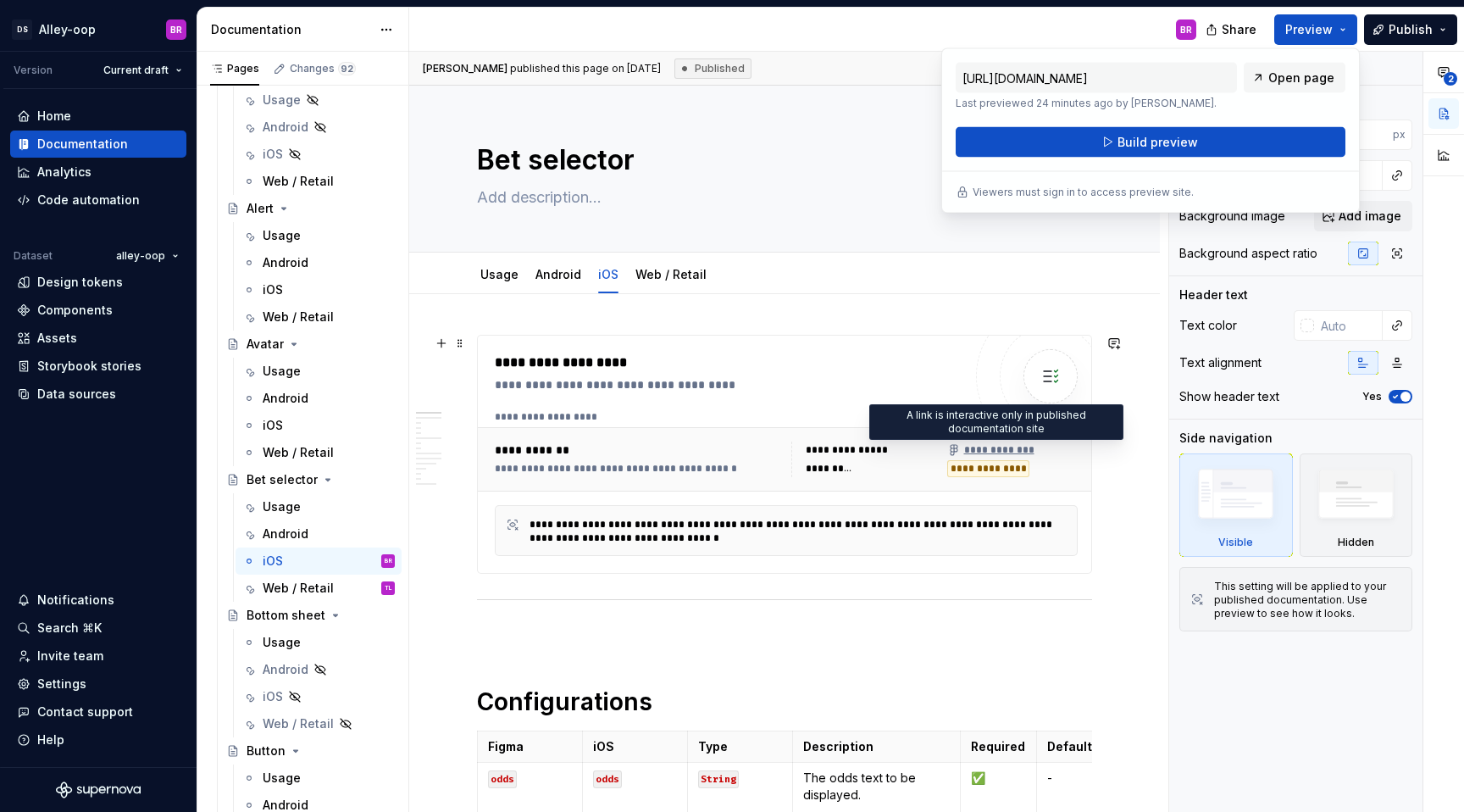
click at [1000, 447] on div "**********" at bounding box center [990, 449] width 87 height 13
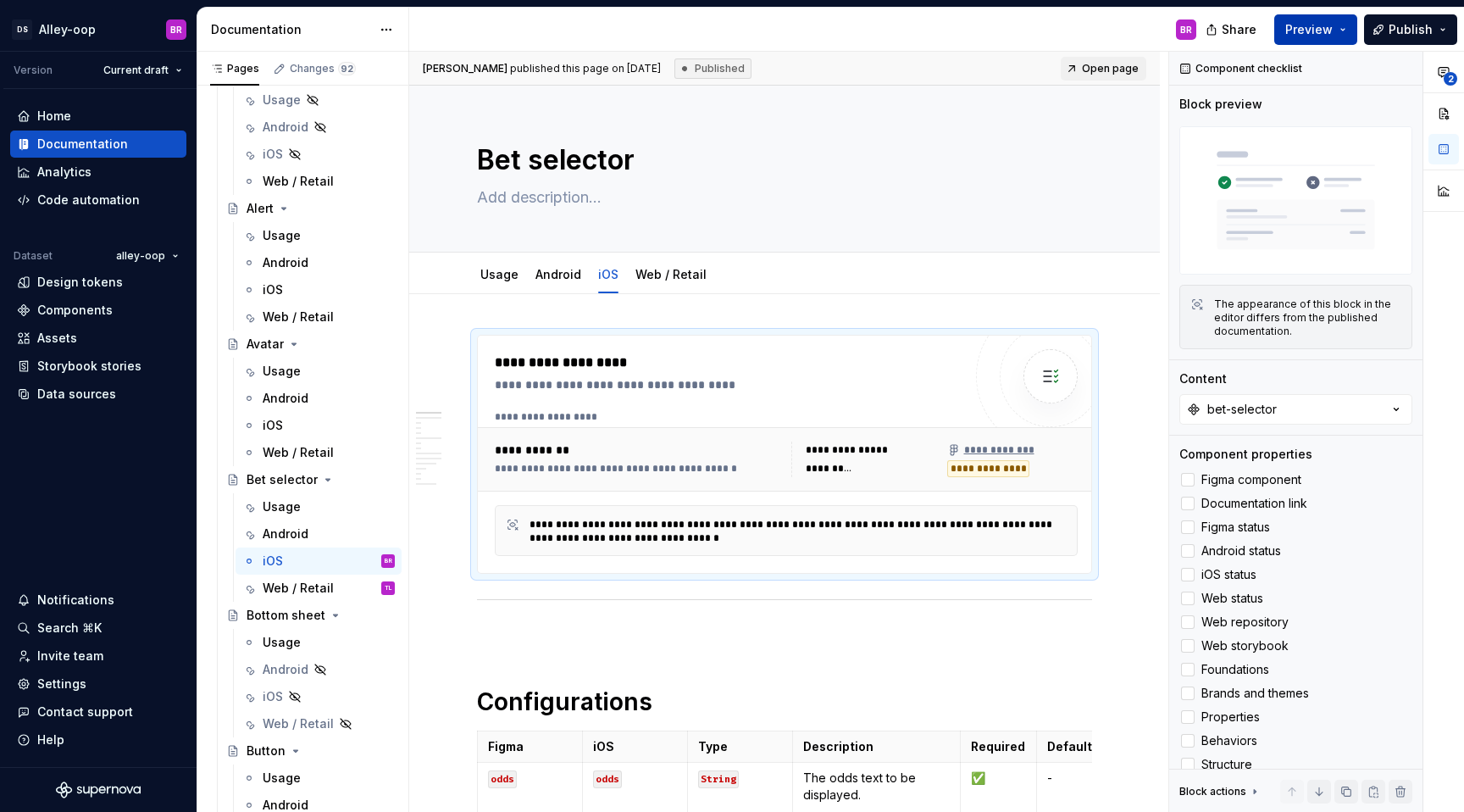
click at [1341, 30] on button "Preview" at bounding box center [1316, 29] width 83 height 30
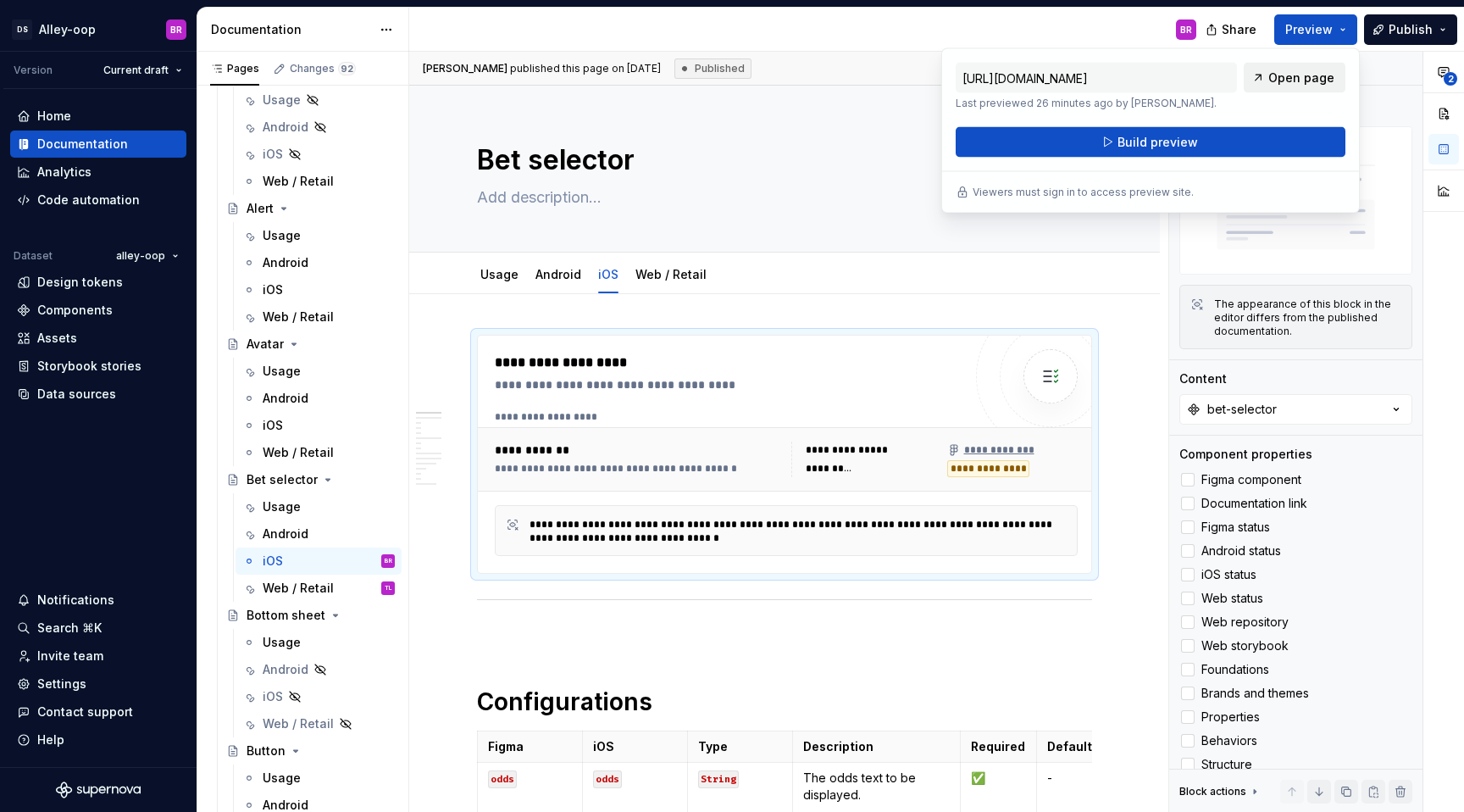
click at [1309, 84] on span "Open page" at bounding box center [1301, 78] width 66 height 17
type textarea "*"
